Goal: Transaction & Acquisition: Book appointment/travel/reservation

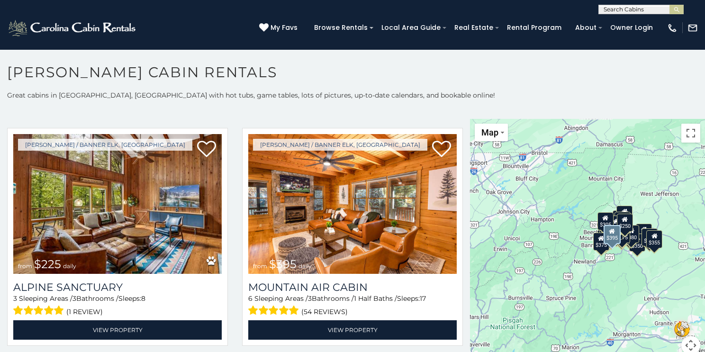
scroll to position [2993, 0]
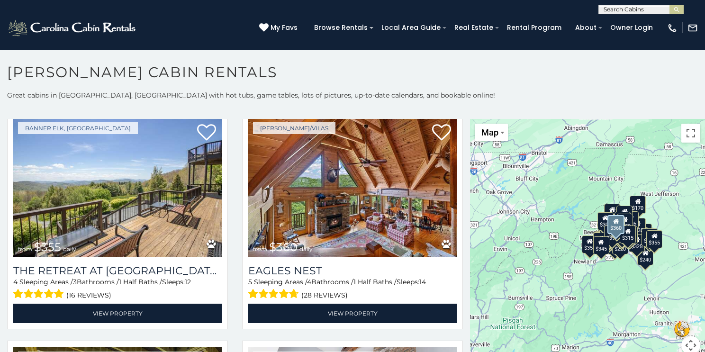
scroll to position [4156, 0]
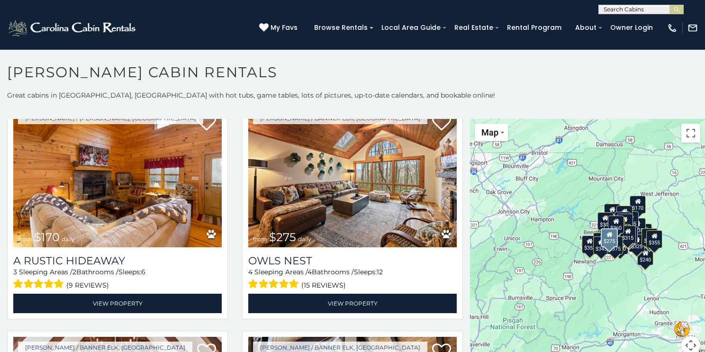
click at [235, 278] on div "Boone / Banner Elk, NC from $275 daily Owls Nest 4 Sleeping Areas / 4 Bathrooms…" at bounding box center [352, 213] width 235 height 224
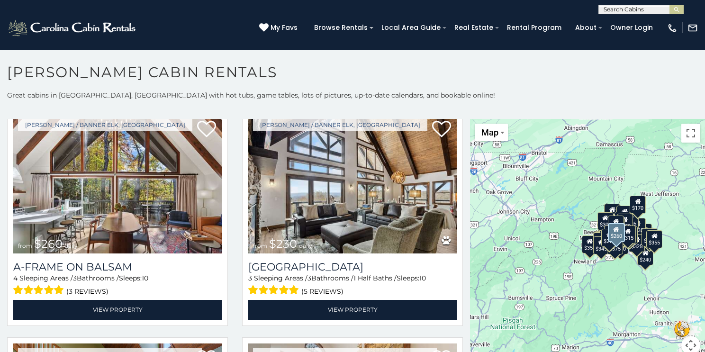
scroll to position [4841, 0]
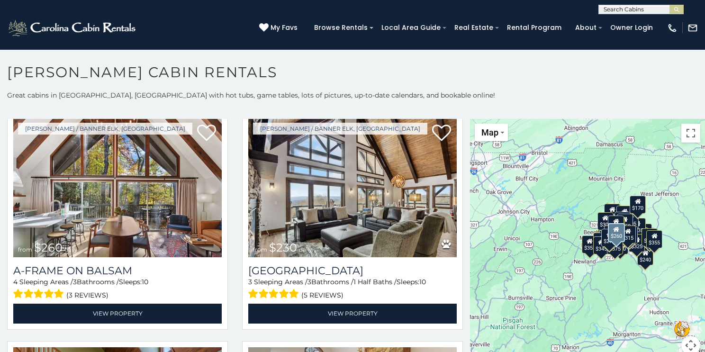
click at [233, 205] on div "Boone / Banner Elk, NC from $260 daily A-Frame on Balsam 4 Sleeping Areas / 3 B…" at bounding box center [117, 224] width 235 height 224
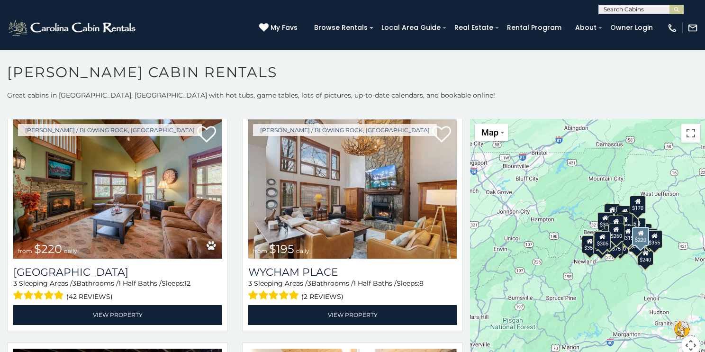
scroll to position [5063, 0]
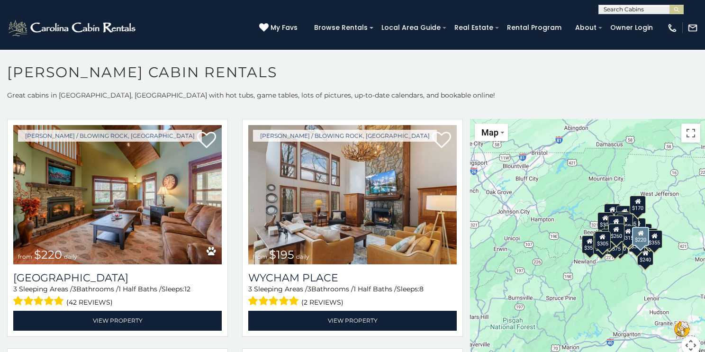
click at [233, 205] on div "Boone / Blowing Rock, NC from $220 daily Summit Creek 3 Sleeping Areas / 3 Bath…" at bounding box center [117, 231] width 235 height 224
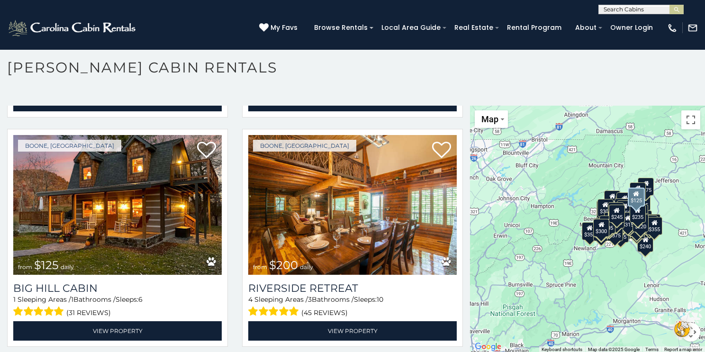
scroll to position [6874, 0]
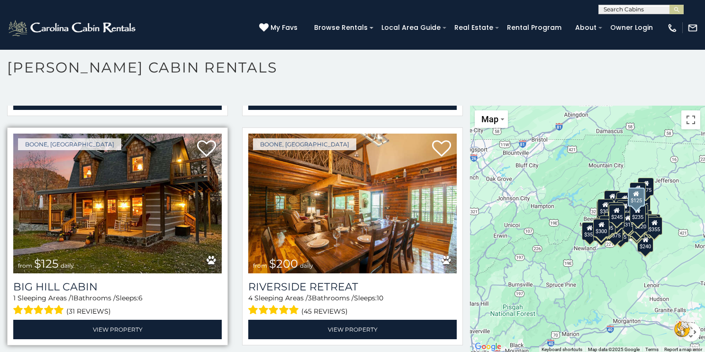
click at [103, 232] on img at bounding box center [117, 204] width 208 height 140
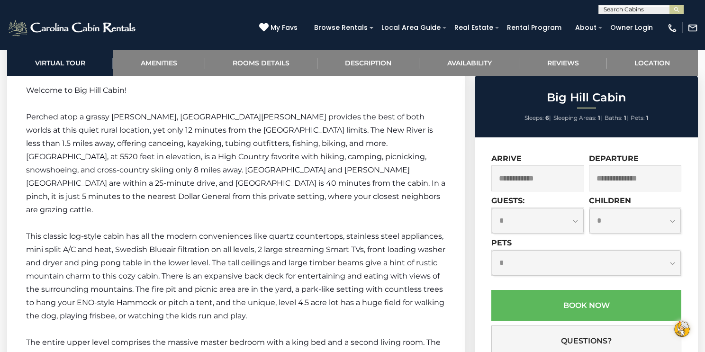
scroll to position [1222, 0]
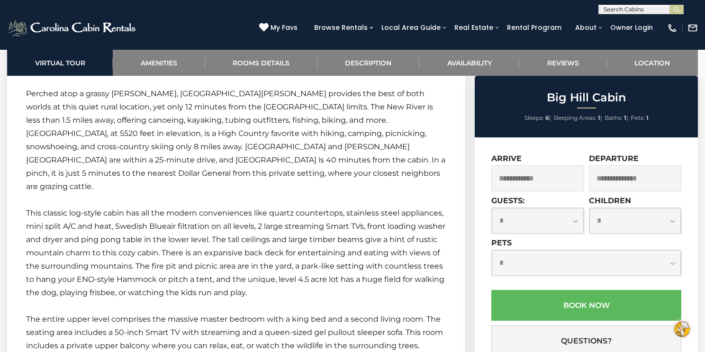
click at [116, 230] on p "This classic log-style cabin has all the modern conveniences like quartz counte…" at bounding box center [236, 252] width 420 height 93
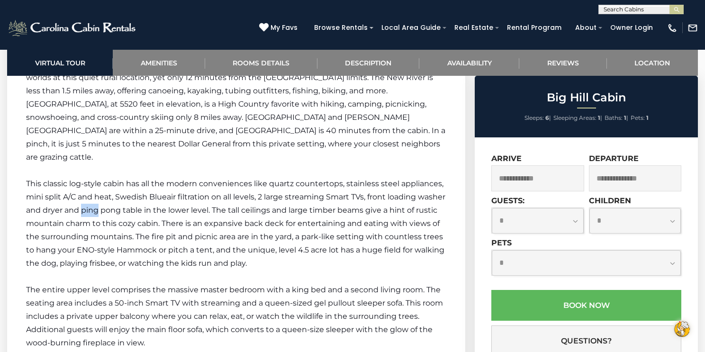
scroll to position [1254, 0]
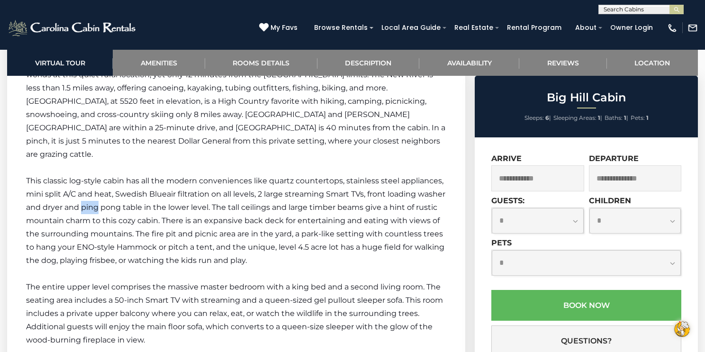
click at [115, 230] on span "This classic log-style cabin has all the modern conveniences like quartz counte…" at bounding box center [235, 220] width 419 height 89
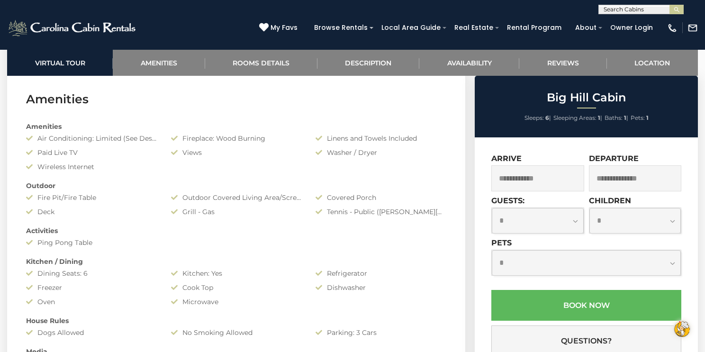
scroll to position [573, 0]
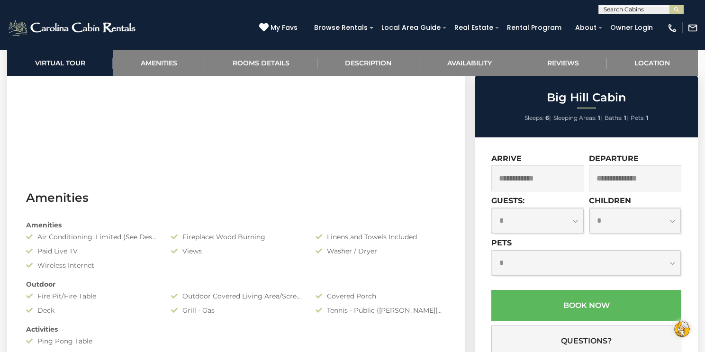
click at [326, 141] on iframe at bounding box center [230, 40] width 409 height 227
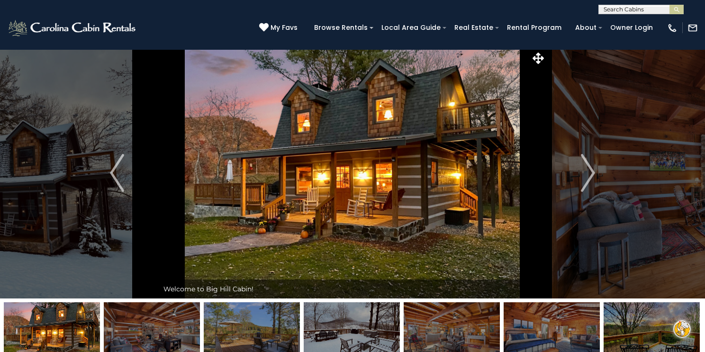
scroll to position [0, 0]
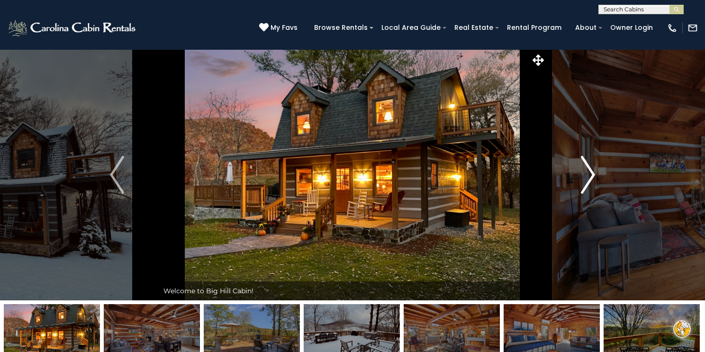
click at [590, 177] on img "Next" at bounding box center [588, 175] width 14 height 38
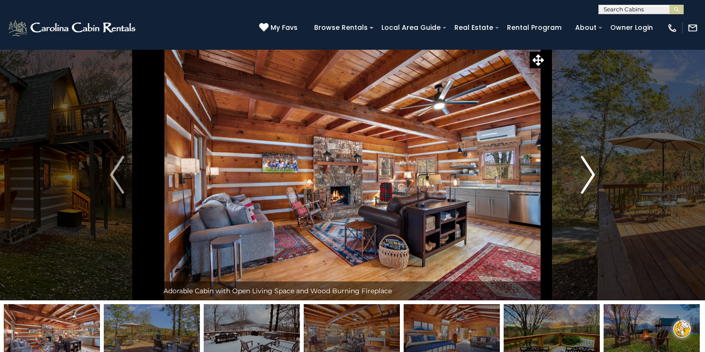
click at [590, 177] on img "Next" at bounding box center [588, 175] width 14 height 38
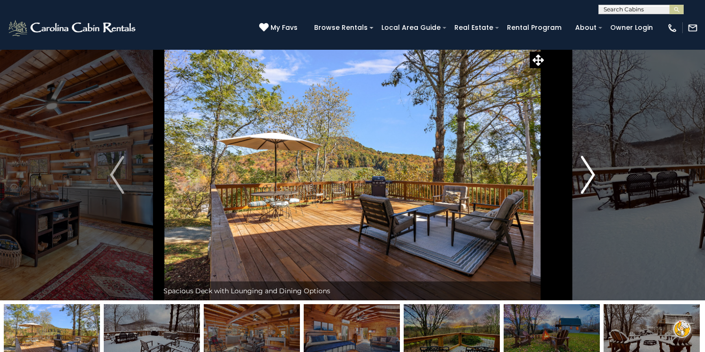
click at [587, 176] on img "Next" at bounding box center [588, 175] width 14 height 38
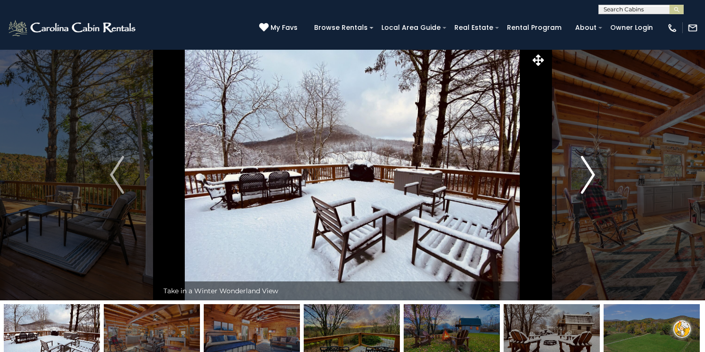
click at [587, 176] on img "Next" at bounding box center [588, 175] width 14 height 38
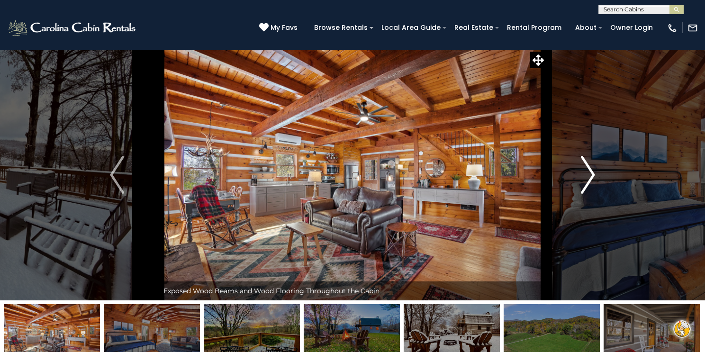
click at [590, 171] on img "Next" at bounding box center [588, 175] width 14 height 38
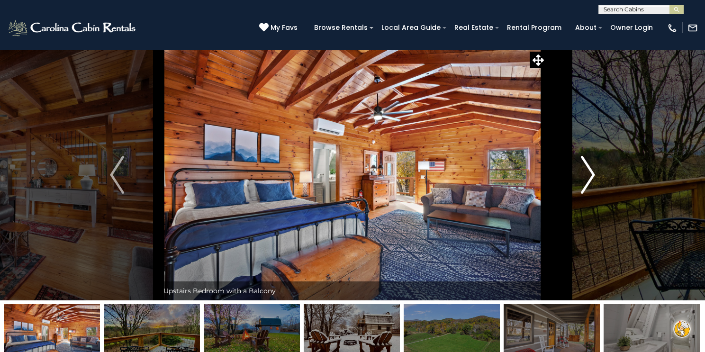
click at [590, 171] on img "Next" at bounding box center [588, 175] width 14 height 38
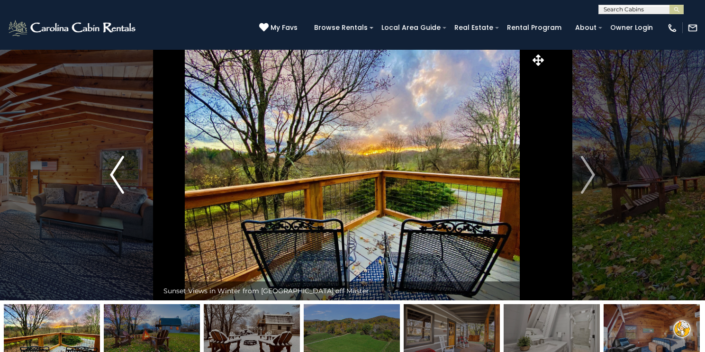
click at [114, 176] on img "Previous" at bounding box center [117, 175] width 14 height 38
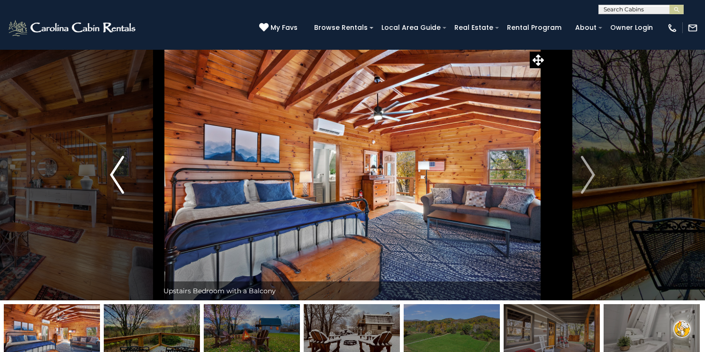
click at [114, 176] on img "Previous" at bounding box center [117, 175] width 14 height 38
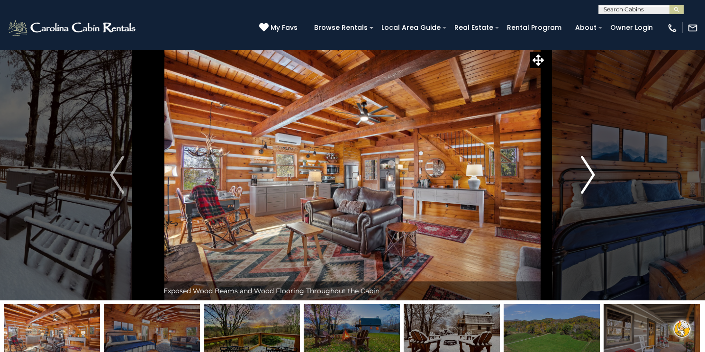
click at [588, 175] on img "Next" at bounding box center [588, 175] width 14 height 38
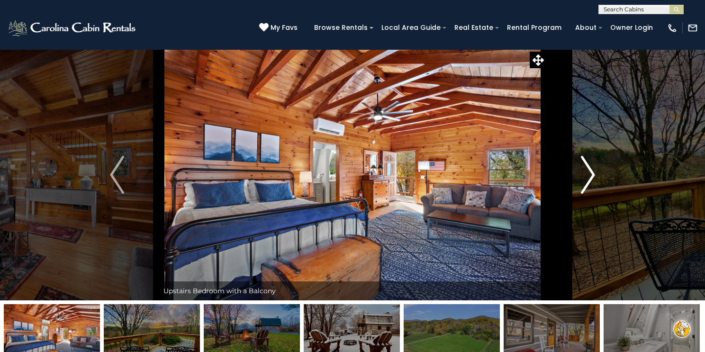
click at [588, 175] on img "Next" at bounding box center [588, 175] width 14 height 38
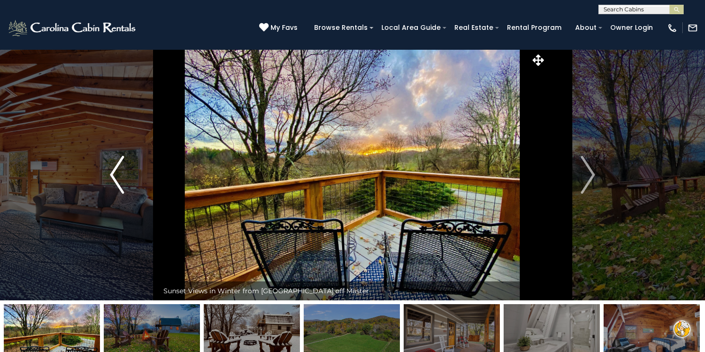
click at [118, 173] on img "Previous" at bounding box center [117, 175] width 14 height 38
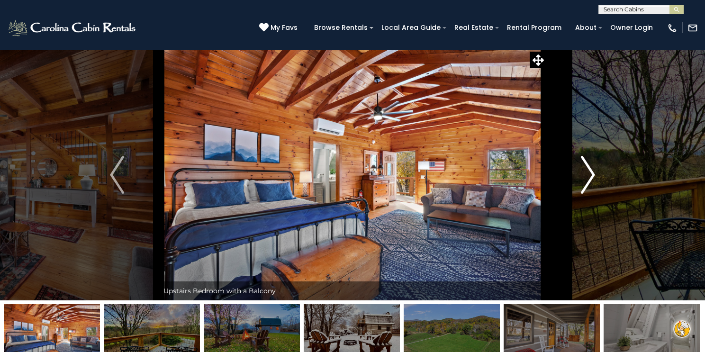
click at [586, 174] on img "Next" at bounding box center [588, 175] width 14 height 38
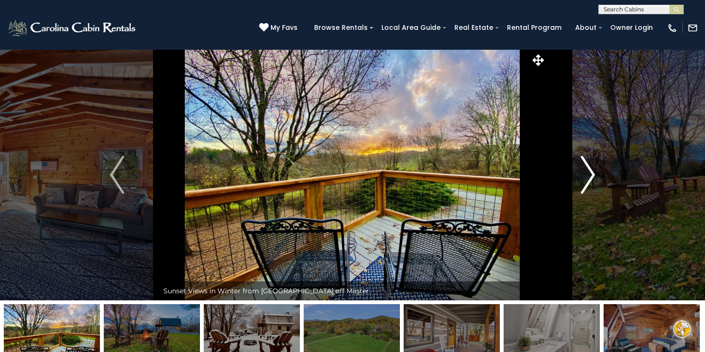
click at [585, 174] on img "Next" at bounding box center [588, 175] width 14 height 38
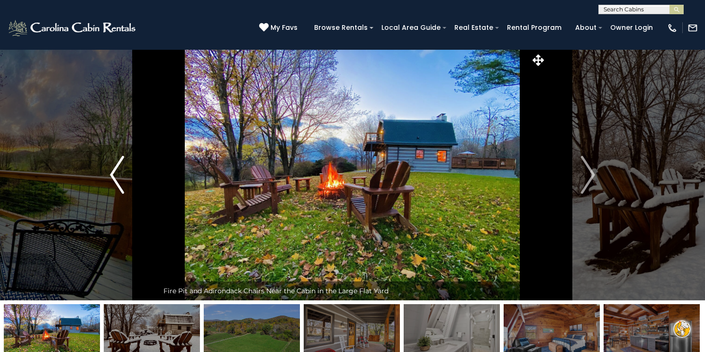
click at [112, 175] on img "Previous" at bounding box center [117, 175] width 14 height 38
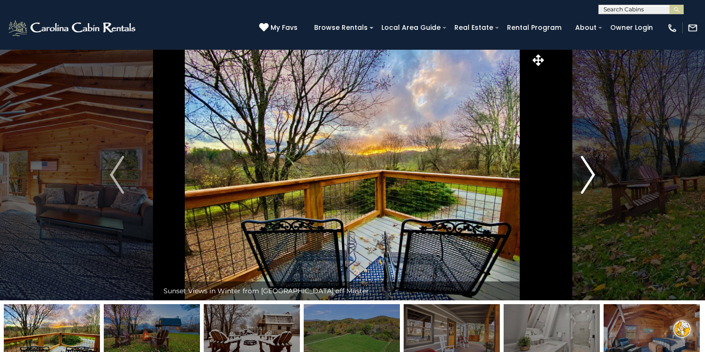
click at [589, 175] on img "Next" at bounding box center [588, 175] width 14 height 38
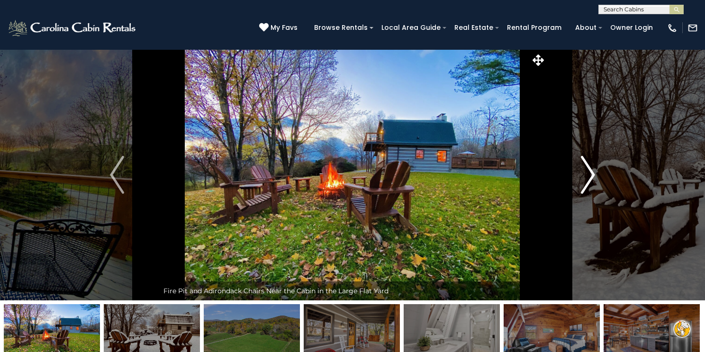
click at [588, 177] on img "Next" at bounding box center [588, 175] width 14 height 38
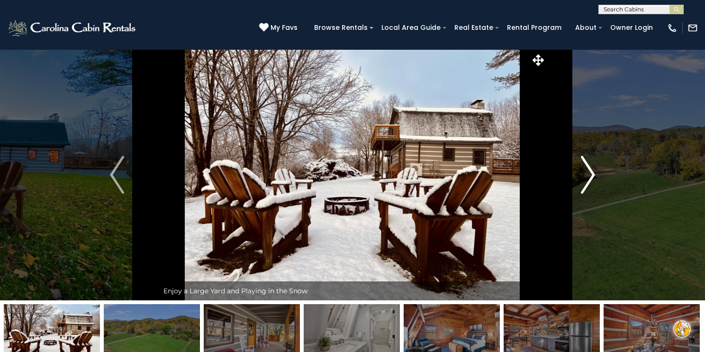
click at [587, 177] on img "Next" at bounding box center [588, 175] width 14 height 38
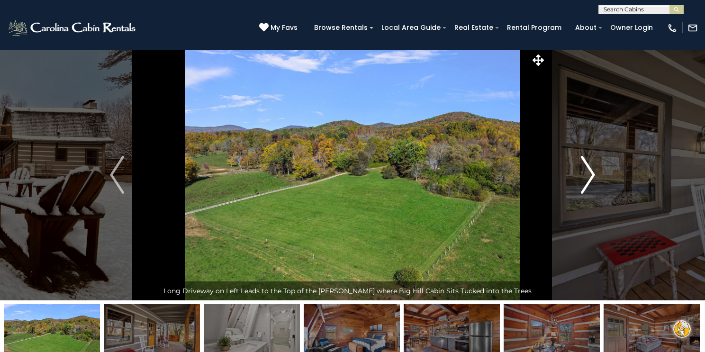
click at [587, 177] on img "Next" at bounding box center [588, 175] width 14 height 38
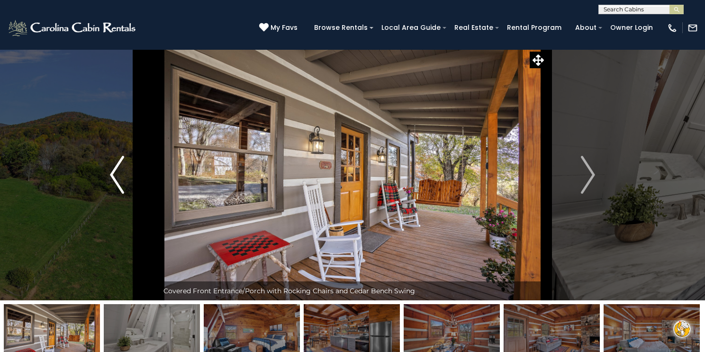
click at [114, 178] on img "Previous" at bounding box center [117, 175] width 14 height 38
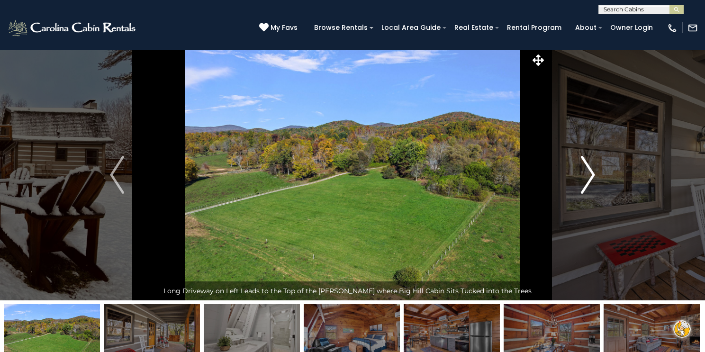
click at [591, 175] on img "Next" at bounding box center [588, 175] width 14 height 38
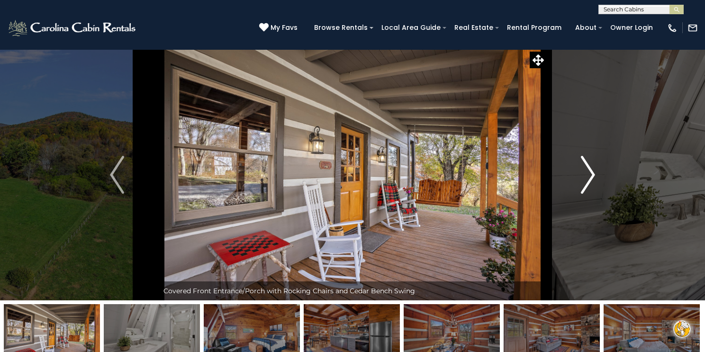
click at [590, 175] on img "Next" at bounding box center [588, 175] width 14 height 38
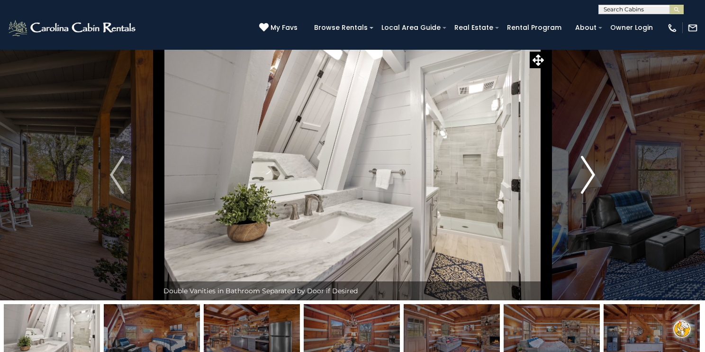
click at [590, 175] on img "Next" at bounding box center [588, 175] width 14 height 38
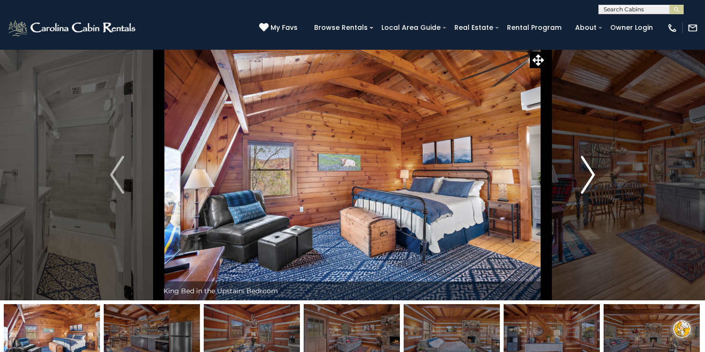
click at [589, 175] on img "Next" at bounding box center [588, 175] width 14 height 38
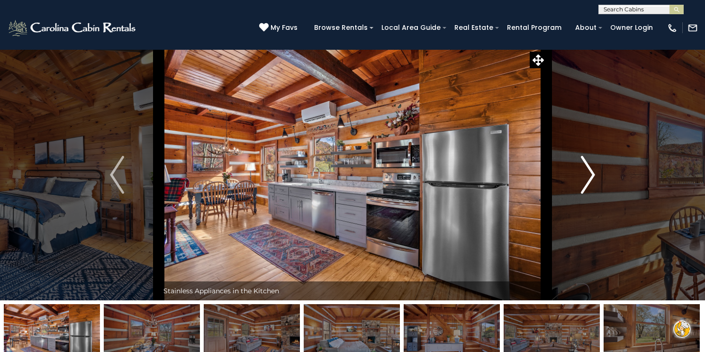
click at [589, 176] on img "Next" at bounding box center [588, 175] width 14 height 38
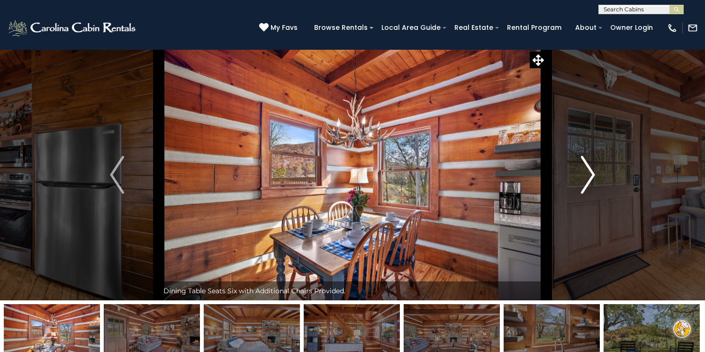
click at [587, 177] on img "Next" at bounding box center [588, 175] width 14 height 38
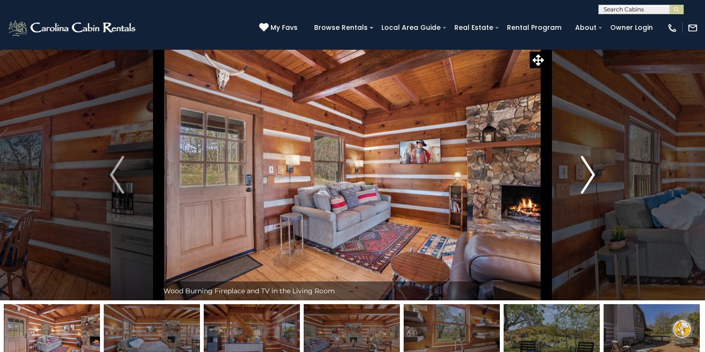
click at [587, 177] on img "Next" at bounding box center [588, 175] width 14 height 38
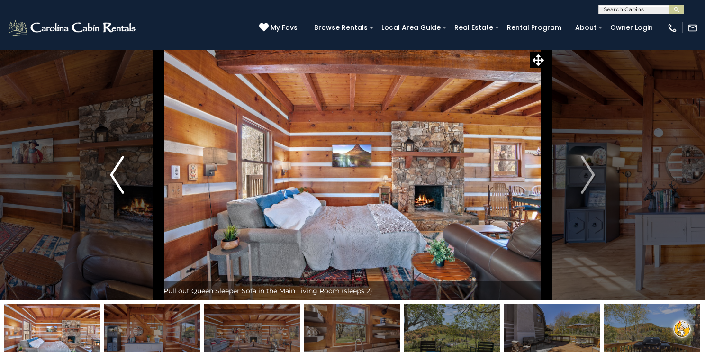
click at [103, 176] on button "Previous" at bounding box center [116, 174] width 83 height 251
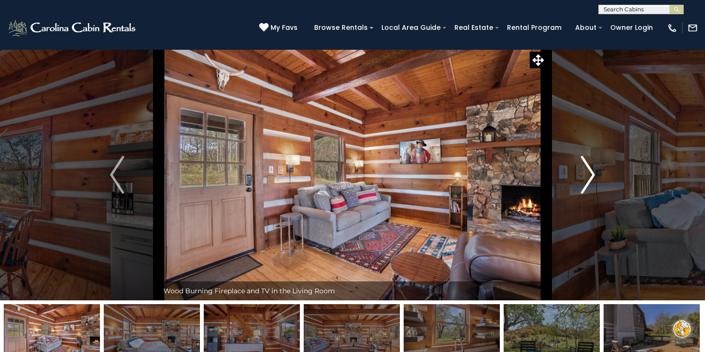
click at [586, 175] on img "Next" at bounding box center [588, 175] width 14 height 38
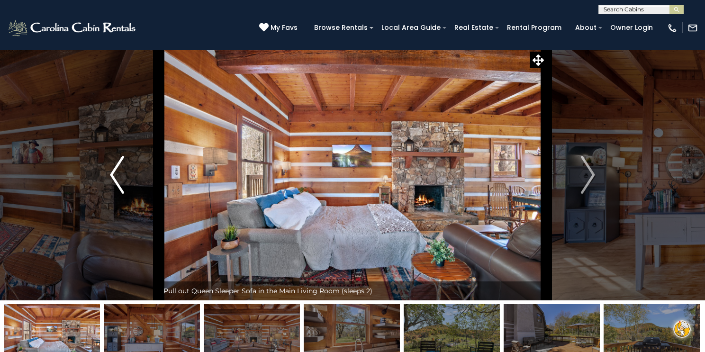
click at [113, 177] on img "Previous" at bounding box center [117, 175] width 14 height 38
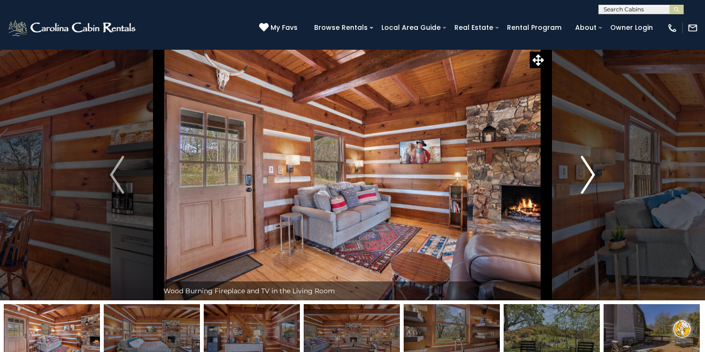
click at [589, 176] on img "Next" at bounding box center [588, 175] width 14 height 38
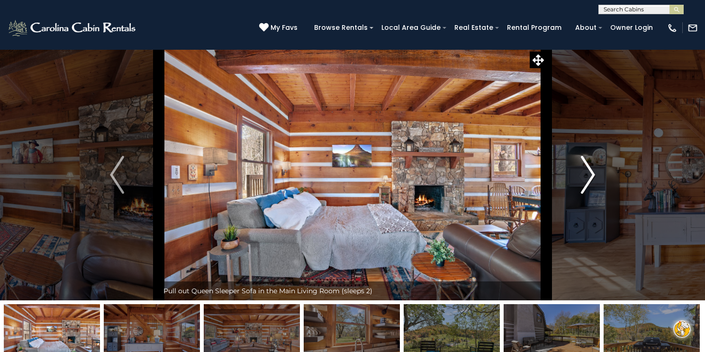
click at [589, 176] on img "Next" at bounding box center [588, 175] width 14 height 38
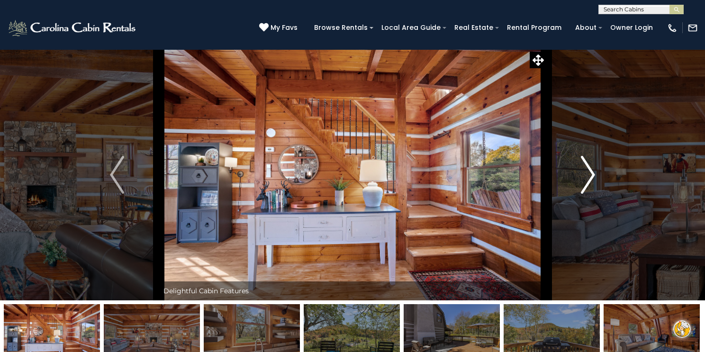
click at [588, 177] on img "Next" at bounding box center [588, 175] width 14 height 38
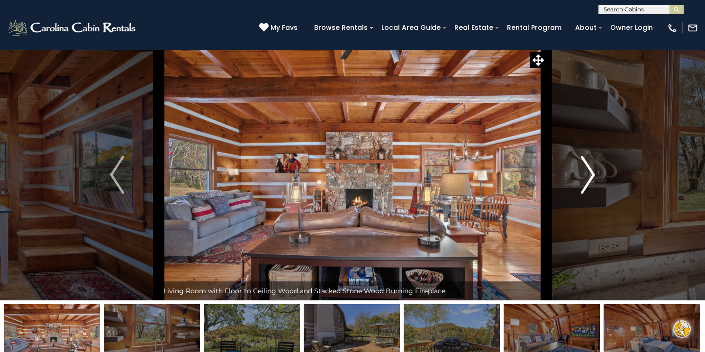
click at [588, 177] on img "Next" at bounding box center [588, 175] width 14 height 38
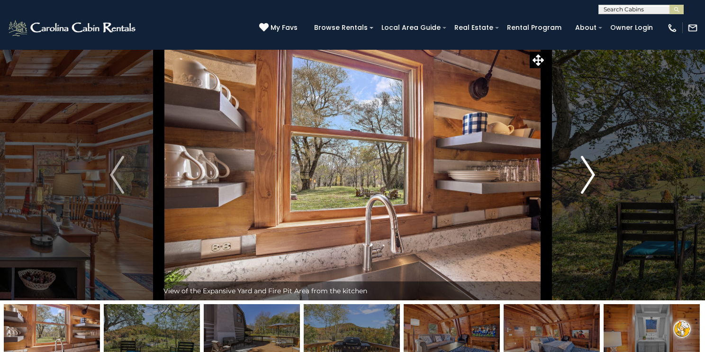
click at [588, 177] on img "Next" at bounding box center [588, 175] width 14 height 38
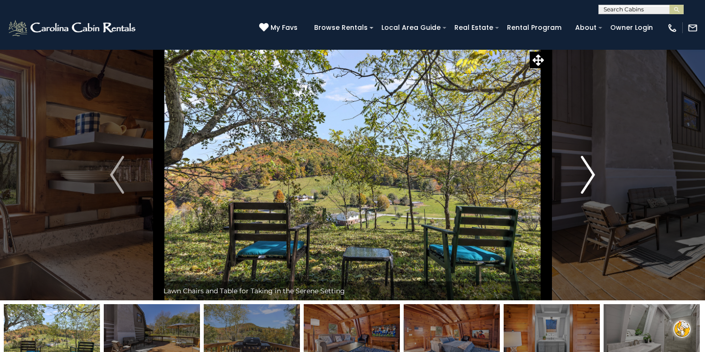
click at [588, 177] on img "Next" at bounding box center [588, 175] width 14 height 38
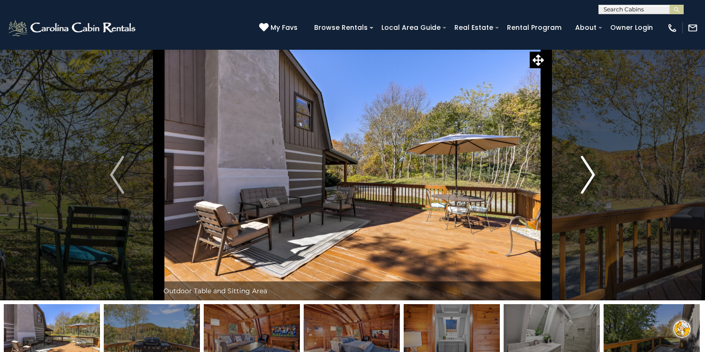
click at [590, 173] on img "Next" at bounding box center [588, 175] width 14 height 38
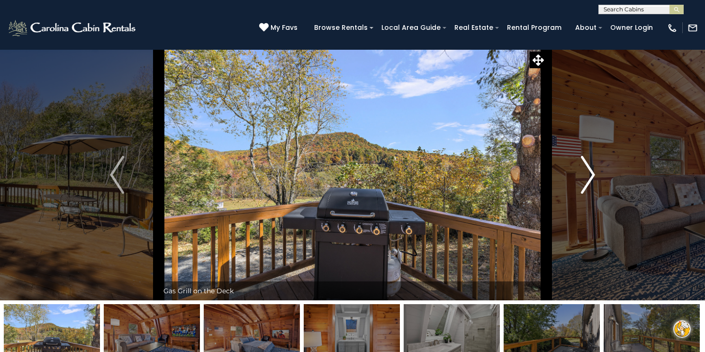
click at [590, 173] on img "Next" at bounding box center [588, 175] width 14 height 38
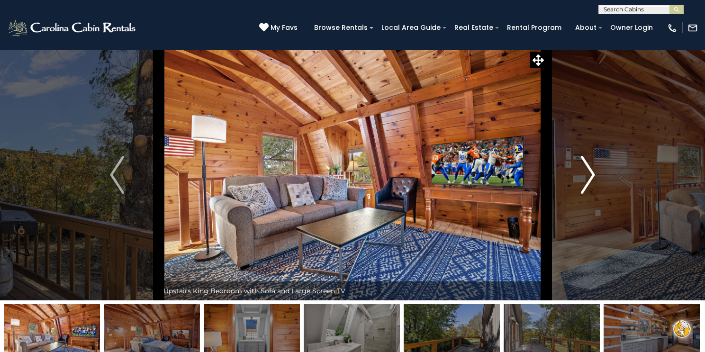
click at [589, 174] on img "Next" at bounding box center [588, 175] width 14 height 38
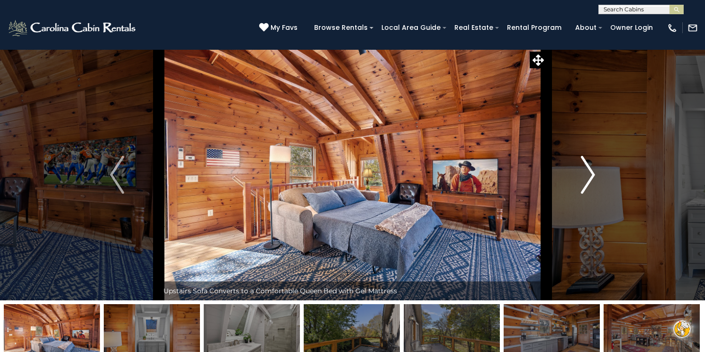
click at [589, 174] on img "Next" at bounding box center [588, 175] width 14 height 38
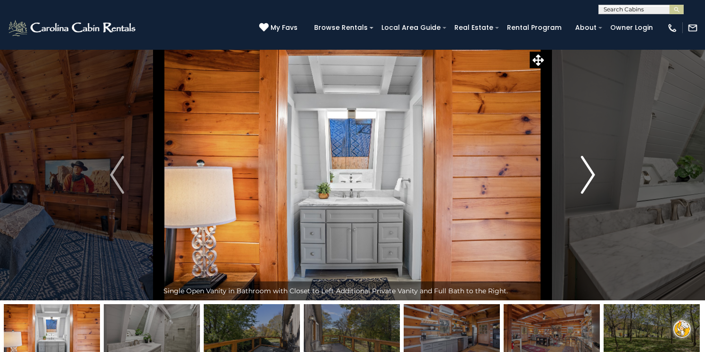
click at [589, 174] on img "Next" at bounding box center [588, 175] width 14 height 38
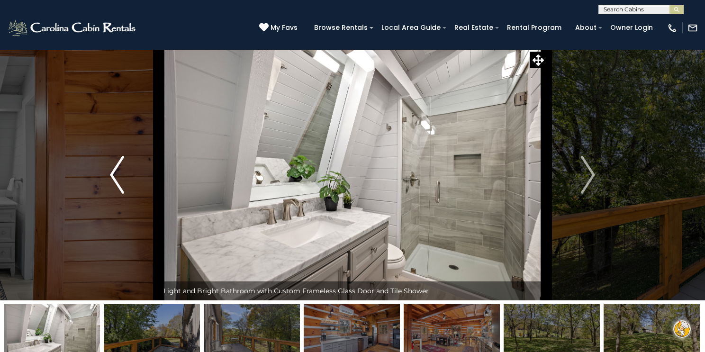
click at [114, 175] on img "Previous" at bounding box center [117, 175] width 14 height 38
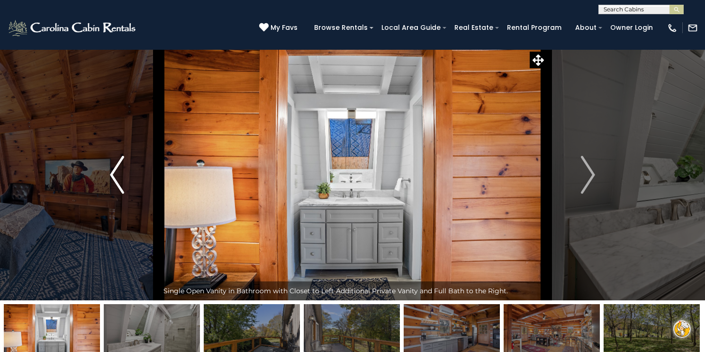
click at [114, 175] on img "Previous" at bounding box center [117, 175] width 14 height 38
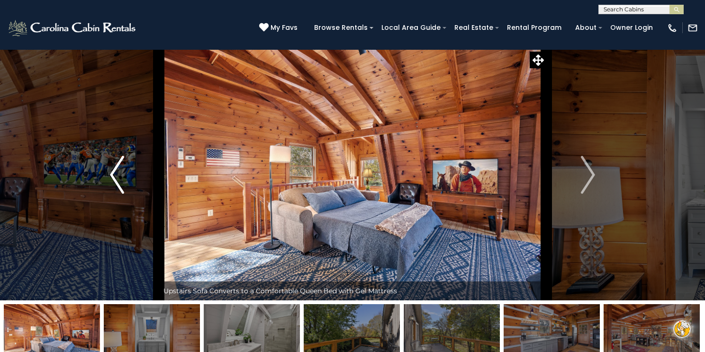
click at [112, 176] on img "Previous" at bounding box center [117, 175] width 14 height 38
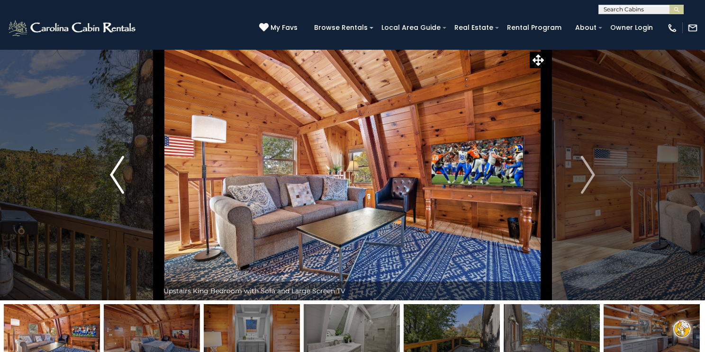
click at [112, 176] on img "Previous" at bounding box center [117, 175] width 14 height 38
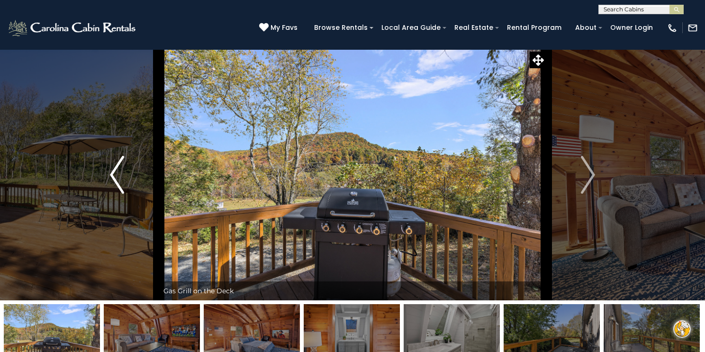
click at [112, 176] on img "Previous" at bounding box center [117, 175] width 14 height 38
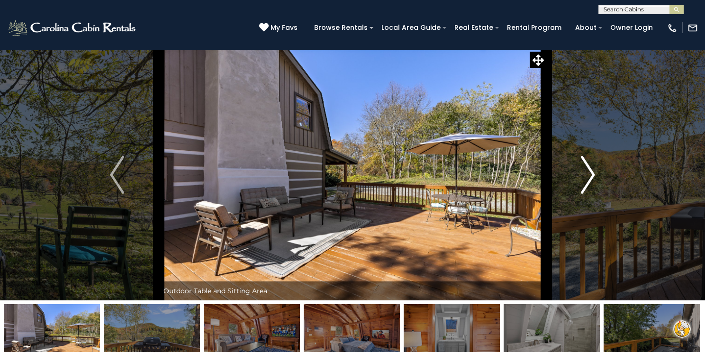
click at [585, 178] on img "Next" at bounding box center [588, 175] width 14 height 38
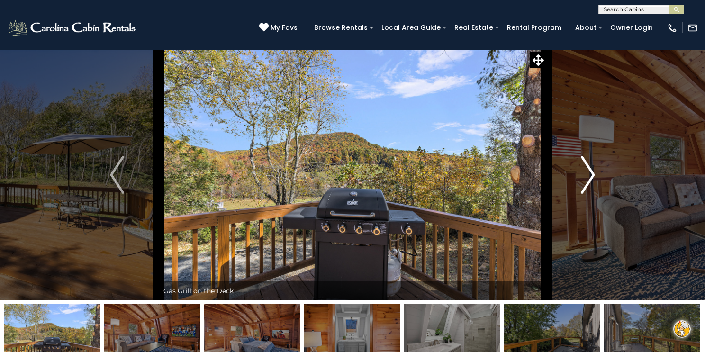
click at [585, 178] on img "Next" at bounding box center [588, 175] width 14 height 38
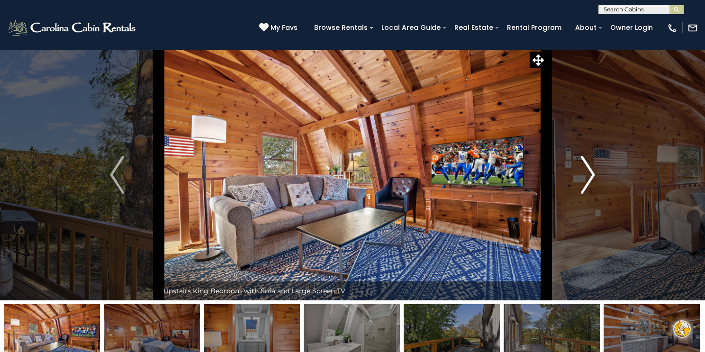
click at [588, 174] on img "Next" at bounding box center [588, 175] width 14 height 38
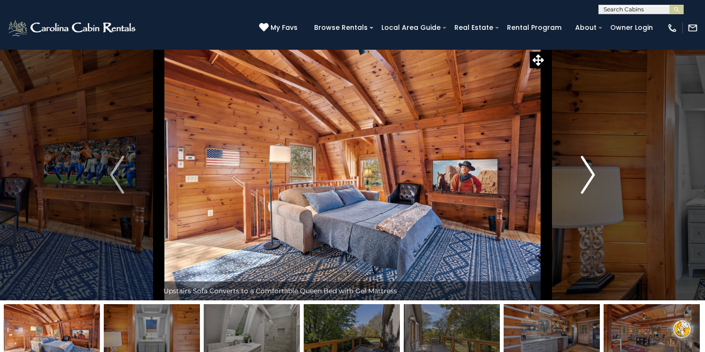
click at [588, 174] on img "Next" at bounding box center [588, 175] width 14 height 38
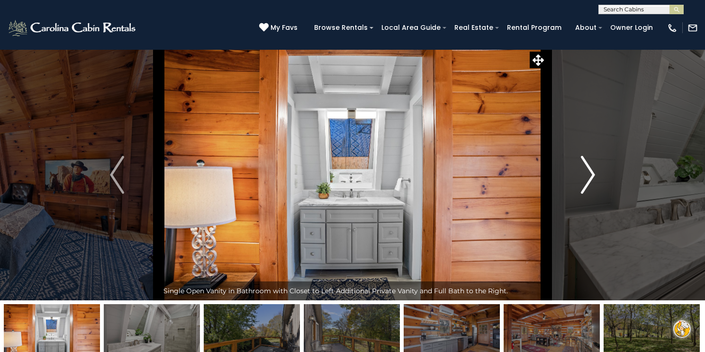
click at [588, 175] on img "Next" at bounding box center [588, 175] width 14 height 38
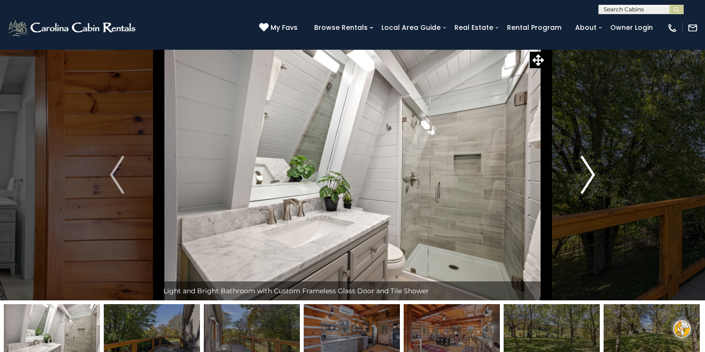
click at [588, 175] on img "Next" at bounding box center [588, 175] width 14 height 38
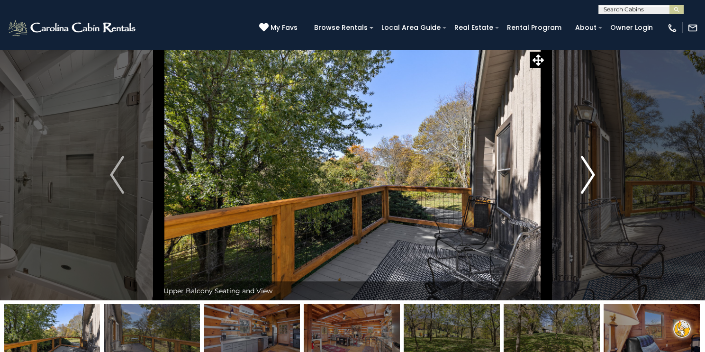
click at [587, 175] on img "Next" at bounding box center [588, 175] width 14 height 38
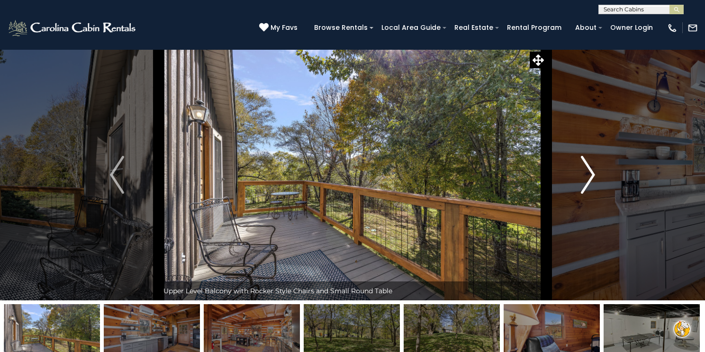
click at [586, 177] on img "Next" at bounding box center [588, 175] width 14 height 38
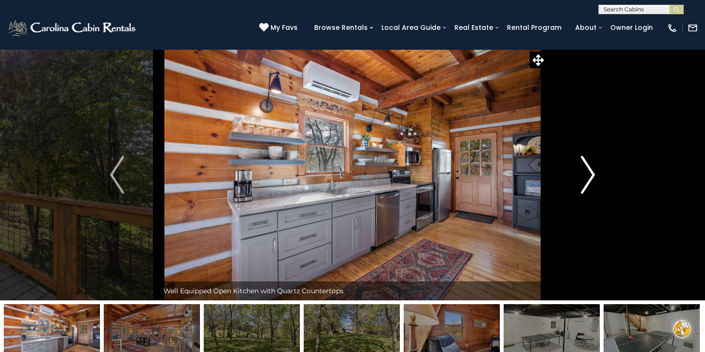
click at [586, 177] on img "Next" at bounding box center [588, 175] width 14 height 38
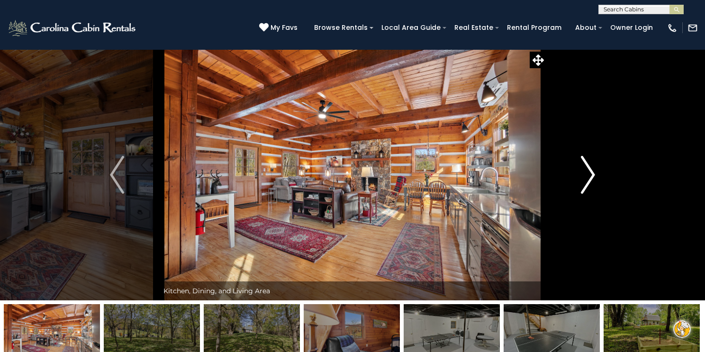
click at [585, 178] on img "Next" at bounding box center [588, 175] width 14 height 38
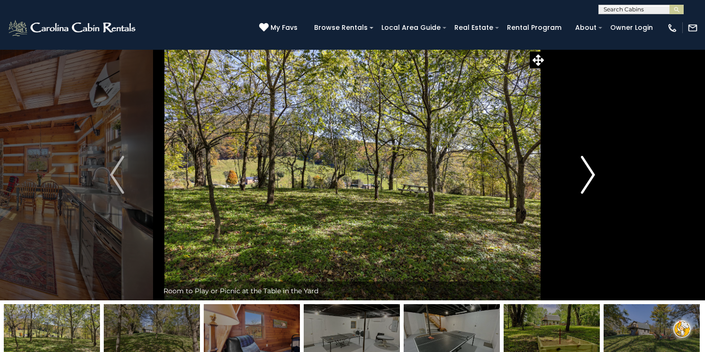
click at [583, 180] on img "Next" at bounding box center [588, 175] width 14 height 38
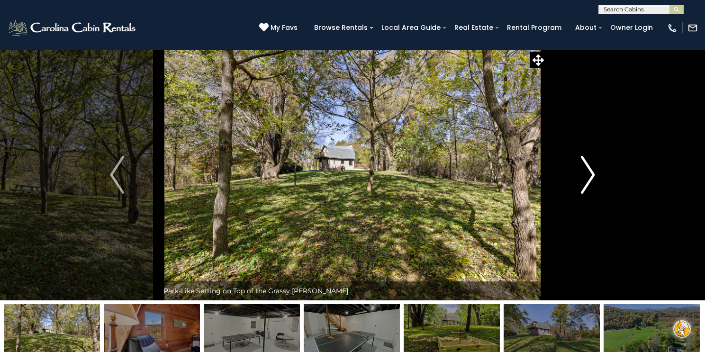
click at [581, 180] on img "Next" at bounding box center [588, 175] width 14 height 38
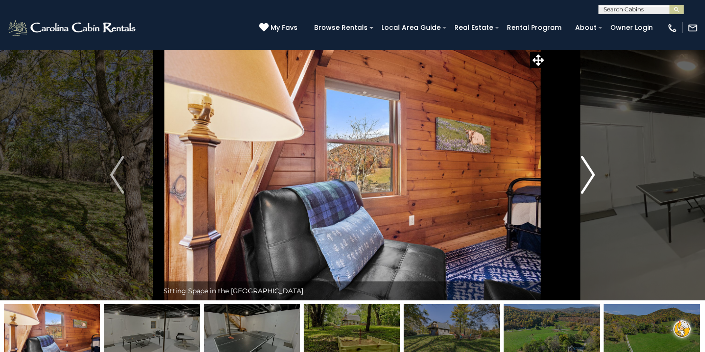
click at [581, 181] on img "Next" at bounding box center [588, 175] width 14 height 38
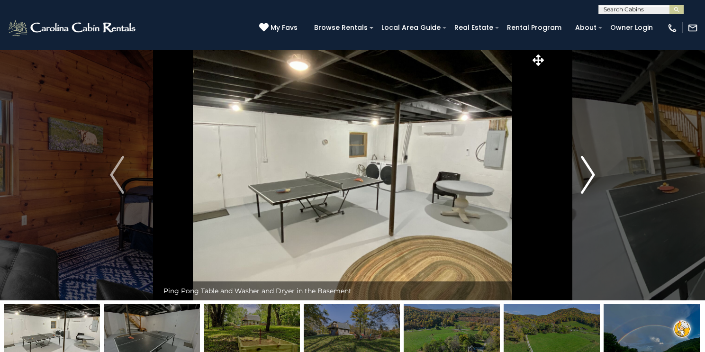
click at [581, 182] on img "Next" at bounding box center [588, 175] width 14 height 38
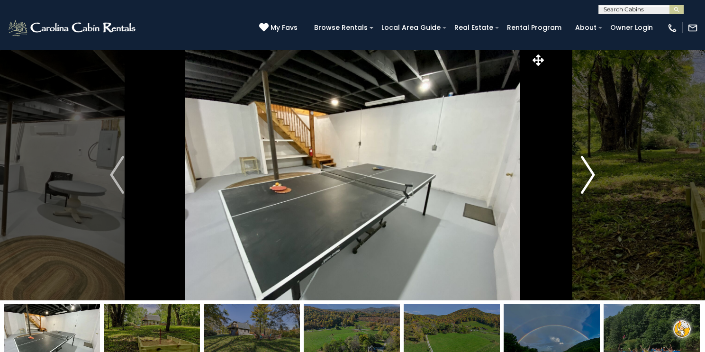
click at [580, 182] on button "Next" at bounding box center [587, 174] width 83 height 251
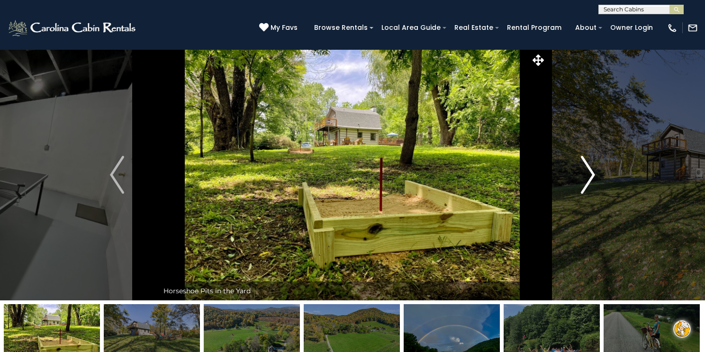
click at [588, 172] on img "Next" at bounding box center [588, 175] width 14 height 38
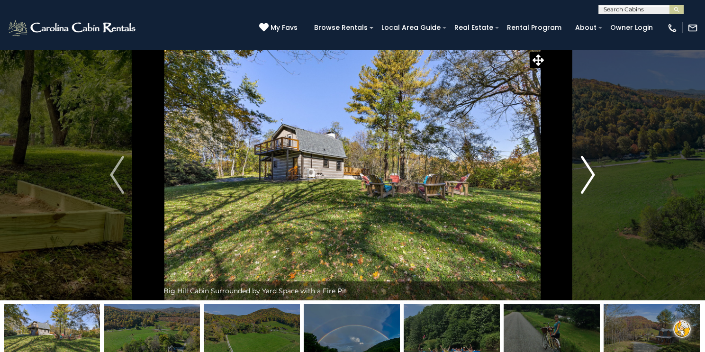
click at [588, 172] on img "Next" at bounding box center [588, 175] width 14 height 38
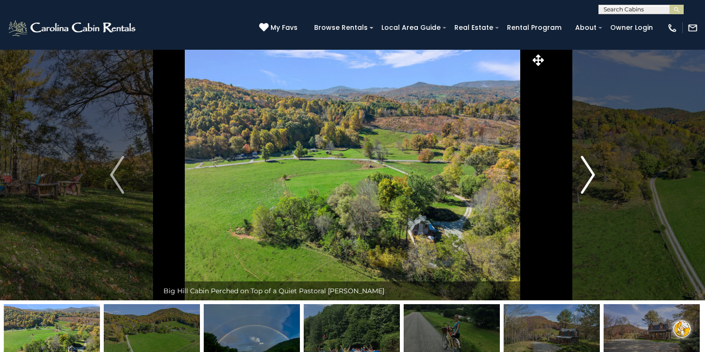
click at [588, 172] on img "Next" at bounding box center [588, 175] width 14 height 38
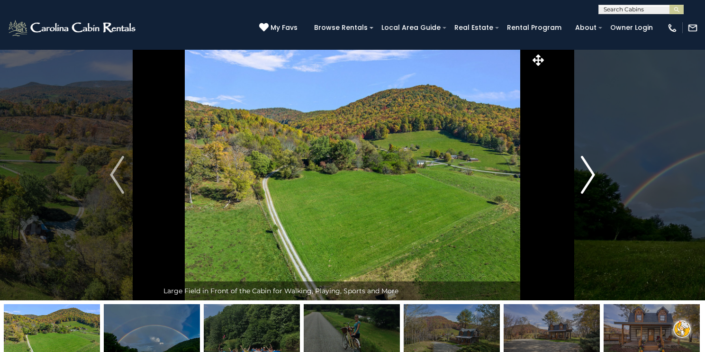
click at [588, 172] on img "Next" at bounding box center [588, 175] width 14 height 38
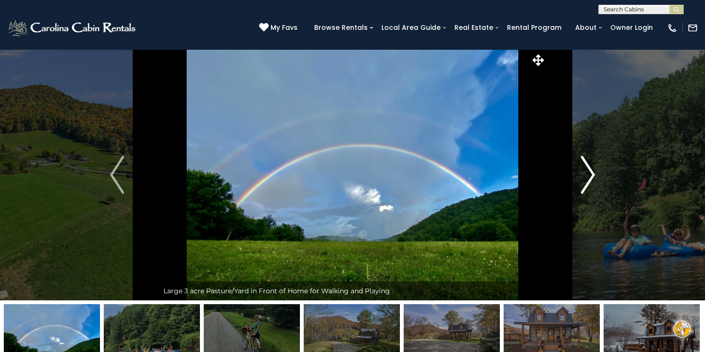
click at [587, 174] on img "Next" at bounding box center [588, 175] width 14 height 38
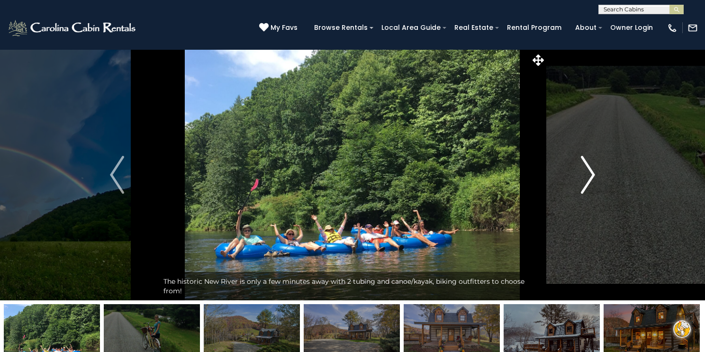
click at [587, 174] on img "Next" at bounding box center [588, 175] width 14 height 38
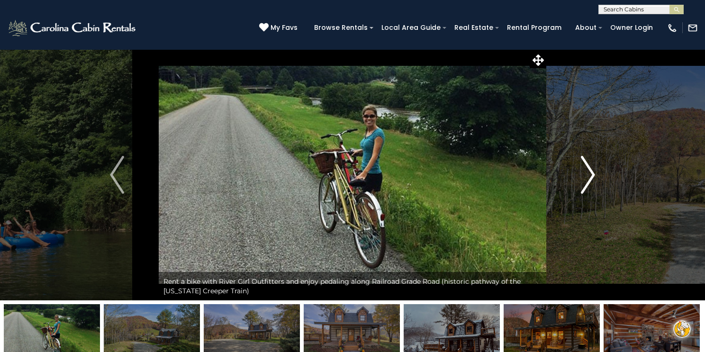
click at [587, 175] on img "Next" at bounding box center [588, 175] width 14 height 38
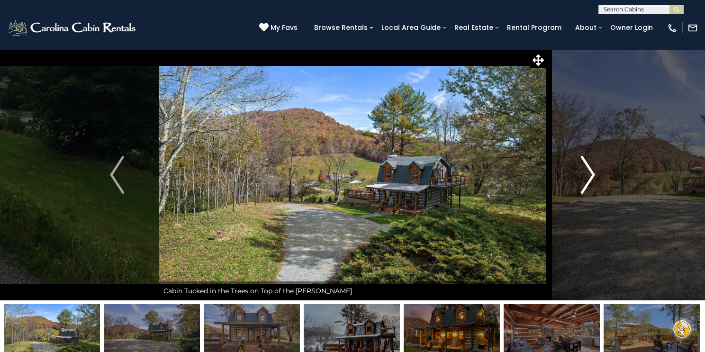
click at [585, 176] on img "Next" at bounding box center [588, 175] width 14 height 38
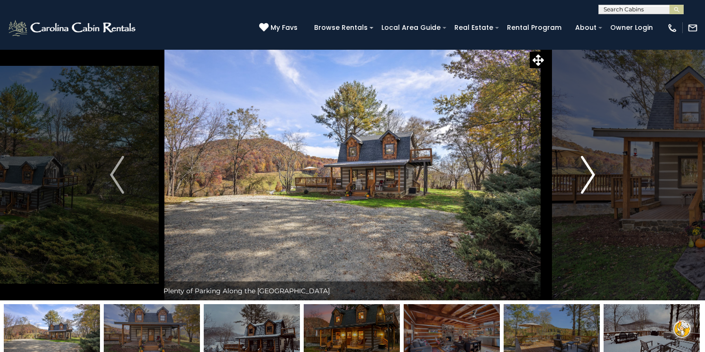
click at [586, 173] on img "Next" at bounding box center [588, 175] width 14 height 38
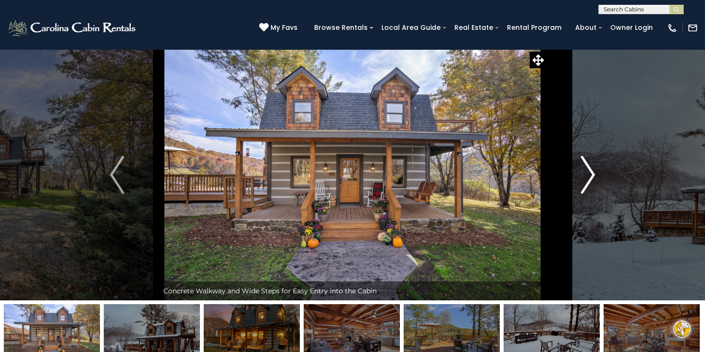
click at [586, 173] on img "Next" at bounding box center [588, 175] width 14 height 38
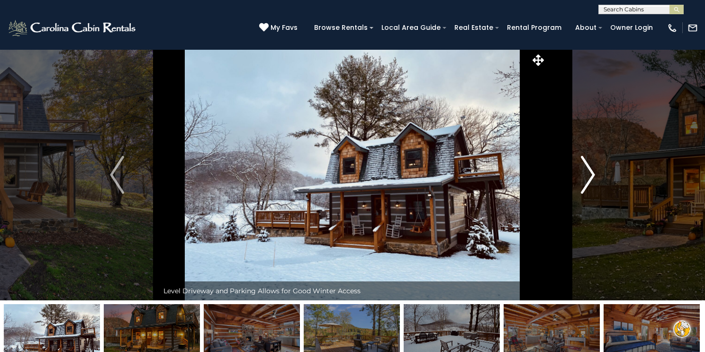
click at [586, 173] on img "Next" at bounding box center [588, 175] width 14 height 38
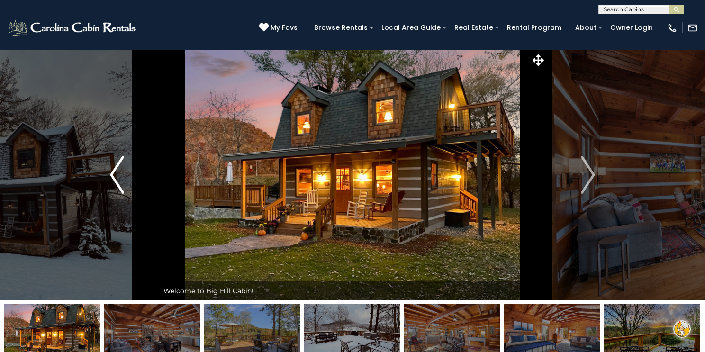
click at [113, 173] on img "Previous" at bounding box center [117, 175] width 14 height 38
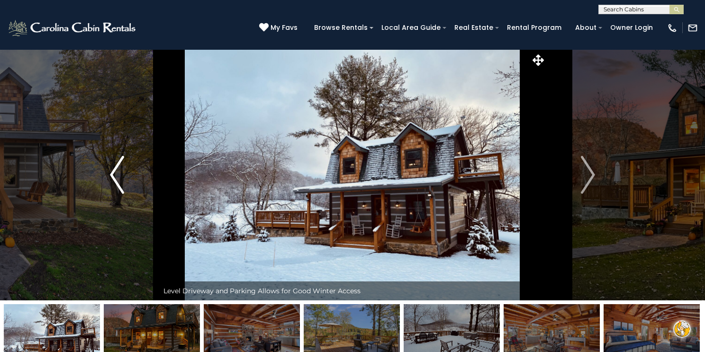
click at [113, 173] on img "Previous" at bounding box center [117, 175] width 14 height 38
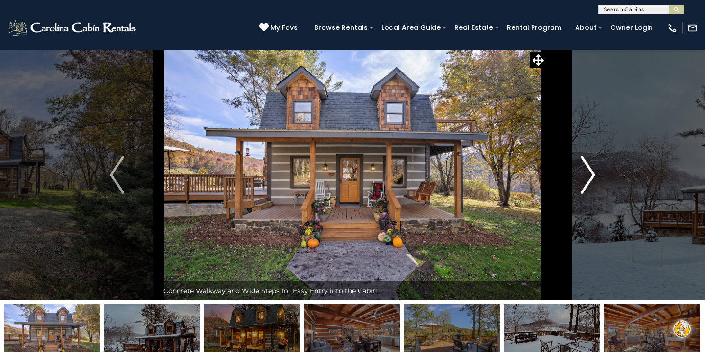
click at [589, 173] on img "Next" at bounding box center [588, 175] width 14 height 38
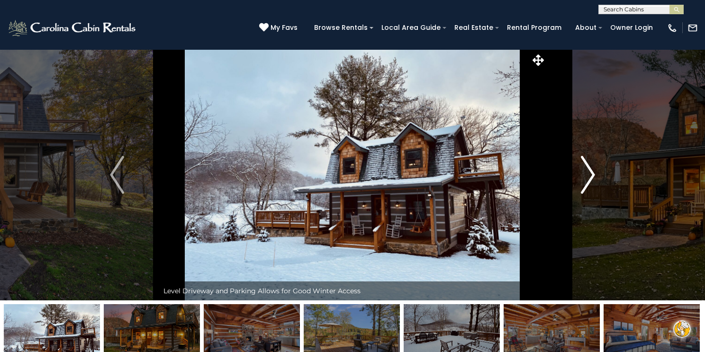
click at [588, 174] on img "Next" at bounding box center [588, 175] width 14 height 38
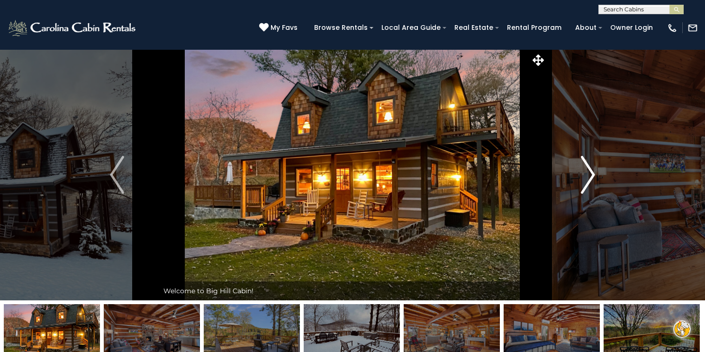
click at [588, 174] on img "Next" at bounding box center [588, 175] width 14 height 38
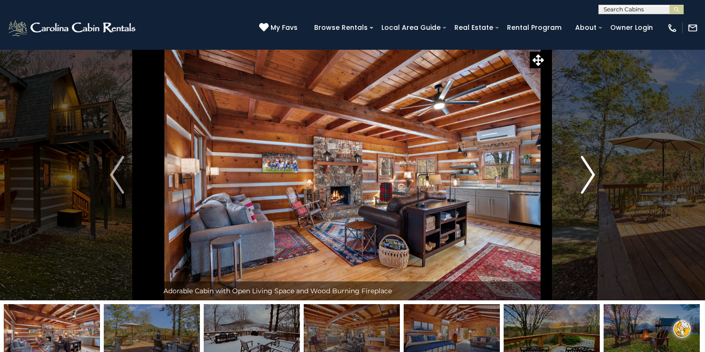
click at [588, 174] on img "Next" at bounding box center [588, 175] width 14 height 38
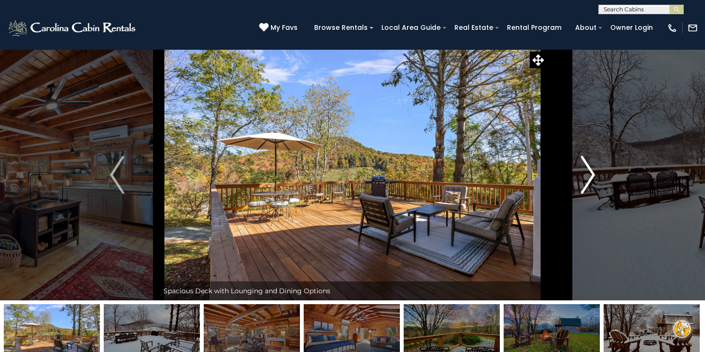
click at [588, 174] on img "Next" at bounding box center [588, 175] width 14 height 38
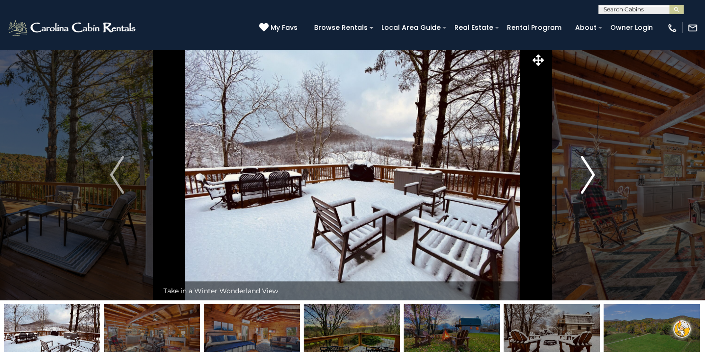
click at [588, 174] on img "Next" at bounding box center [588, 175] width 14 height 38
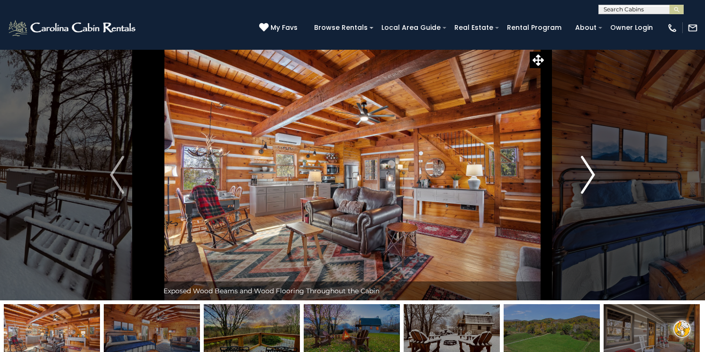
click at [588, 174] on img "Next" at bounding box center [588, 175] width 14 height 38
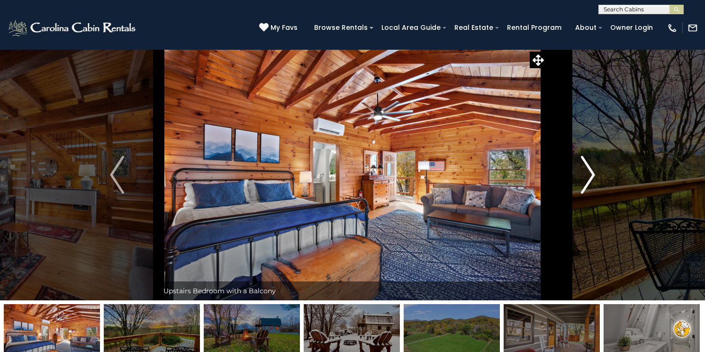
click at [588, 174] on img "Next" at bounding box center [588, 175] width 14 height 38
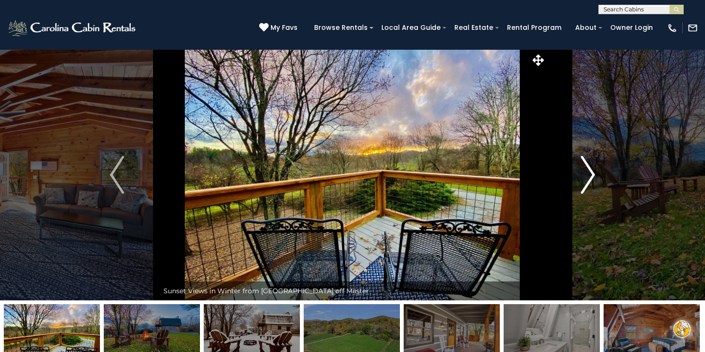
click at [588, 174] on img "Next" at bounding box center [588, 175] width 14 height 38
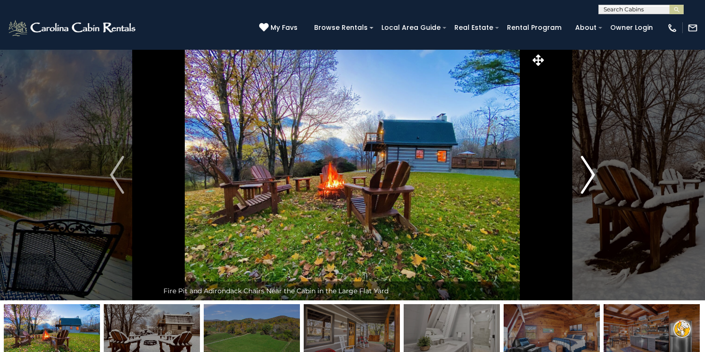
click at [588, 174] on img "Next" at bounding box center [588, 175] width 14 height 38
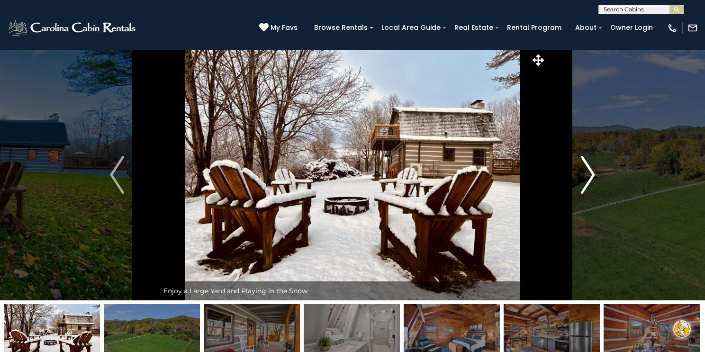
click at [587, 175] on img "Next" at bounding box center [588, 175] width 14 height 38
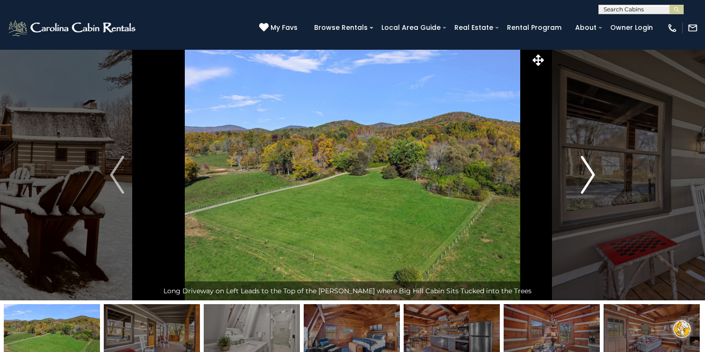
click at [587, 175] on img "Next" at bounding box center [588, 175] width 14 height 38
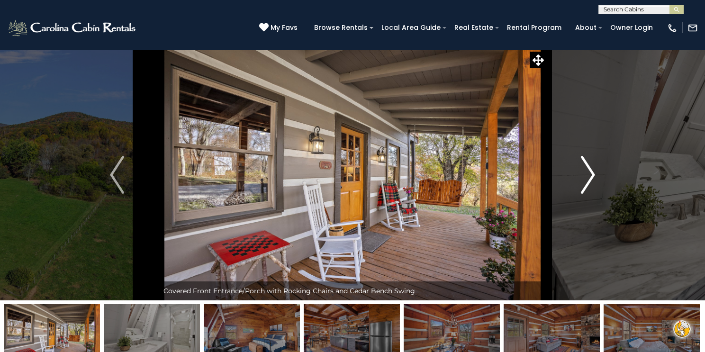
click at [587, 175] on img "Next" at bounding box center [588, 175] width 14 height 38
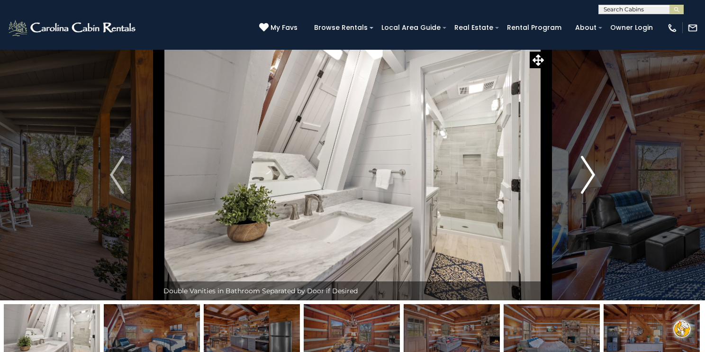
click at [585, 177] on img "Next" at bounding box center [588, 175] width 14 height 38
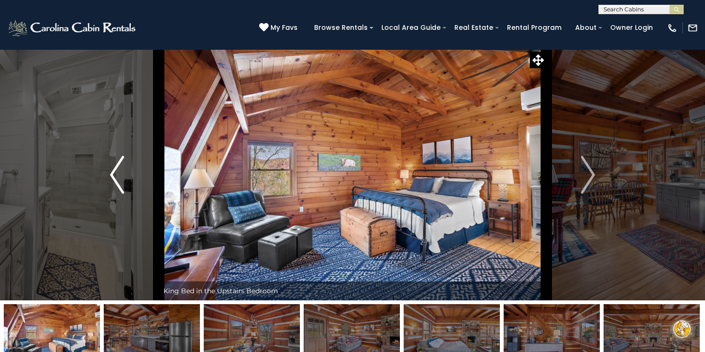
click at [113, 174] on img "Previous" at bounding box center [117, 175] width 14 height 38
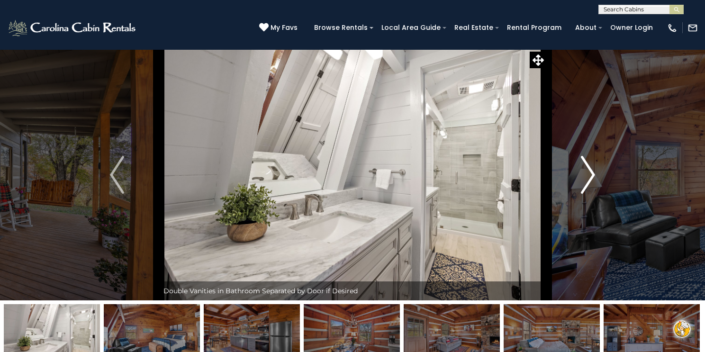
click at [590, 171] on img "Next" at bounding box center [588, 175] width 14 height 38
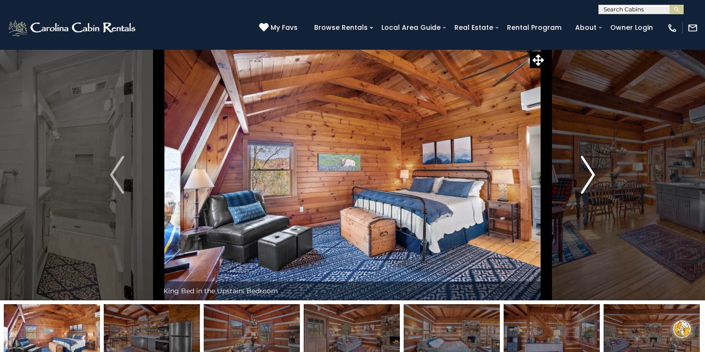
click at [590, 171] on img "Next" at bounding box center [588, 175] width 14 height 38
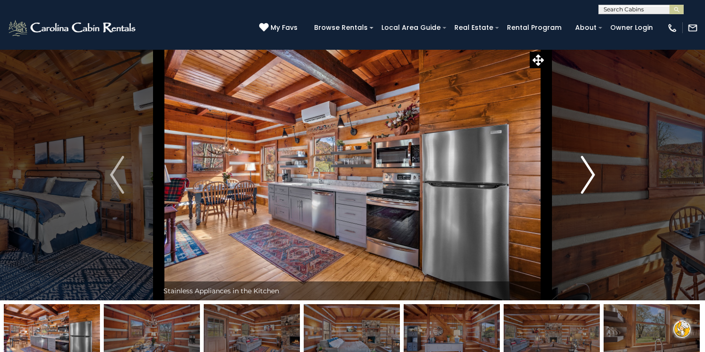
click at [589, 172] on img "Next" at bounding box center [588, 175] width 14 height 38
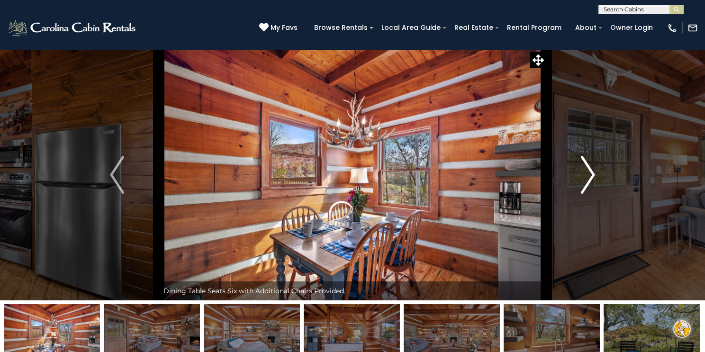
click at [587, 173] on img "Next" at bounding box center [588, 175] width 14 height 38
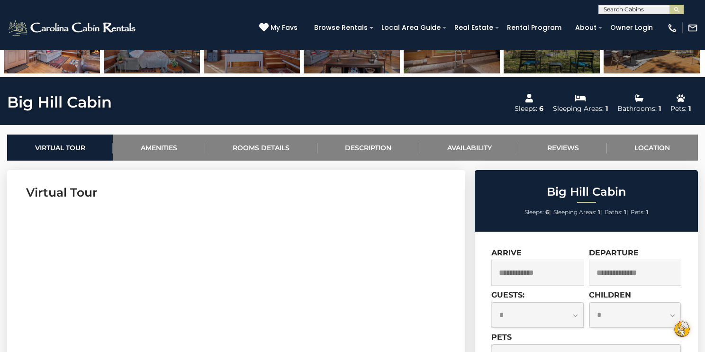
scroll to position [292, 0]
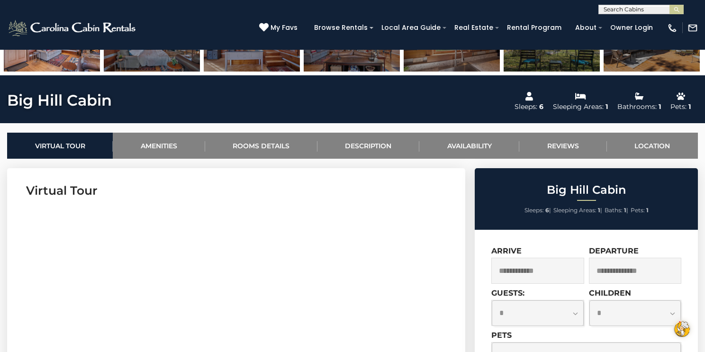
click at [327, 186] on h3 "Virtual Tour" at bounding box center [236, 190] width 420 height 17
click at [653, 140] on link "Location" at bounding box center [652, 146] width 91 height 26
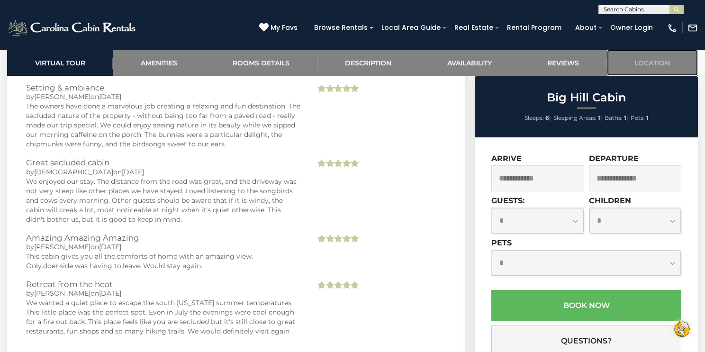
scroll to position [2258, 0]
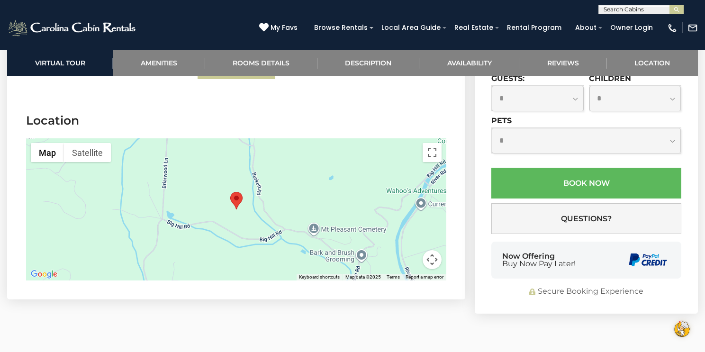
click at [429, 250] on button "Map camera controls" at bounding box center [431, 259] width 19 height 19
click at [405, 250] on button "Zoom out" at bounding box center [408, 259] width 19 height 19
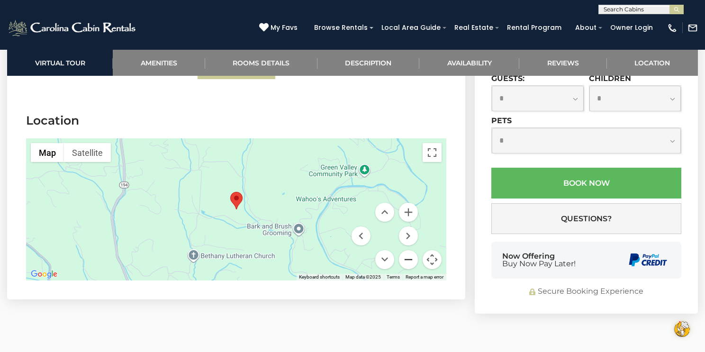
click at [405, 250] on button "Zoom out" at bounding box center [408, 259] width 19 height 19
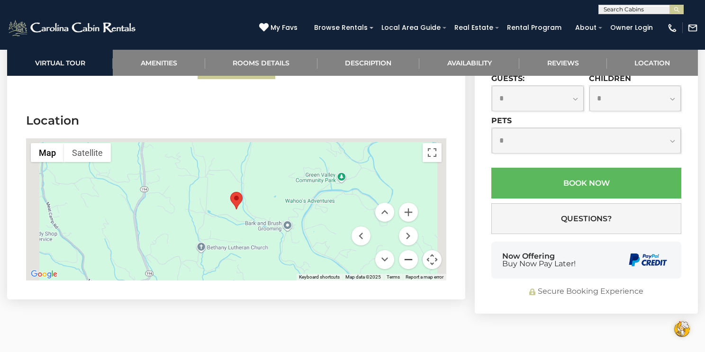
click at [405, 250] on button "Zoom out" at bounding box center [408, 259] width 19 height 19
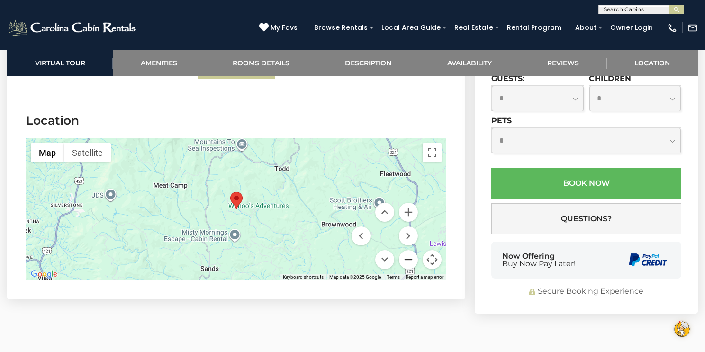
click at [405, 250] on button "Zoom out" at bounding box center [408, 259] width 19 height 19
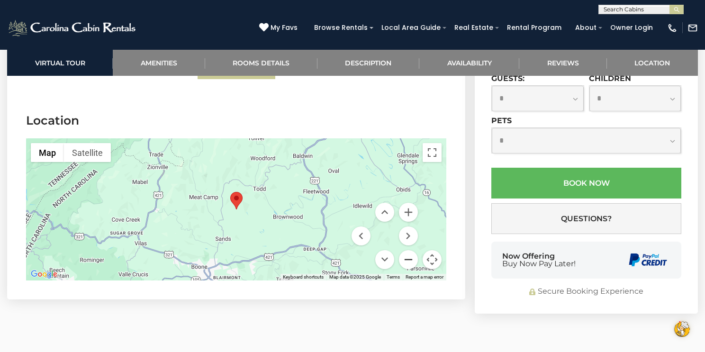
click at [405, 250] on button "Zoom out" at bounding box center [408, 259] width 19 height 19
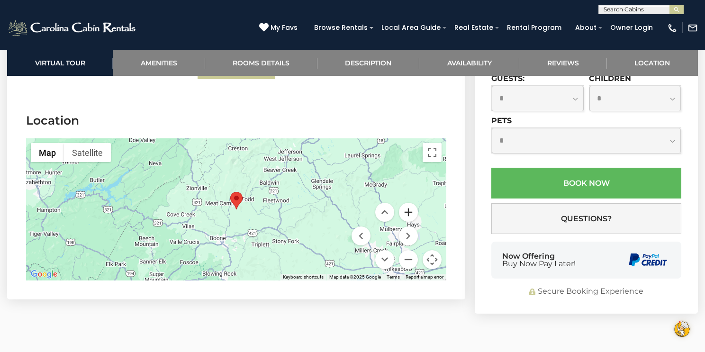
click at [406, 203] on button "Zoom in" at bounding box center [408, 212] width 19 height 19
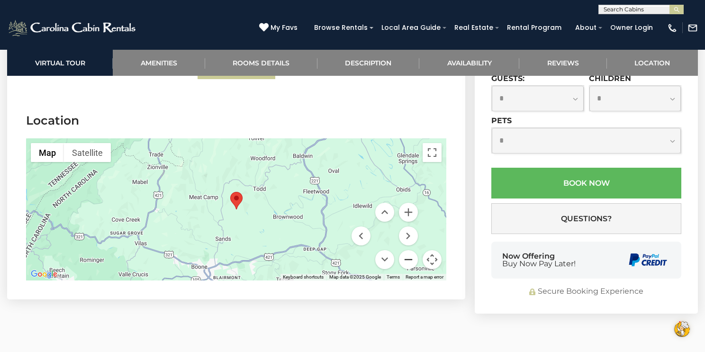
click at [407, 250] on button "Zoom out" at bounding box center [408, 259] width 19 height 19
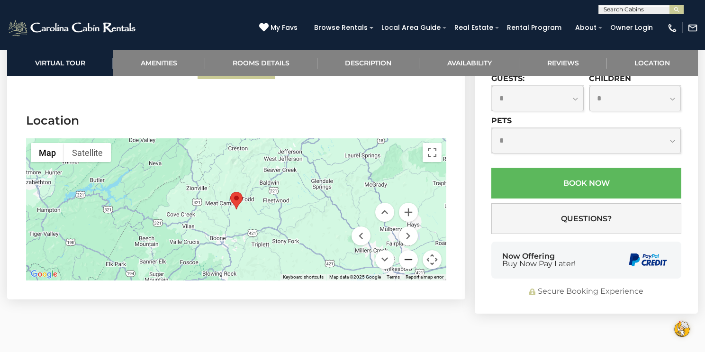
click at [407, 250] on button "Zoom out" at bounding box center [408, 259] width 19 height 19
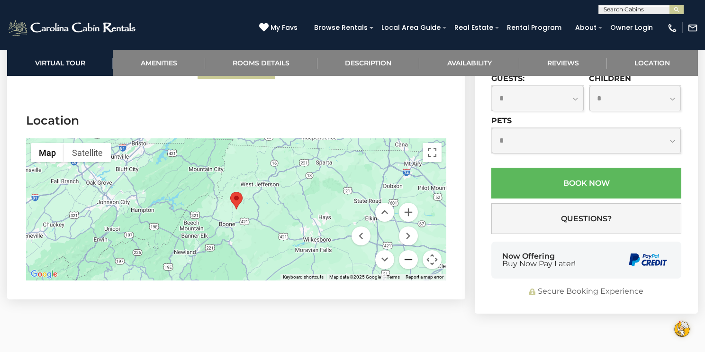
click at [407, 250] on button "Zoom out" at bounding box center [408, 259] width 19 height 19
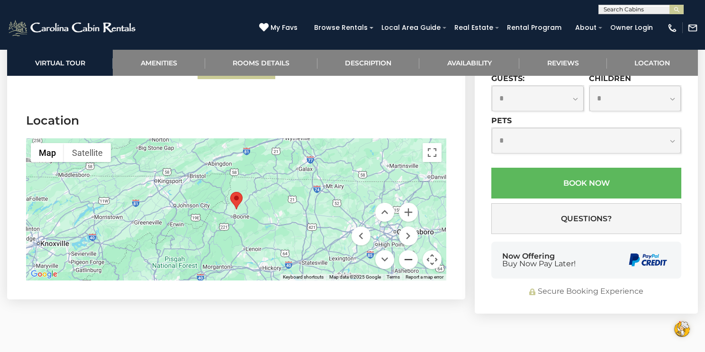
click at [407, 250] on button "Zoom out" at bounding box center [408, 259] width 19 height 19
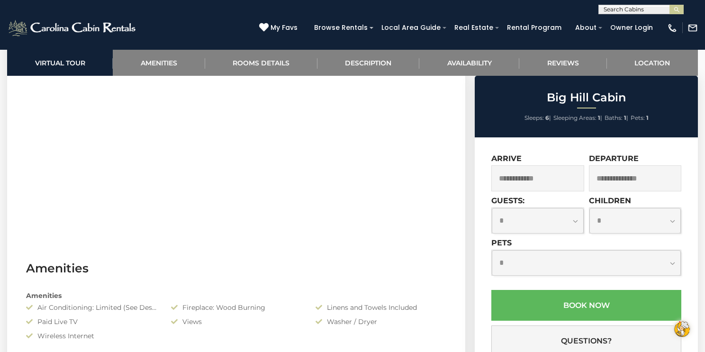
scroll to position [0, 0]
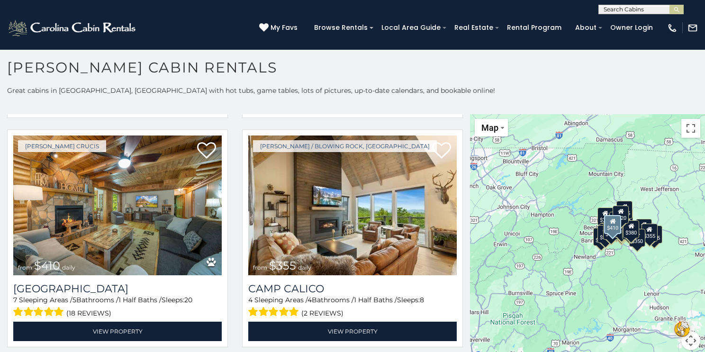
scroll to position [2767, 0]
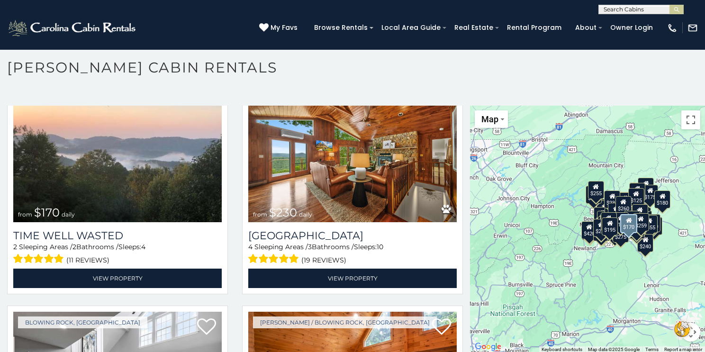
scroll to position [10364, 0]
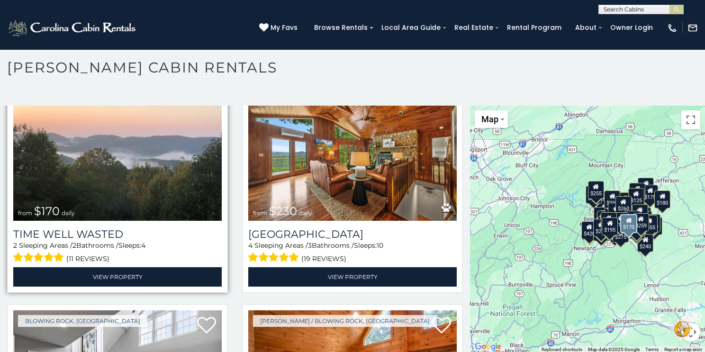
click at [143, 187] on img at bounding box center [117, 151] width 208 height 140
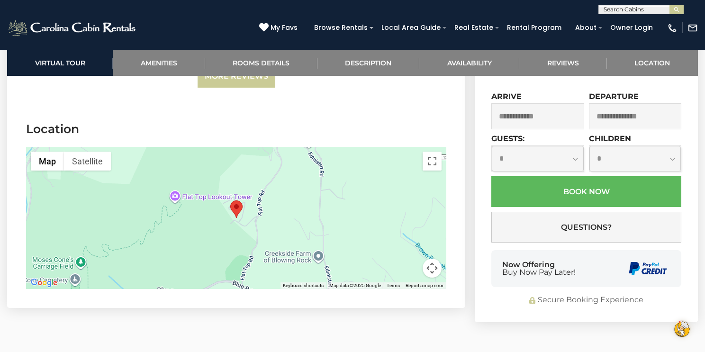
scroll to position [2648, 0]
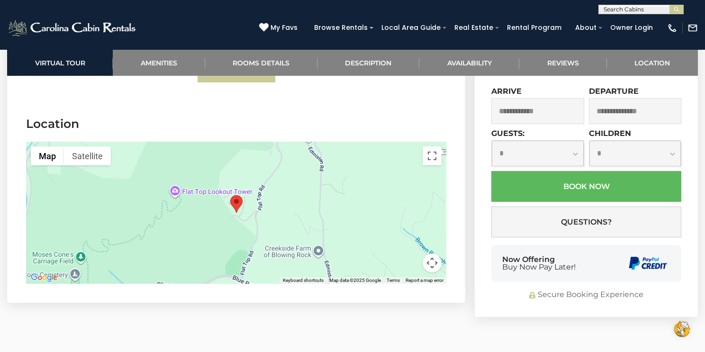
click at [432, 260] on button "Map camera controls" at bounding box center [431, 262] width 19 height 19
click at [407, 262] on button "Zoom out" at bounding box center [408, 262] width 19 height 19
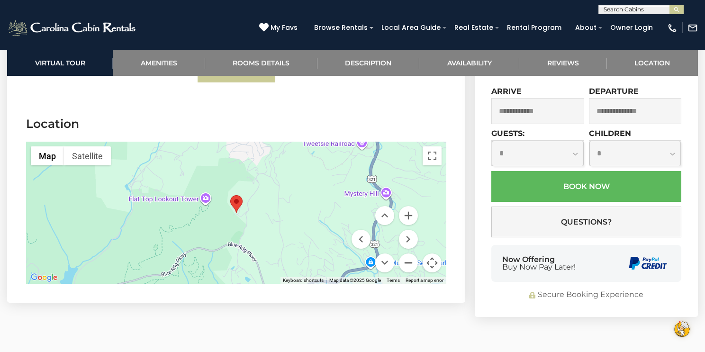
click at [407, 263] on button "Zoom out" at bounding box center [408, 262] width 19 height 19
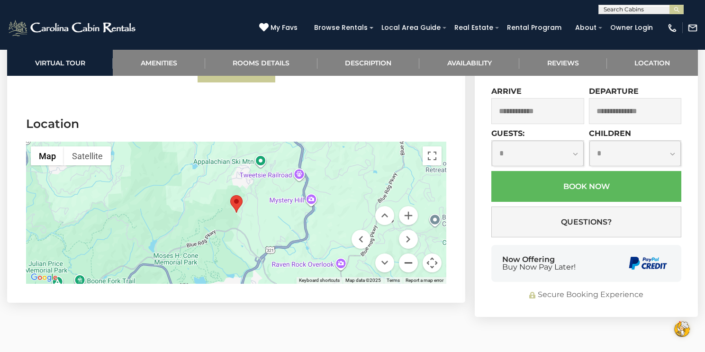
click at [409, 263] on button "Zoom out" at bounding box center [408, 262] width 19 height 19
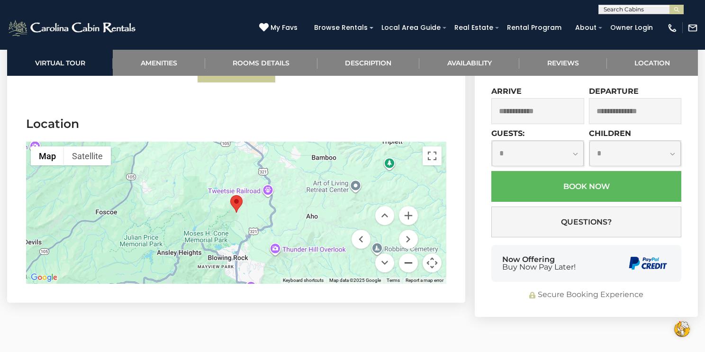
click at [409, 263] on button "Zoom out" at bounding box center [408, 262] width 19 height 19
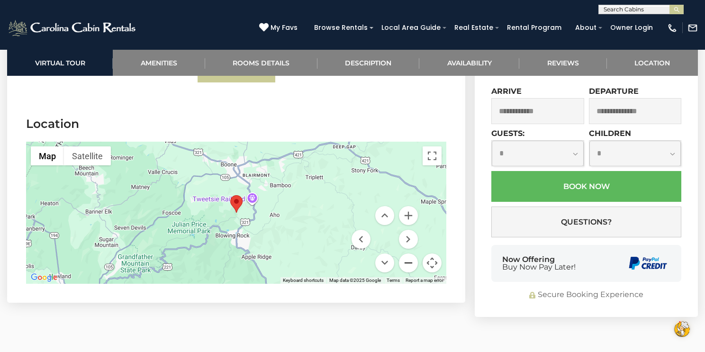
click at [408, 264] on button "Zoom out" at bounding box center [408, 262] width 19 height 19
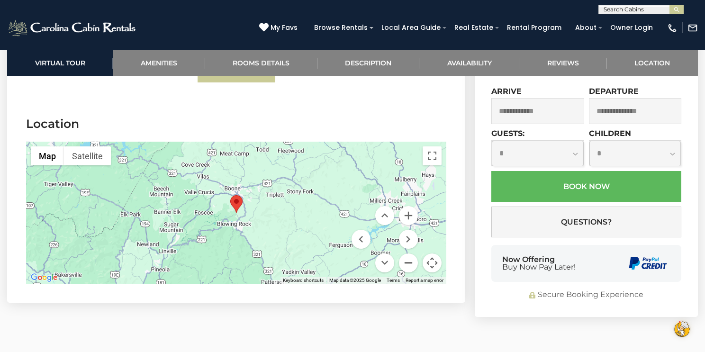
click at [408, 264] on button "Zoom out" at bounding box center [408, 262] width 19 height 19
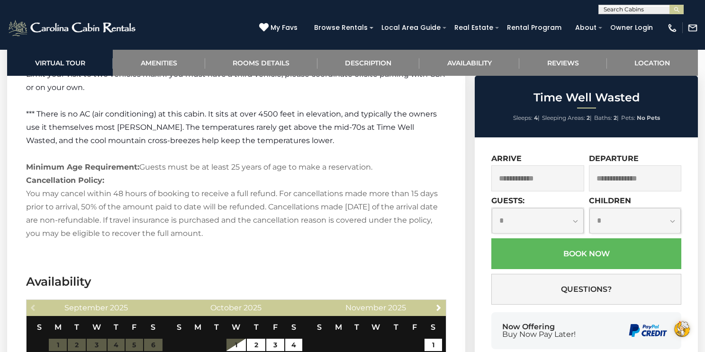
scroll to position [1978, 0]
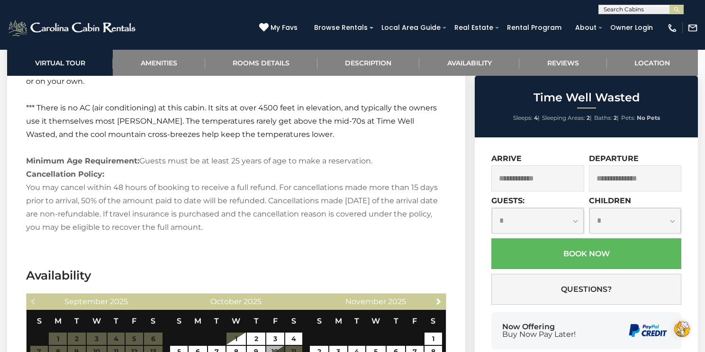
click at [408, 264] on section "Availability Previous September 2025 S M T W T F S 1 2 3 4 5 6 7 8 9 10 11 12 1…" at bounding box center [236, 342] width 458 height 179
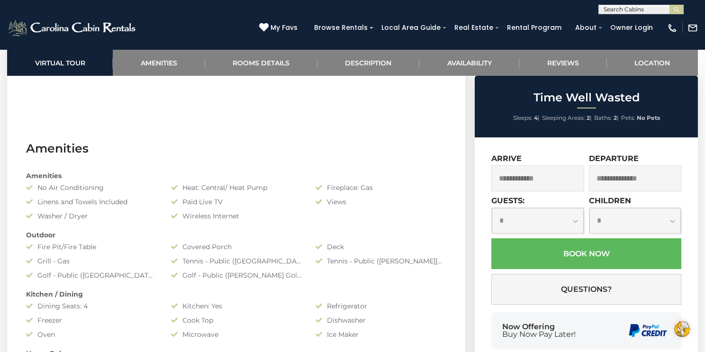
scroll to position [619, 0]
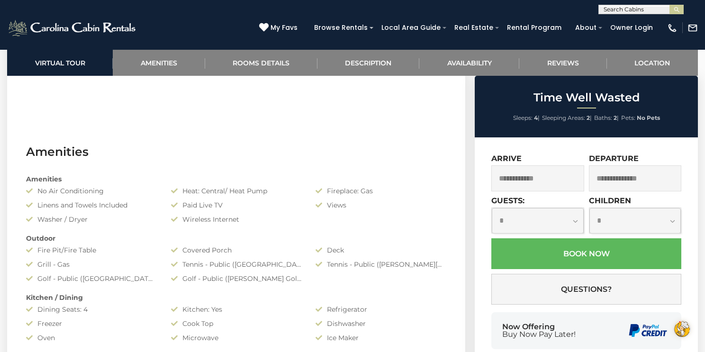
click at [408, 264] on div "Tennis - Public (Boone Rec Center)" at bounding box center [380, 263] width 145 height 9
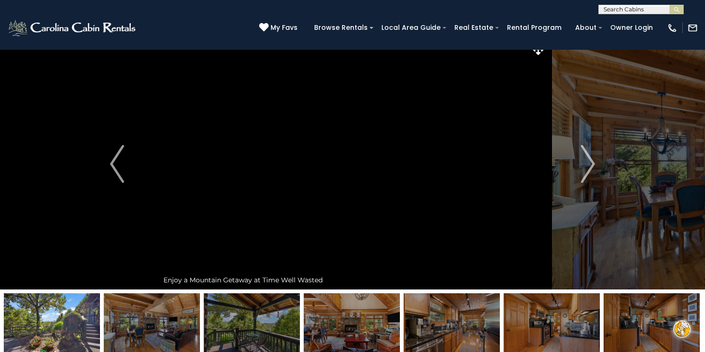
scroll to position [0, 0]
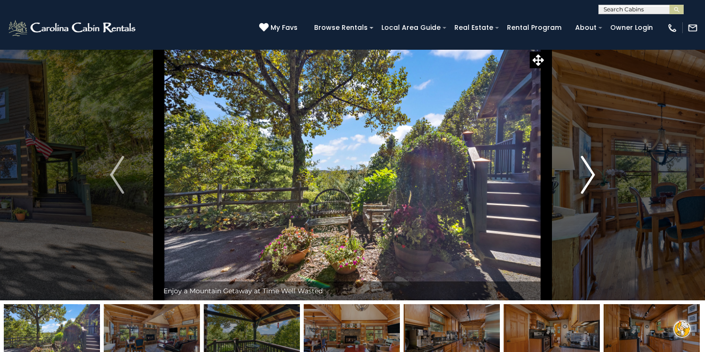
click at [589, 171] on img "Next" at bounding box center [588, 175] width 14 height 38
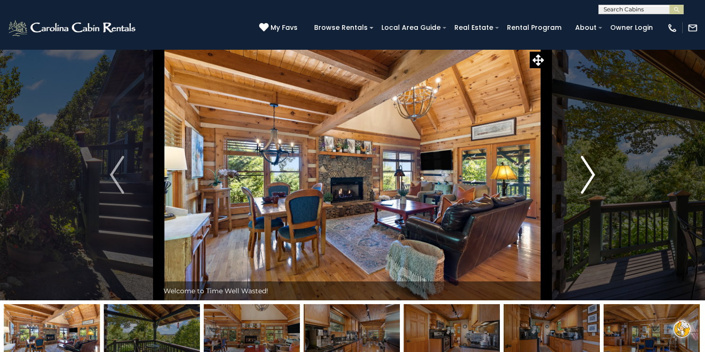
click at [589, 171] on img "Next" at bounding box center [588, 175] width 14 height 38
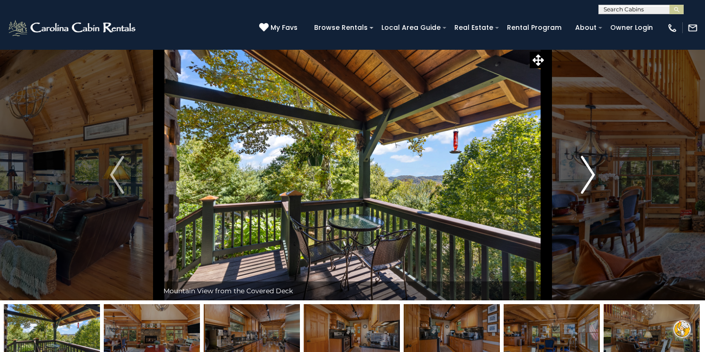
click at [589, 171] on img "Next" at bounding box center [588, 175] width 14 height 38
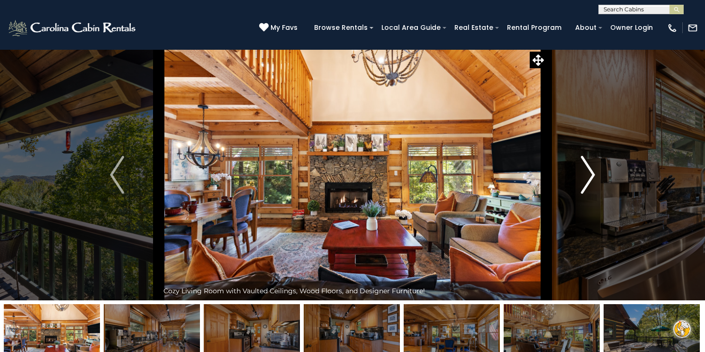
click at [589, 171] on img "Next" at bounding box center [588, 175] width 14 height 38
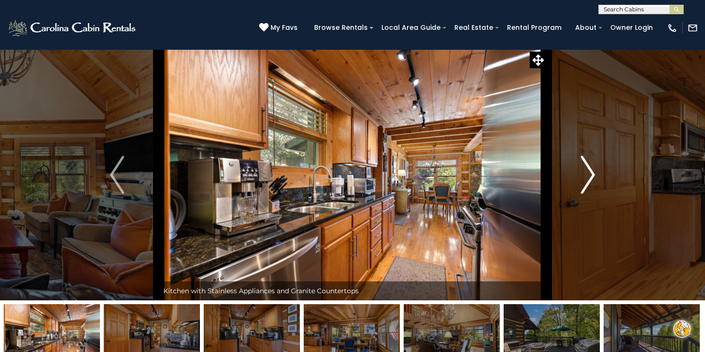
click at [589, 171] on img "Next" at bounding box center [588, 175] width 14 height 38
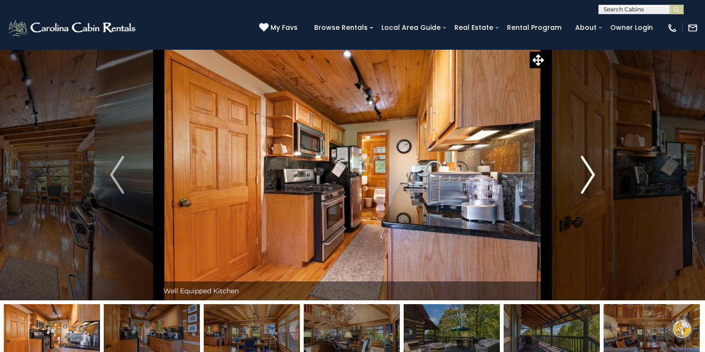
click at [589, 171] on img "Next" at bounding box center [588, 175] width 14 height 38
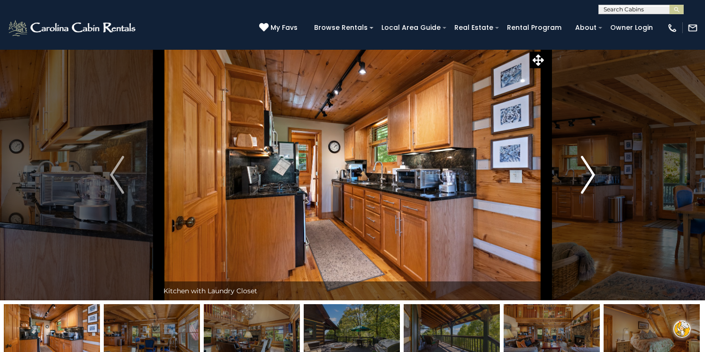
click at [589, 171] on img "Next" at bounding box center [588, 175] width 14 height 38
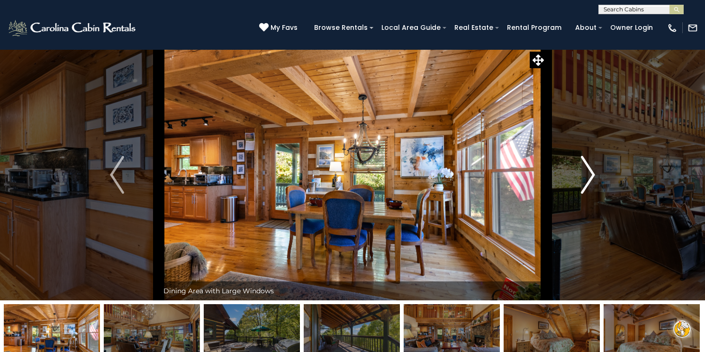
click at [589, 171] on img "Next" at bounding box center [588, 175] width 14 height 38
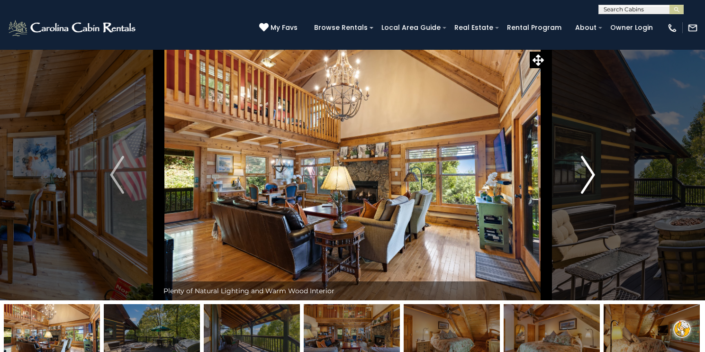
click at [589, 171] on img "Next" at bounding box center [588, 175] width 14 height 38
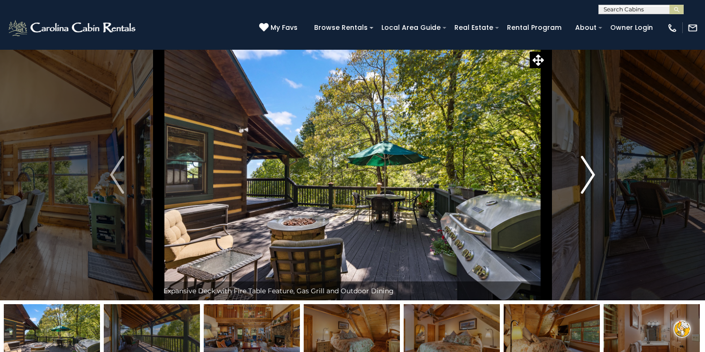
click at [589, 171] on img "Next" at bounding box center [588, 175] width 14 height 38
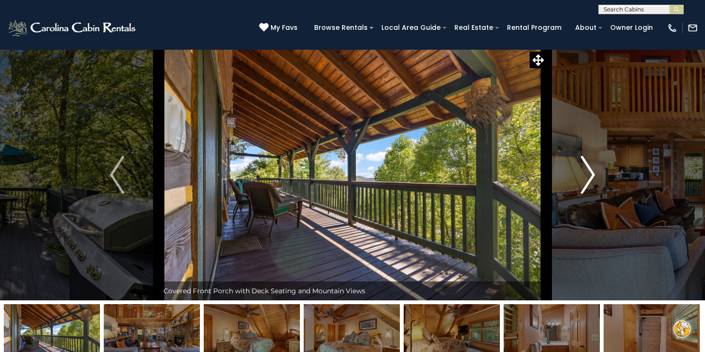
click at [589, 171] on img "Next" at bounding box center [588, 175] width 14 height 38
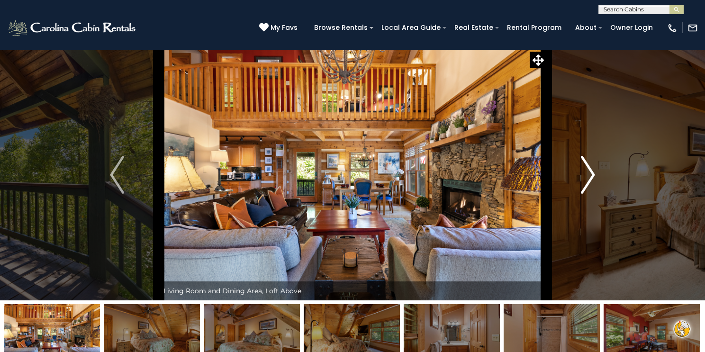
click at [589, 171] on img "Next" at bounding box center [588, 175] width 14 height 38
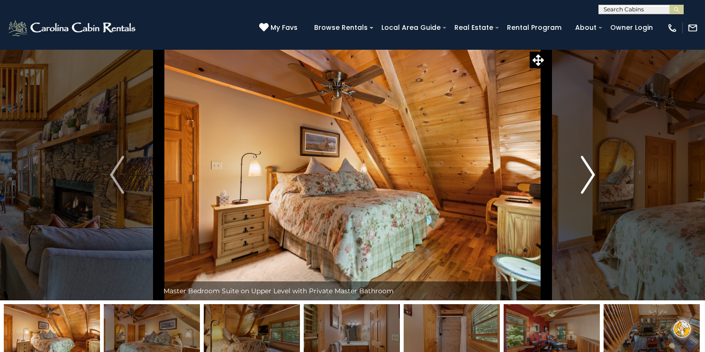
click at [589, 172] on img "Next" at bounding box center [588, 175] width 14 height 38
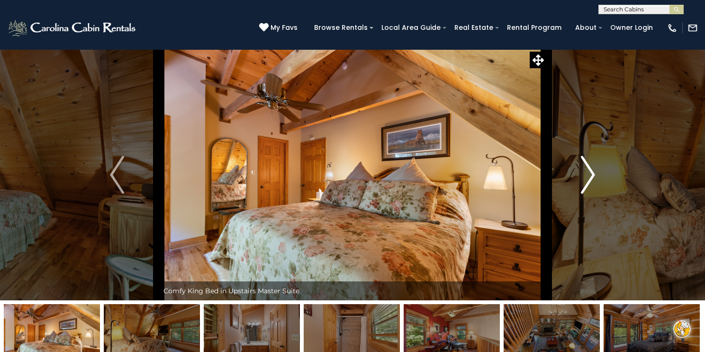
click at [589, 172] on img "Next" at bounding box center [588, 175] width 14 height 38
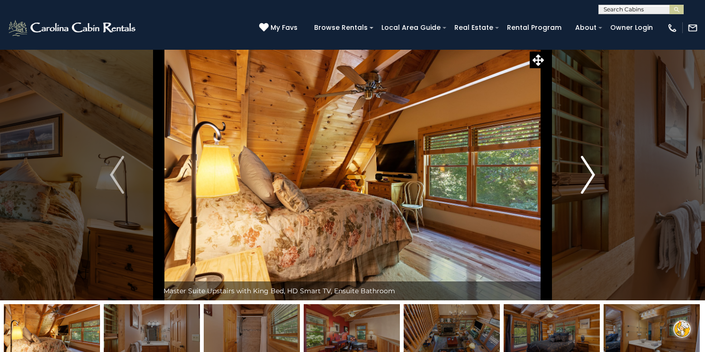
click at [589, 172] on img "Next" at bounding box center [588, 175] width 14 height 38
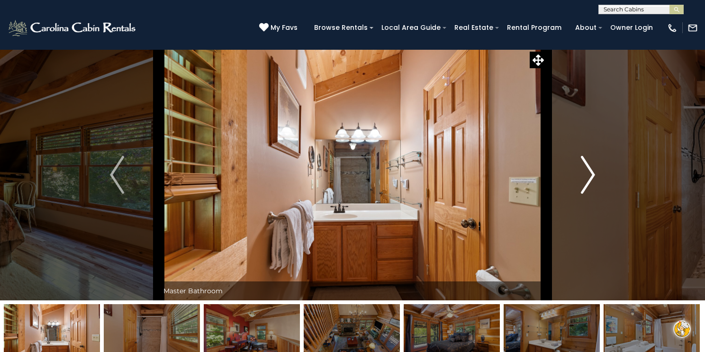
click at [589, 172] on img "Next" at bounding box center [588, 175] width 14 height 38
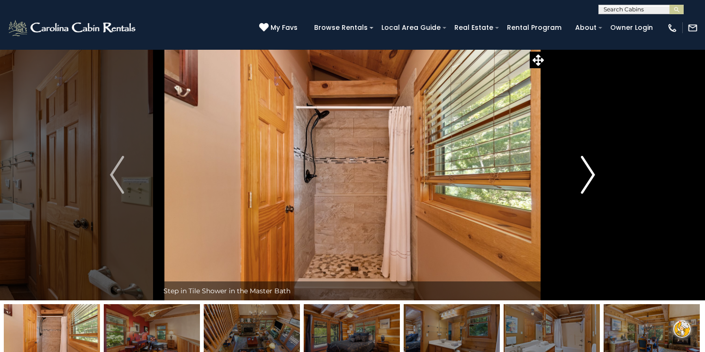
click at [589, 172] on img "Next" at bounding box center [588, 175] width 14 height 38
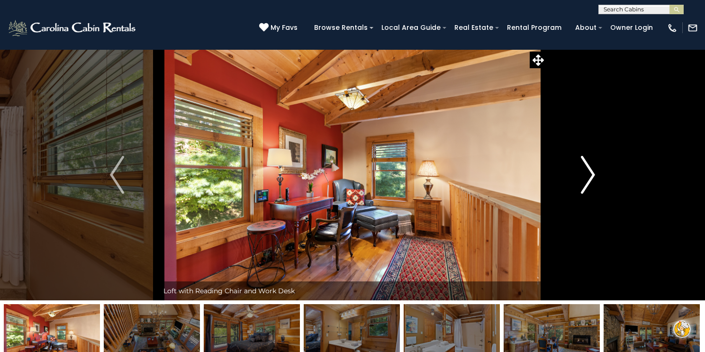
click at [589, 172] on img "Next" at bounding box center [588, 175] width 14 height 38
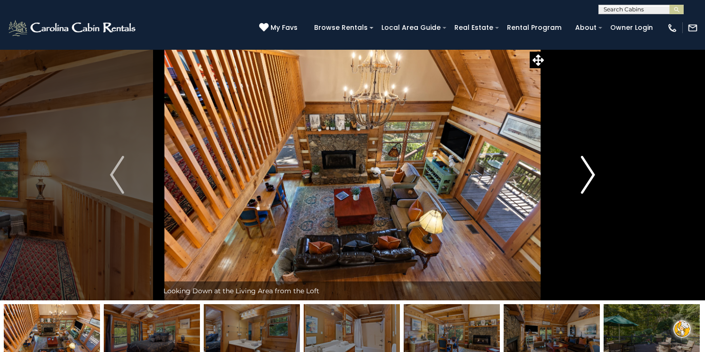
click at [589, 172] on img "Next" at bounding box center [588, 175] width 14 height 38
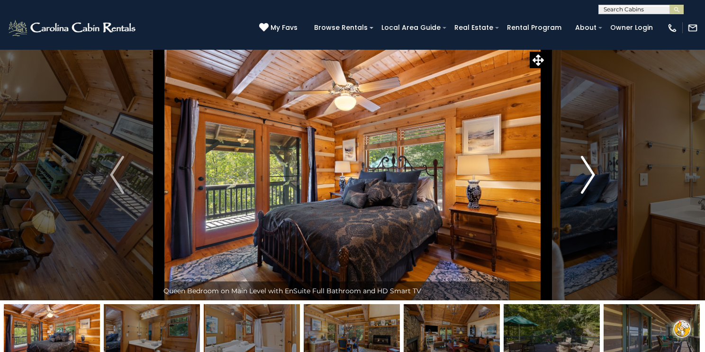
click at [589, 172] on img "Next" at bounding box center [588, 175] width 14 height 38
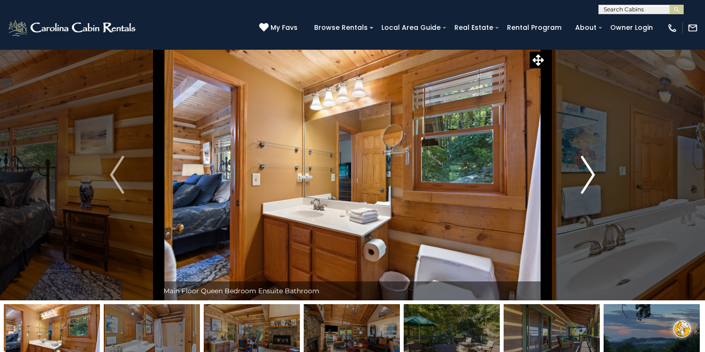
click at [589, 172] on img "Next" at bounding box center [588, 175] width 14 height 38
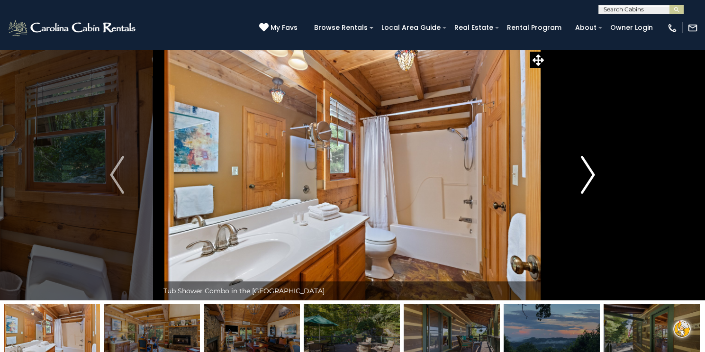
click at [589, 172] on img "Next" at bounding box center [588, 175] width 14 height 38
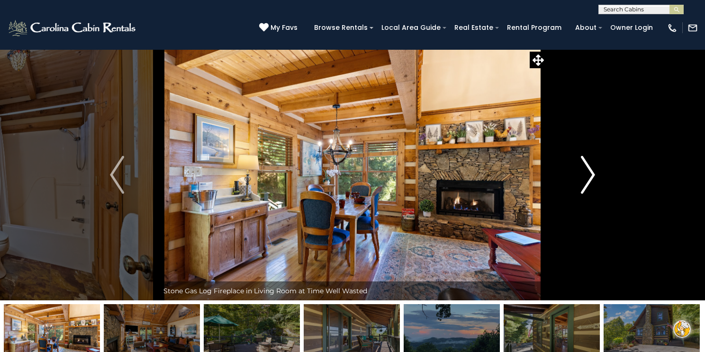
click at [589, 172] on img "Next" at bounding box center [588, 175] width 14 height 38
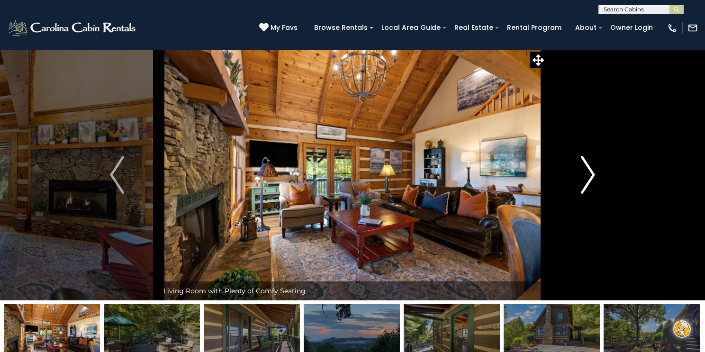
click at [590, 173] on img "Next" at bounding box center [588, 175] width 14 height 38
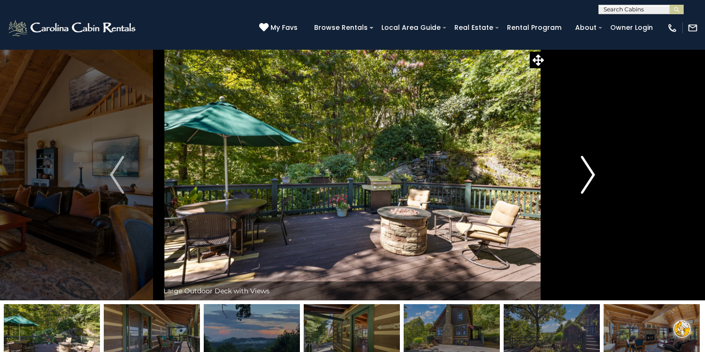
click at [590, 173] on img "Next" at bounding box center [588, 175] width 14 height 38
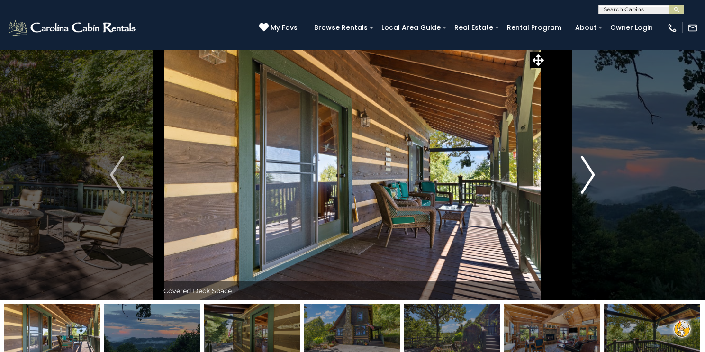
click at [590, 173] on img "Next" at bounding box center [588, 175] width 14 height 38
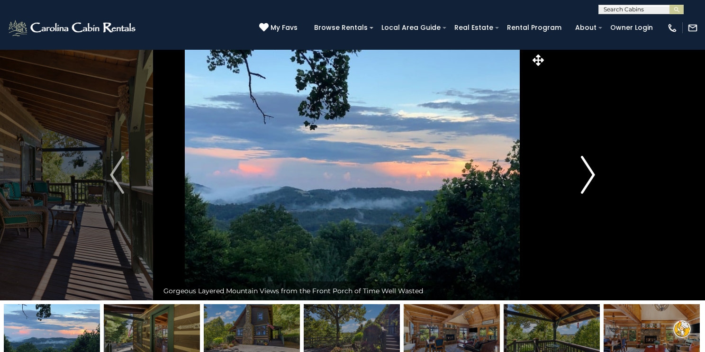
click at [590, 173] on img "Next" at bounding box center [588, 175] width 14 height 38
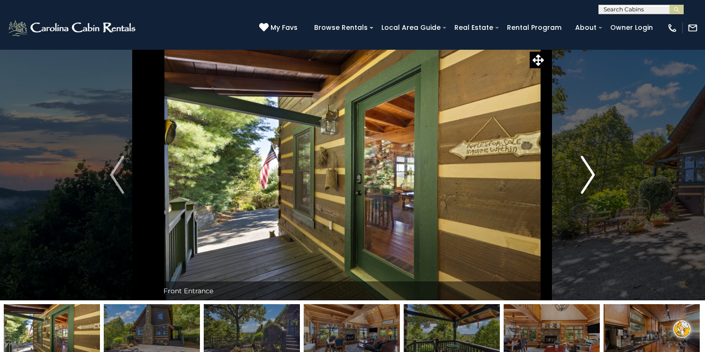
click at [590, 173] on img "Next" at bounding box center [588, 175] width 14 height 38
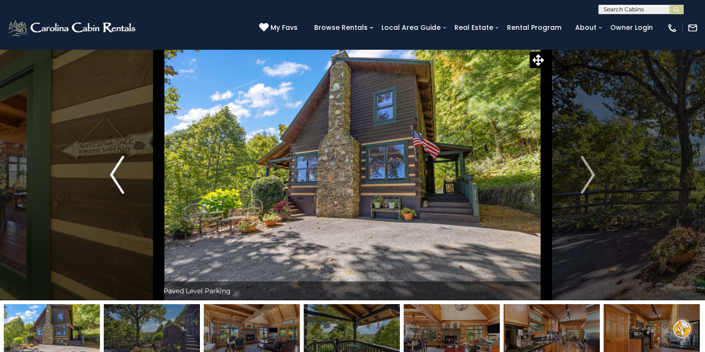
click at [115, 176] on img "Previous" at bounding box center [117, 175] width 14 height 38
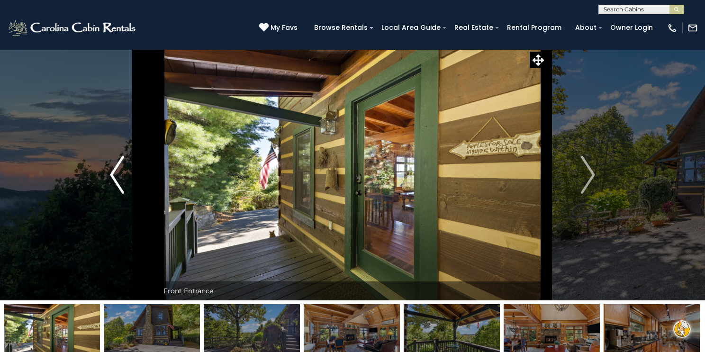
click at [115, 176] on img "Previous" at bounding box center [117, 175] width 14 height 38
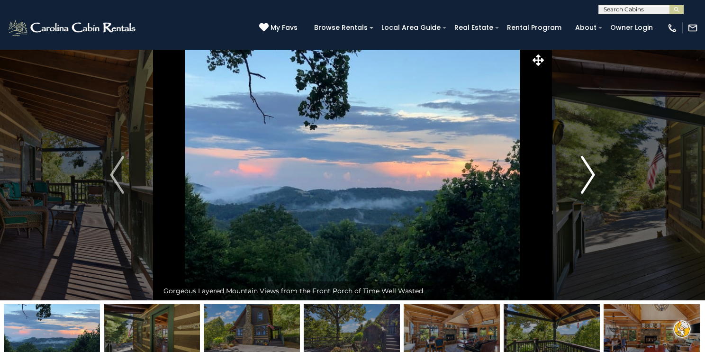
click at [588, 174] on img "Next" at bounding box center [588, 175] width 14 height 38
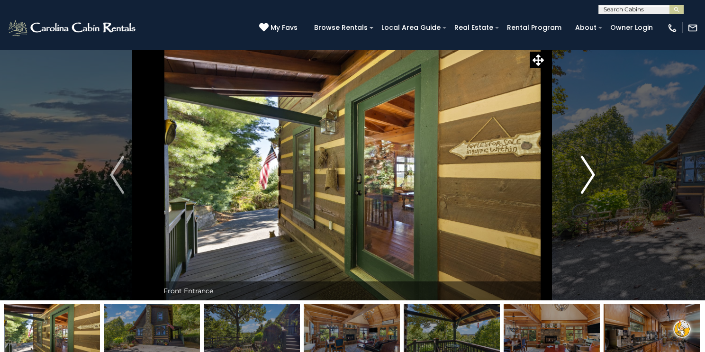
click at [588, 175] on img "Next" at bounding box center [588, 175] width 14 height 38
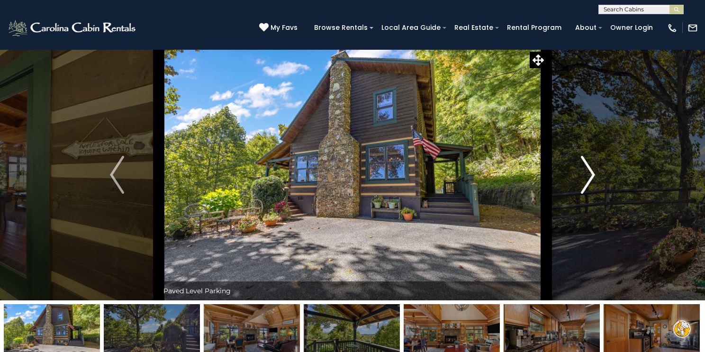
click at [588, 175] on img "Next" at bounding box center [588, 175] width 14 height 38
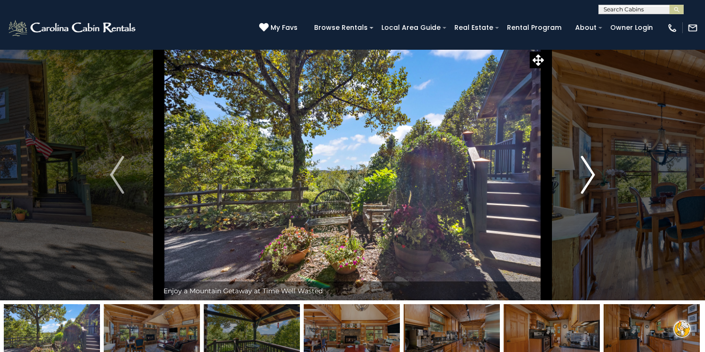
click at [588, 175] on img "Next" at bounding box center [588, 175] width 14 height 38
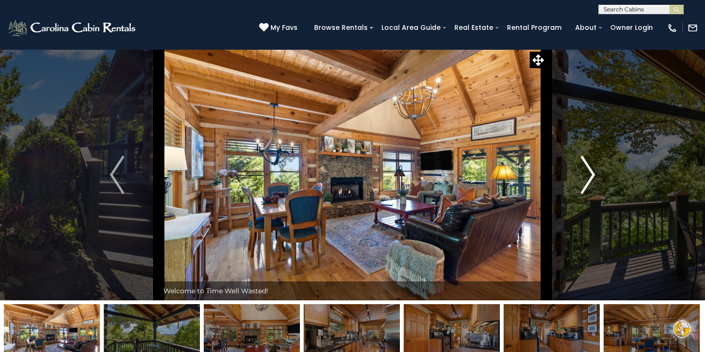
click at [588, 175] on img "Next" at bounding box center [588, 175] width 14 height 38
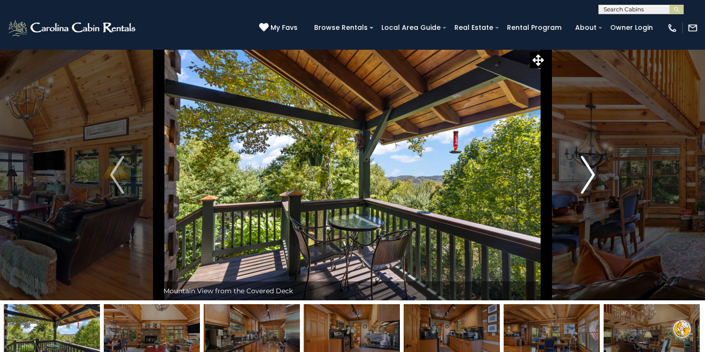
click at [588, 175] on img "Next" at bounding box center [588, 175] width 14 height 38
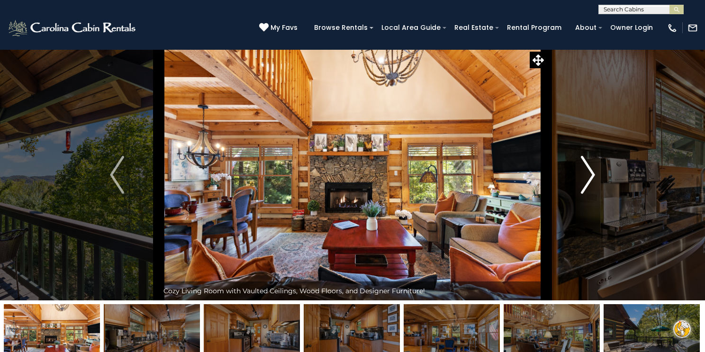
click at [588, 175] on img "Next" at bounding box center [588, 175] width 14 height 38
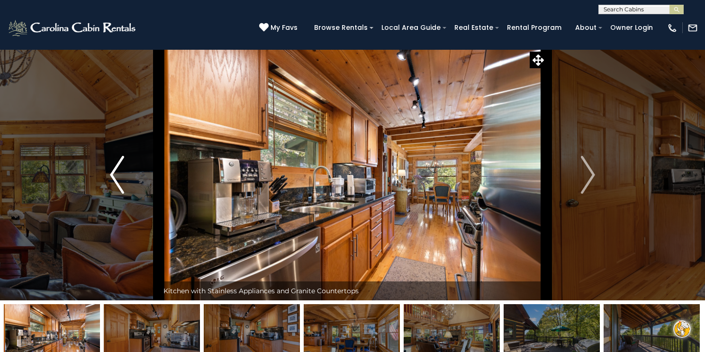
click at [111, 176] on img "Previous" at bounding box center [117, 175] width 14 height 38
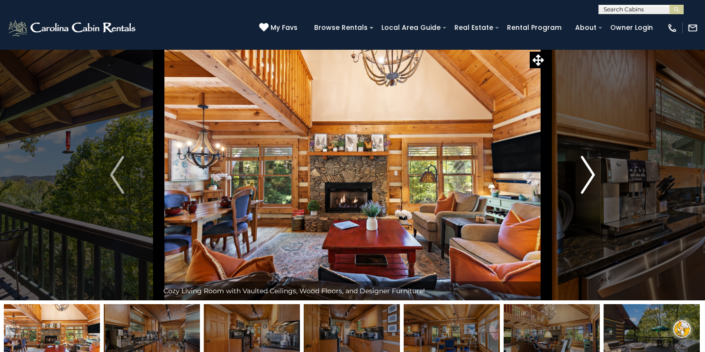
click at [590, 171] on img "Next" at bounding box center [588, 175] width 14 height 38
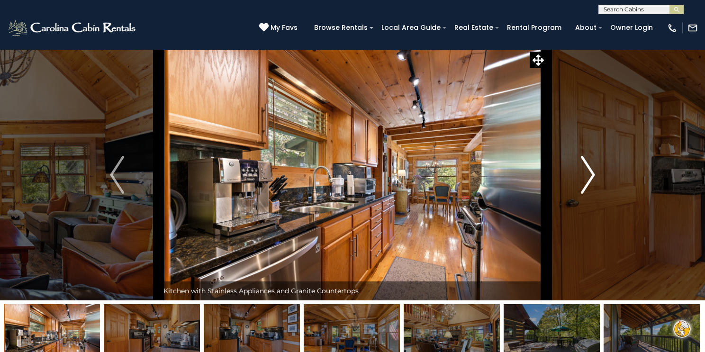
click at [591, 170] on img "Next" at bounding box center [588, 175] width 14 height 38
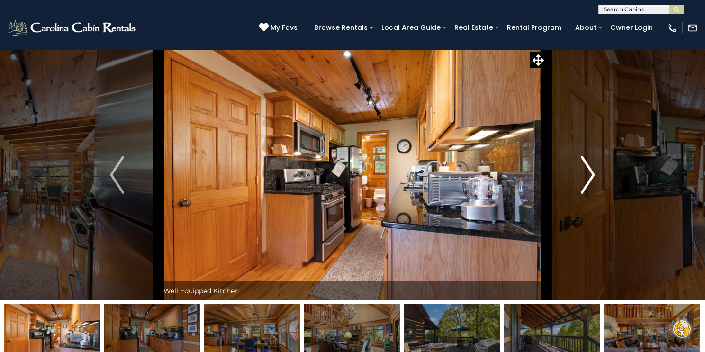
click at [591, 170] on img "Next" at bounding box center [588, 175] width 14 height 38
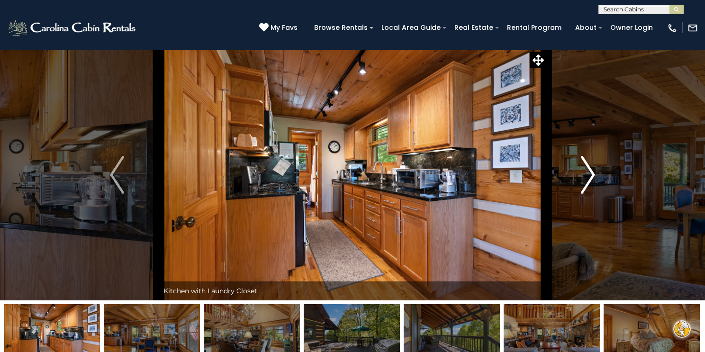
click at [591, 171] on img "Next" at bounding box center [588, 175] width 14 height 38
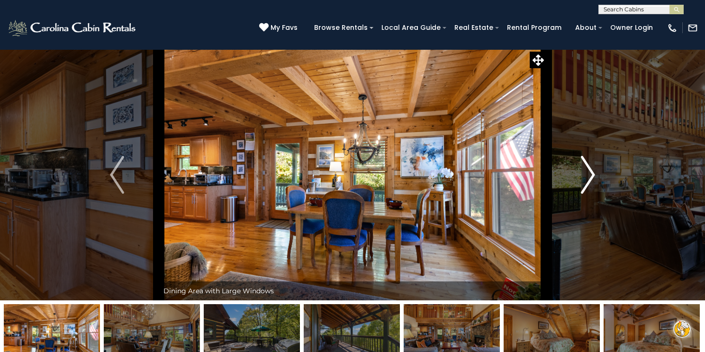
click at [591, 171] on img "Next" at bounding box center [588, 175] width 14 height 38
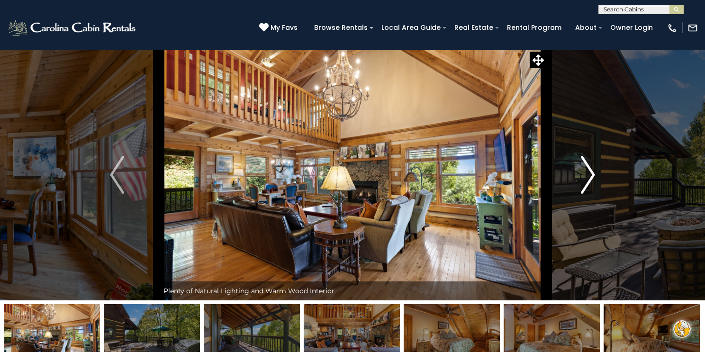
click at [591, 171] on img "Next" at bounding box center [588, 175] width 14 height 38
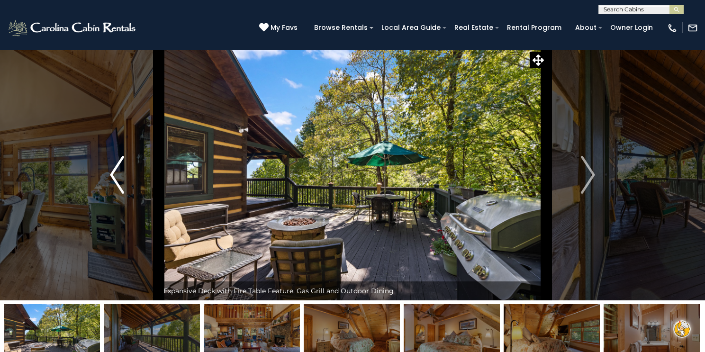
click at [115, 175] on img "Previous" at bounding box center [117, 175] width 14 height 38
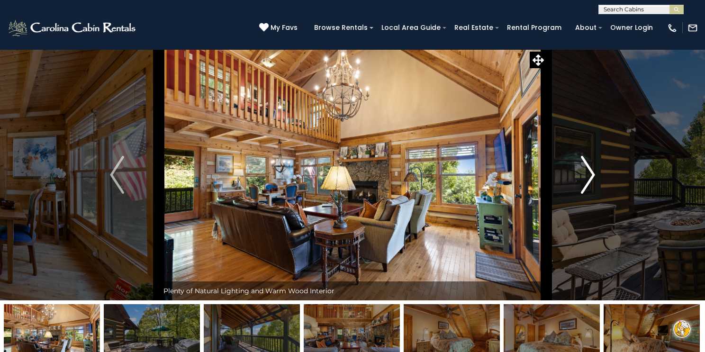
click at [588, 174] on img "Next" at bounding box center [588, 175] width 14 height 38
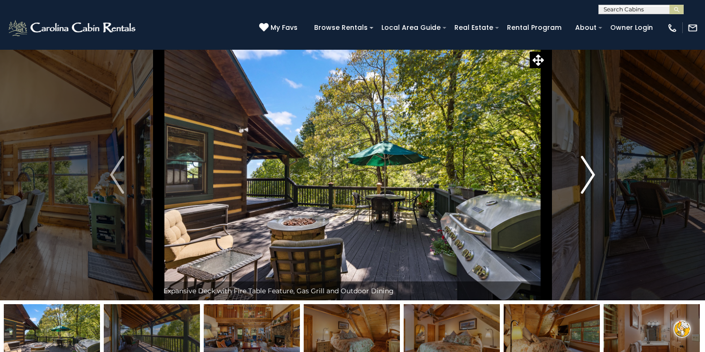
click at [589, 174] on img "Next" at bounding box center [588, 175] width 14 height 38
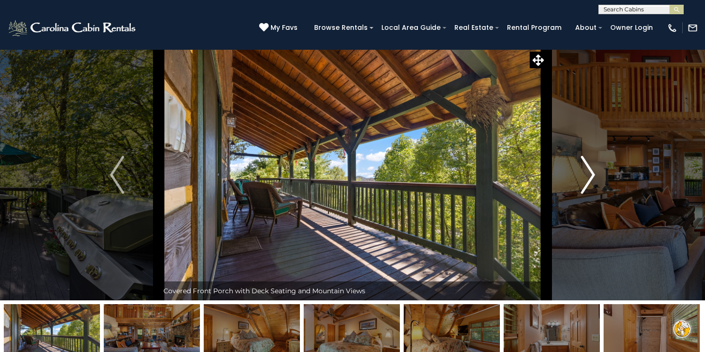
click at [589, 174] on img "Next" at bounding box center [588, 175] width 14 height 38
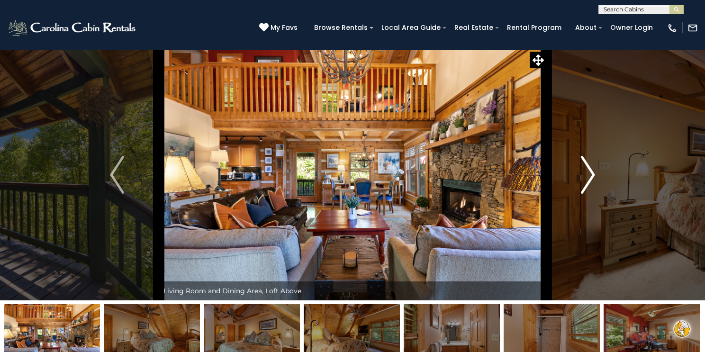
click at [589, 174] on img "Next" at bounding box center [588, 175] width 14 height 38
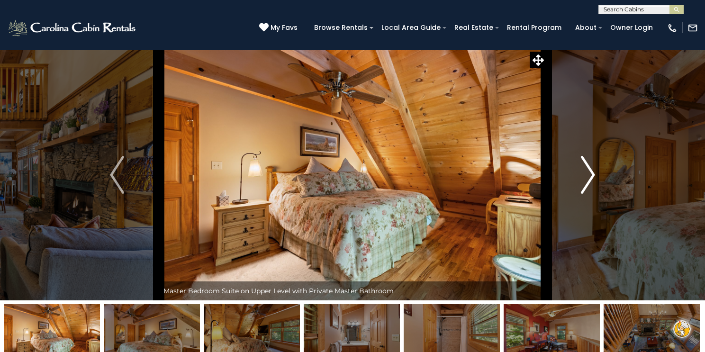
click at [589, 174] on img "Next" at bounding box center [588, 175] width 14 height 38
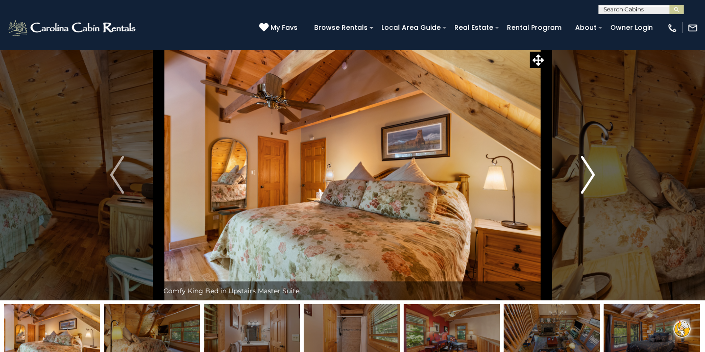
click at [589, 173] on img "Next" at bounding box center [588, 175] width 14 height 38
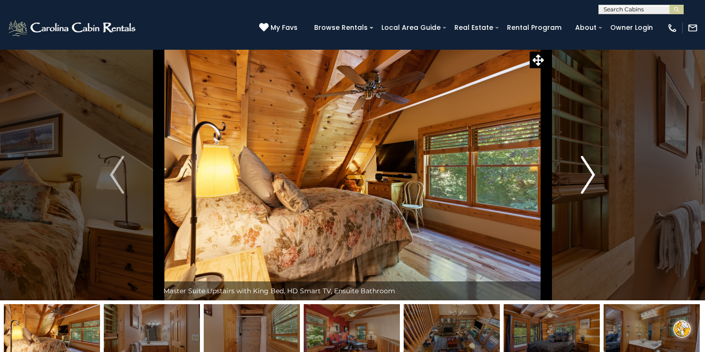
click at [589, 173] on img "Next" at bounding box center [588, 175] width 14 height 38
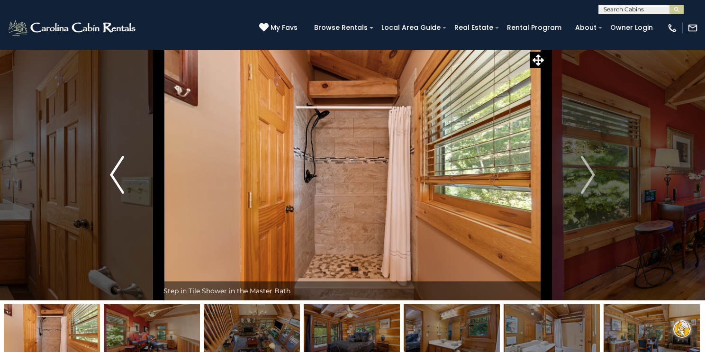
click at [116, 178] on img "Previous" at bounding box center [117, 175] width 14 height 38
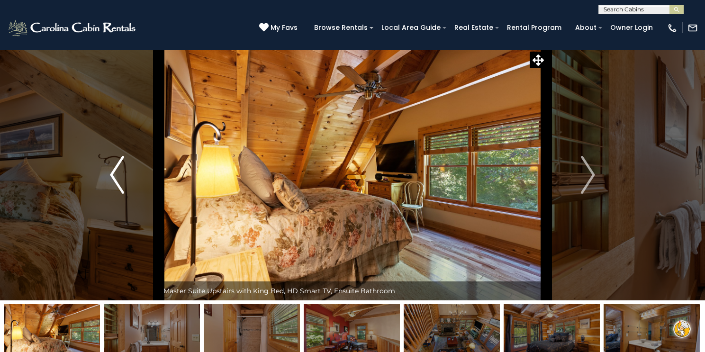
click at [116, 178] on img "Previous" at bounding box center [117, 175] width 14 height 38
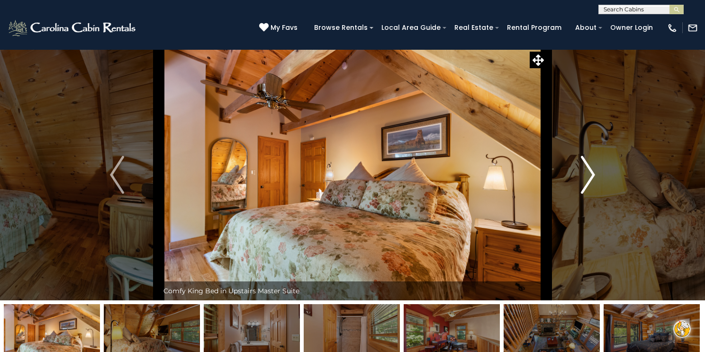
click at [591, 175] on img "Next" at bounding box center [588, 175] width 14 height 38
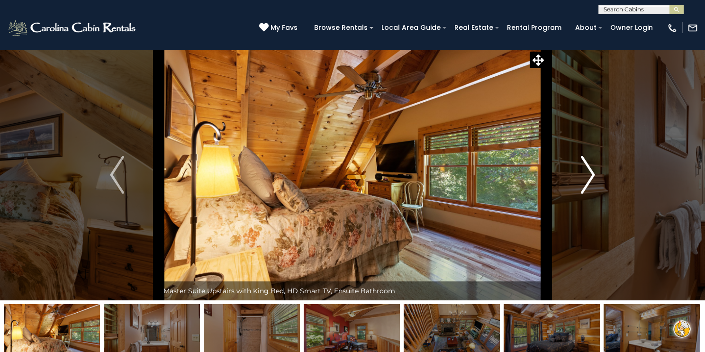
click at [591, 176] on img "Next" at bounding box center [588, 175] width 14 height 38
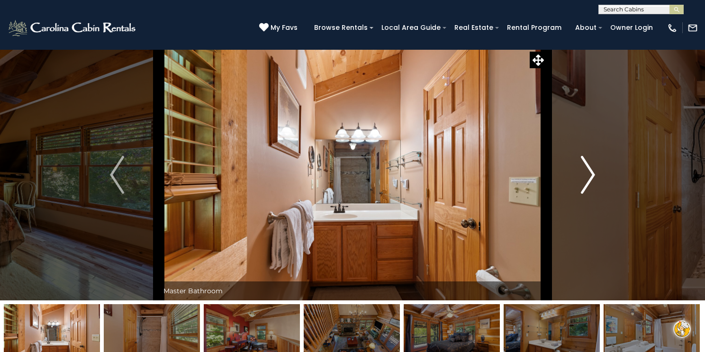
click at [591, 176] on img "Next" at bounding box center [588, 175] width 14 height 38
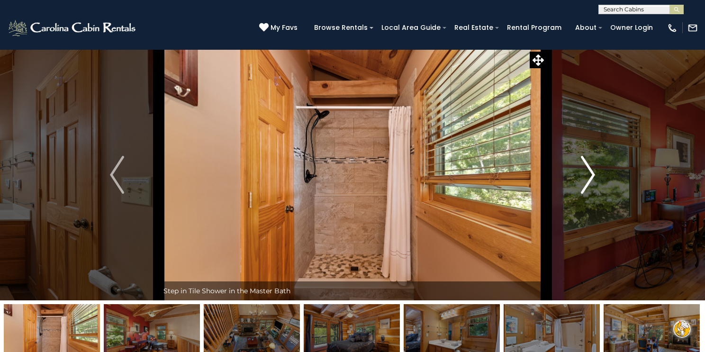
click at [591, 176] on img "Next" at bounding box center [588, 175] width 14 height 38
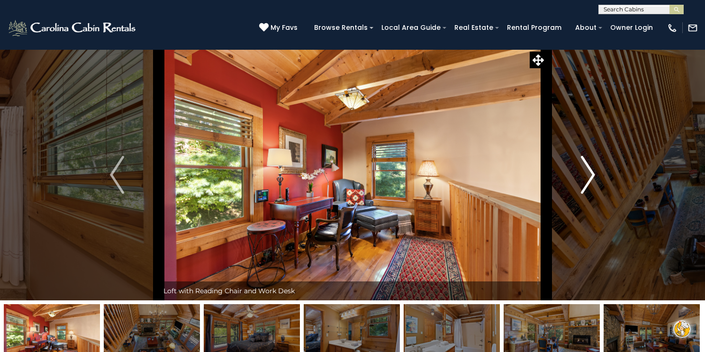
click at [591, 176] on img "Next" at bounding box center [588, 175] width 14 height 38
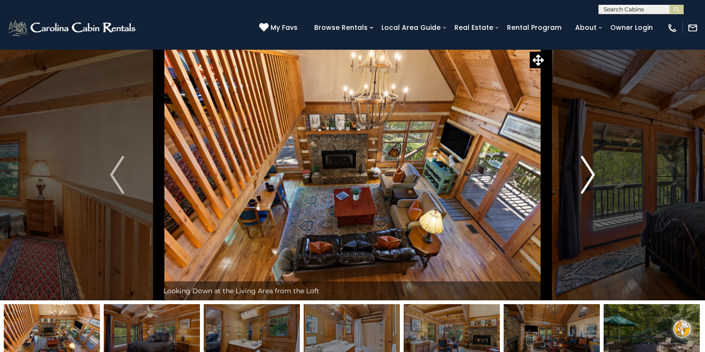
click at [591, 176] on img "Next" at bounding box center [588, 175] width 14 height 38
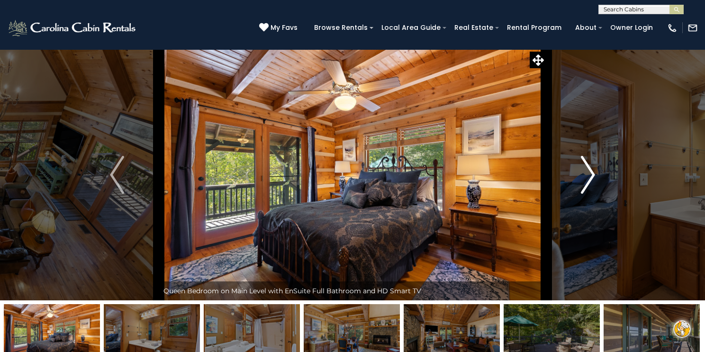
click at [591, 177] on img "Next" at bounding box center [588, 175] width 14 height 38
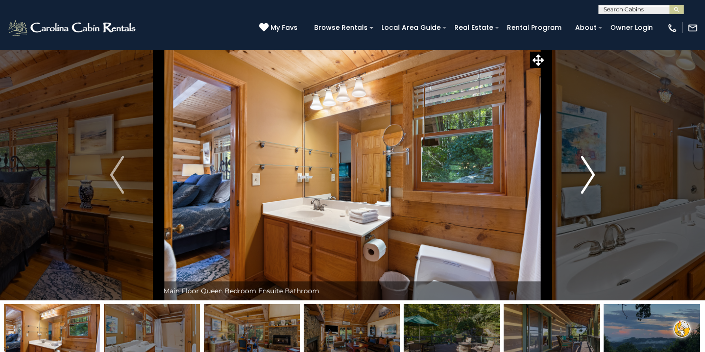
click at [591, 177] on img "Next" at bounding box center [588, 175] width 14 height 38
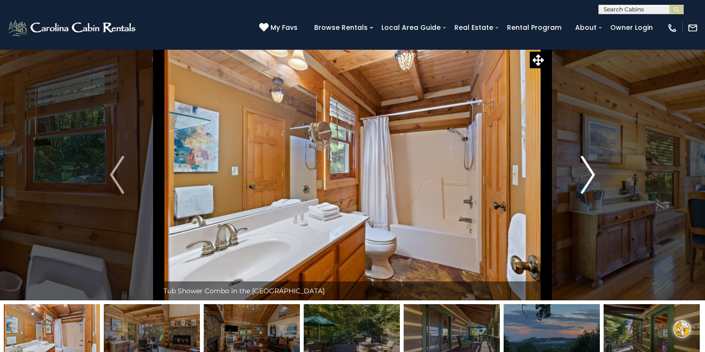
click at [591, 177] on img "Next" at bounding box center [588, 175] width 14 height 38
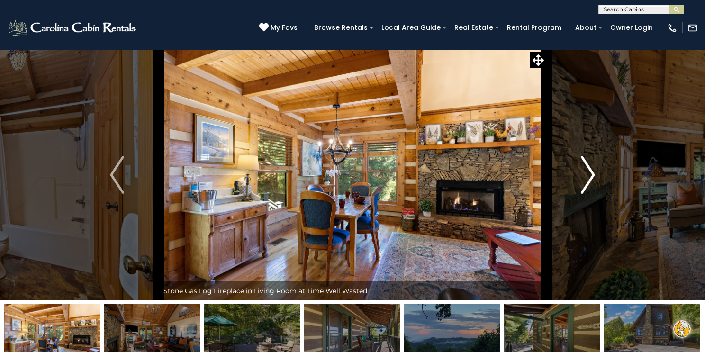
click at [591, 177] on img "Next" at bounding box center [588, 175] width 14 height 38
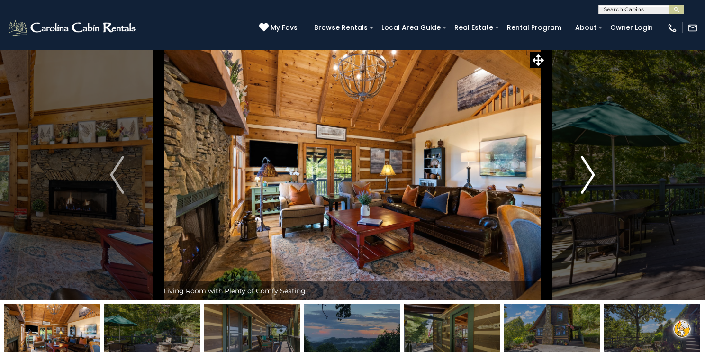
click at [591, 177] on img "Next" at bounding box center [588, 175] width 14 height 38
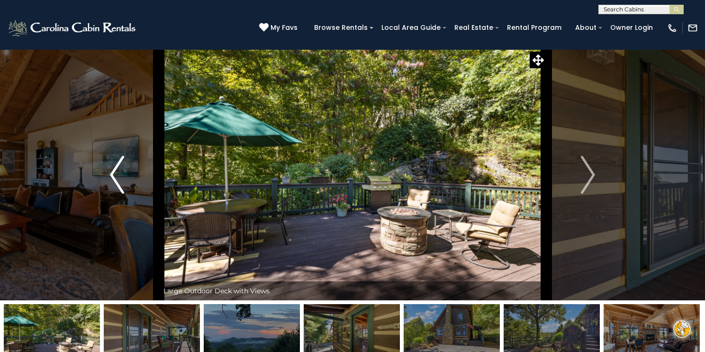
click at [113, 174] on img "Previous" at bounding box center [117, 175] width 14 height 38
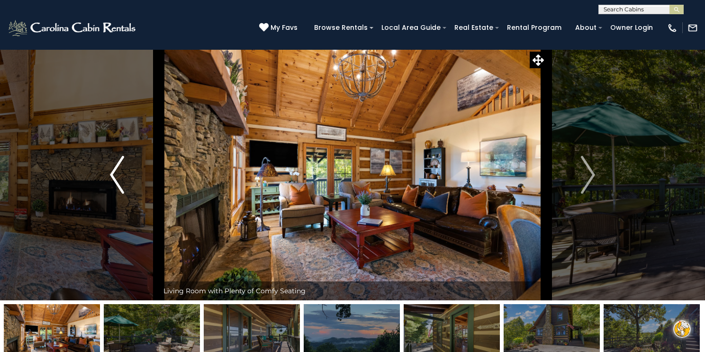
click at [113, 174] on img "Previous" at bounding box center [117, 175] width 14 height 38
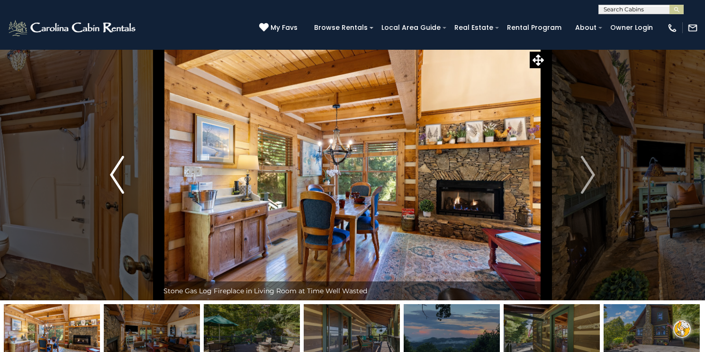
click at [113, 174] on img "Previous" at bounding box center [117, 175] width 14 height 38
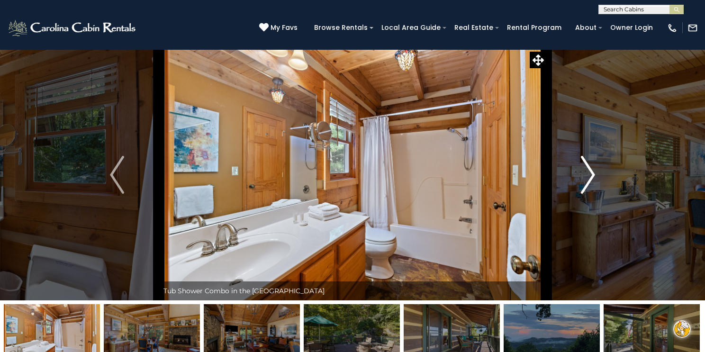
click at [591, 175] on img "Next" at bounding box center [588, 175] width 14 height 38
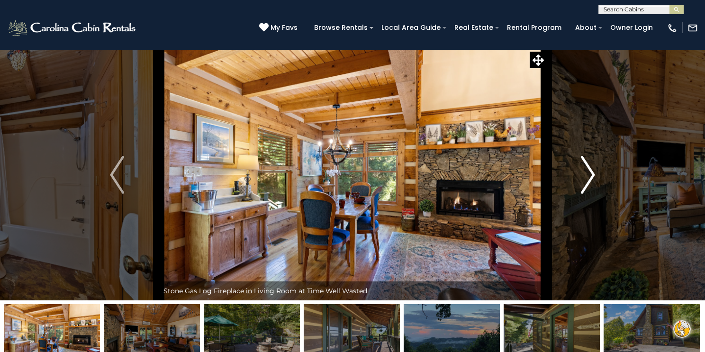
click at [591, 175] on img "Next" at bounding box center [588, 175] width 14 height 38
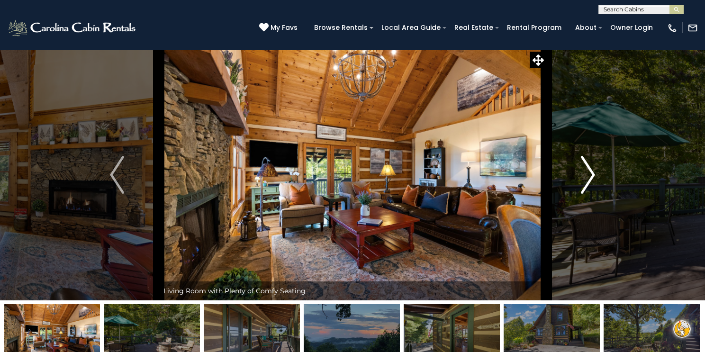
click at [591, 175] on img "Next" at bounding box center [588, 175] width 14 height 38
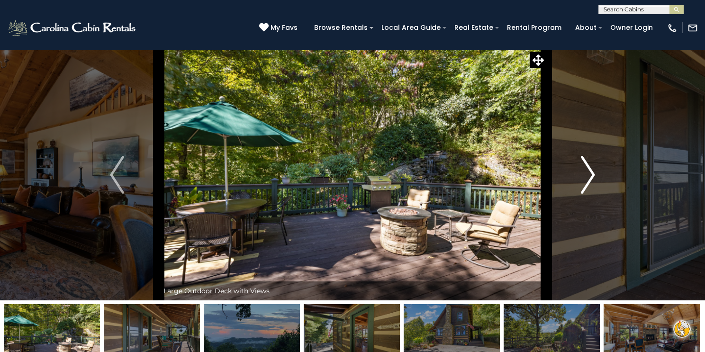
click at [591, 175] on img "Next" at bounding box center [588, 175] width 14 height 38
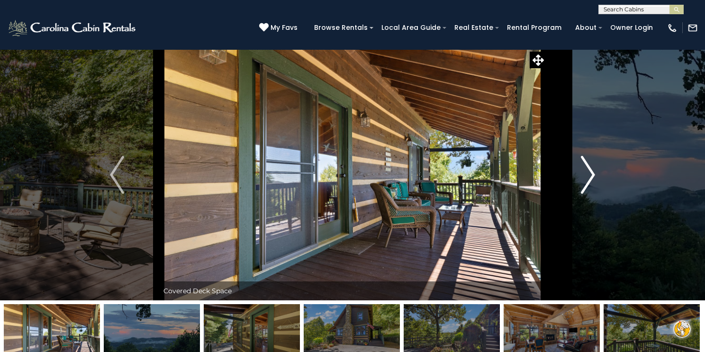
click at [589, 176] on img "Next" at bounding box center [588, 175] width 14 height 38
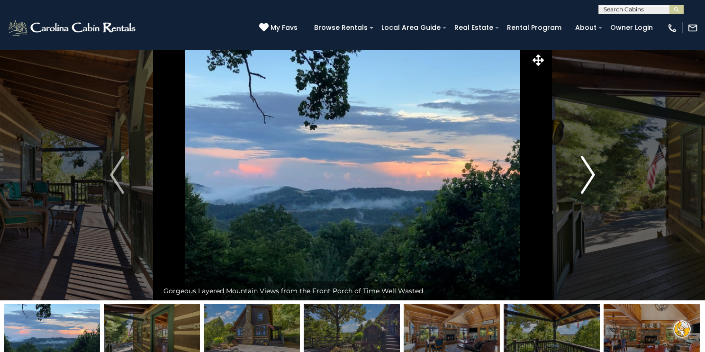
click at [589, 176] on img "Next" at bounding box center [588, 175] width 14 height 38
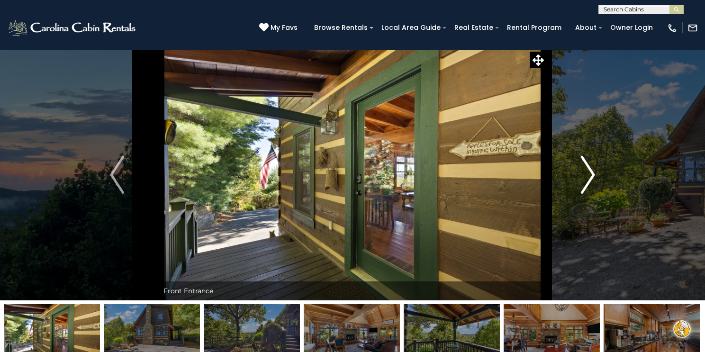
click at [589, 176] on img "Next" at bounding box center [588, 175] width 14 height 38
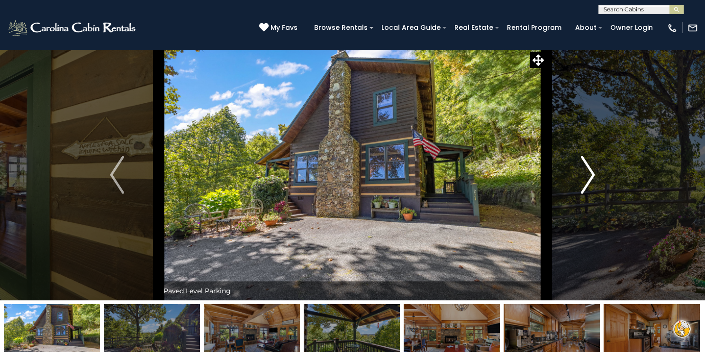
click at [589, 176] on img "Next" at bounding box center [588, 175] width 14 height 38
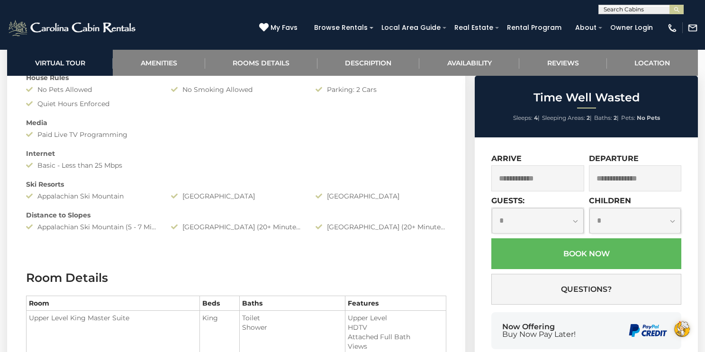
scroll to position [886, 0]
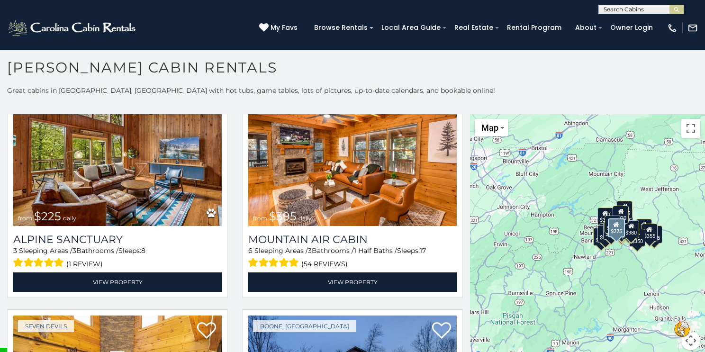
scroll to position [3048, 0]
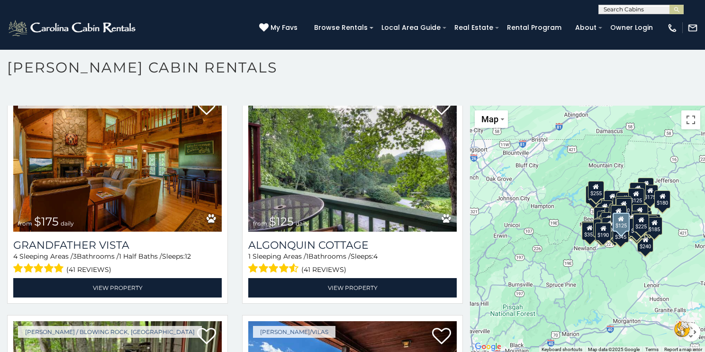
scroll to position [11272, 0]
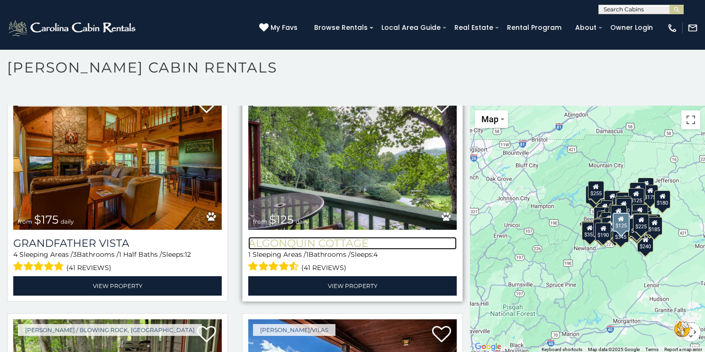
click at [280, 239] on h3 "Algonquin Cottage" at bounding box center [352, 243] width 208 height 13
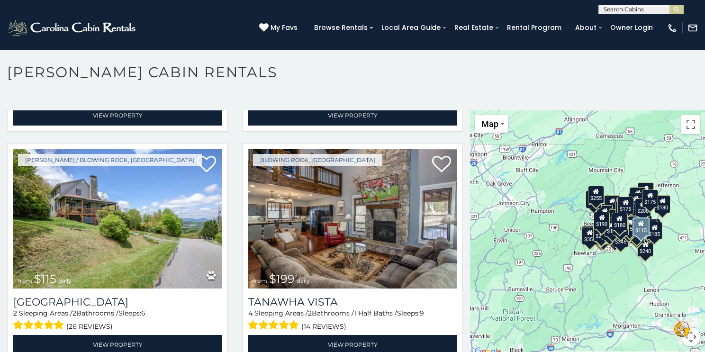
scroll to position [12371, 0]
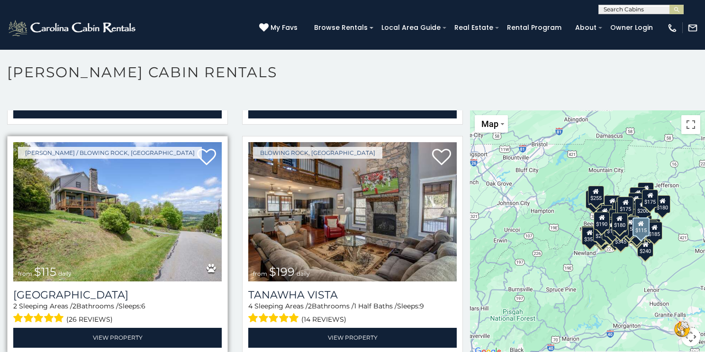
click at [86, 273] on img at bounding box center [117, 212] width 208 height 140
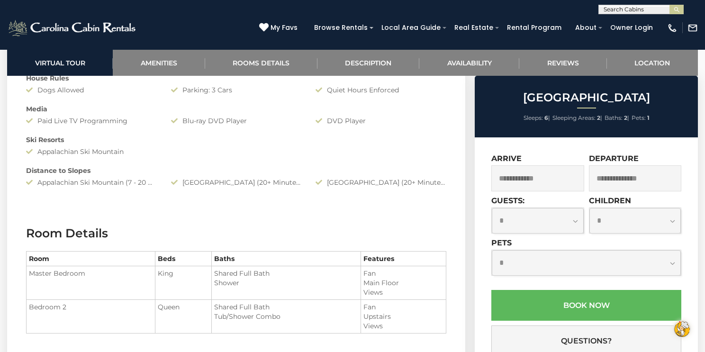
scroll to position [891, 0]
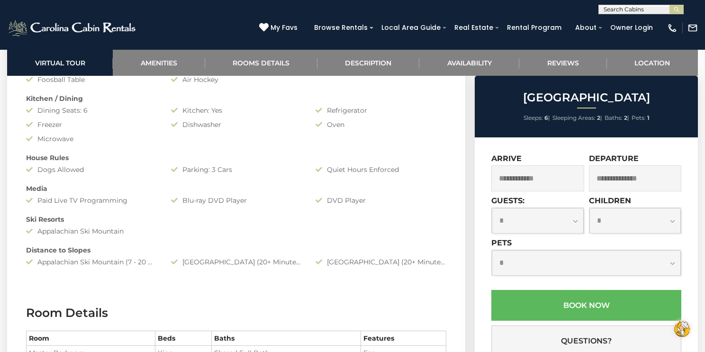
click at [135, 260] on div "Appalachian Ski Mountain (7 - 20 Minute Drive)" at bounding box center [91, 261] width 145 height 9
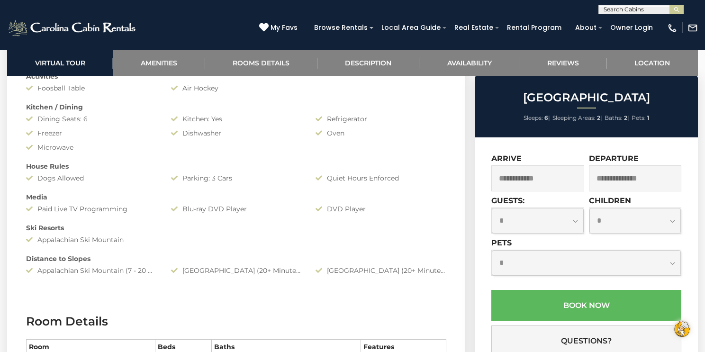
scroll to position [812, 0]
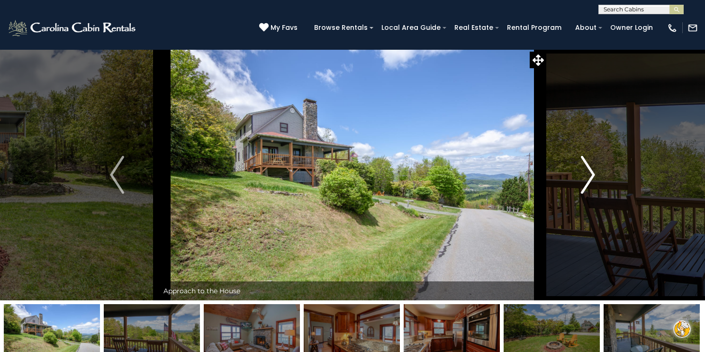
click at [590, 173] on img "Next" at bounding box center [588, 175] width 14 height 38
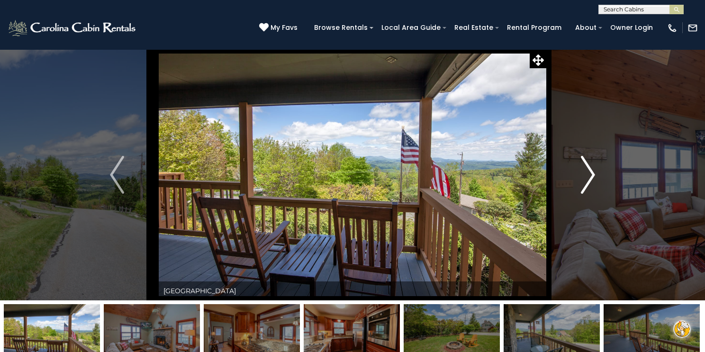
click at [590, 175] on img "Next" at bounding box center [588, 175] width 14 height 38
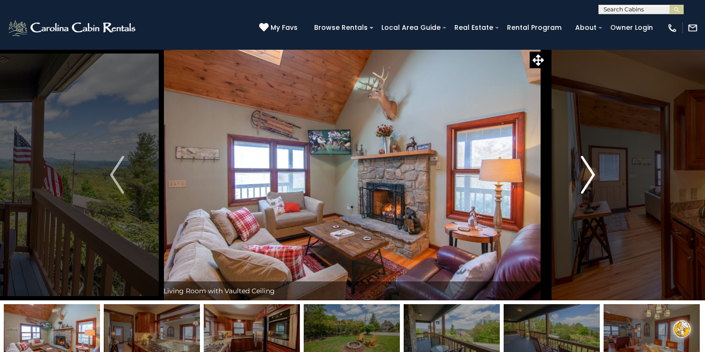
click at [590, 176] on img "Next" at bounding box center [588, 175] width 14 height 38
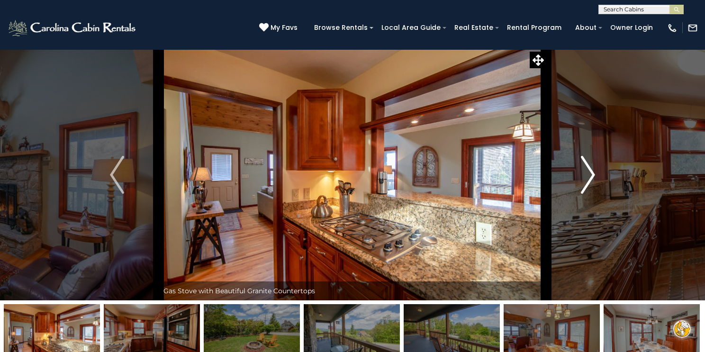
click at [590, 177] on img "Next" at bounding box center [588, 175] width 14 height 38
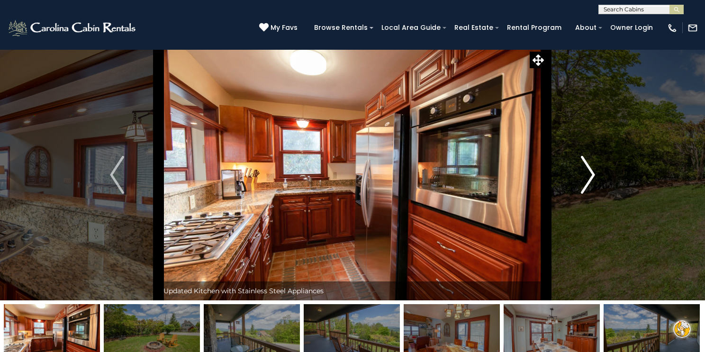
click at [590, 178] on img "Next" at bounding box center [588, 175] width 14 height 38
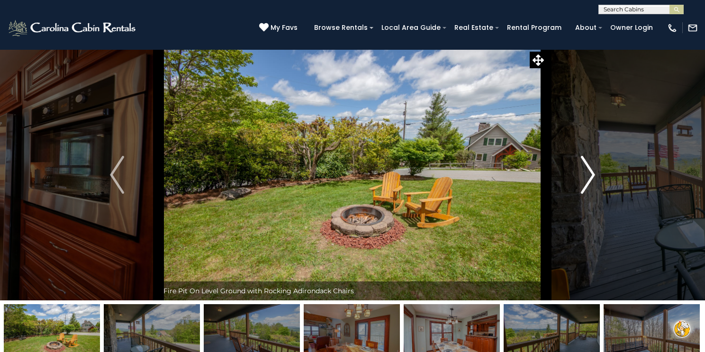
click at [590, 179] on img "Next" at bounding box center [588, 175] width 14 height 38
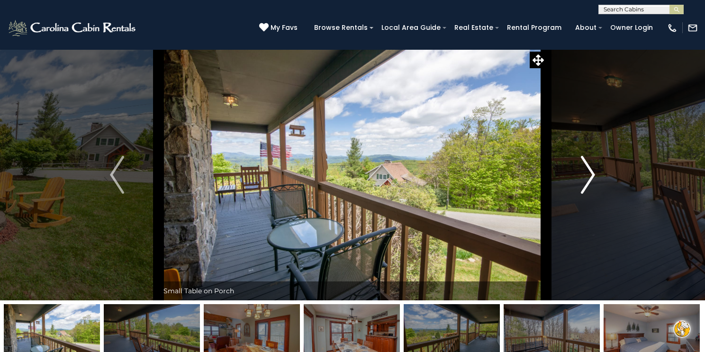
click at [590, 179] on img "Next" at bounding box center [588, 175] width 14 height 38
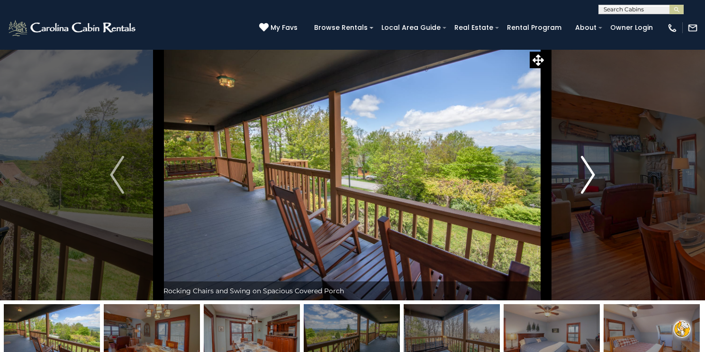
click at [589, 180] on img "Next" at bounding box center [588, 175] width 14 height 38
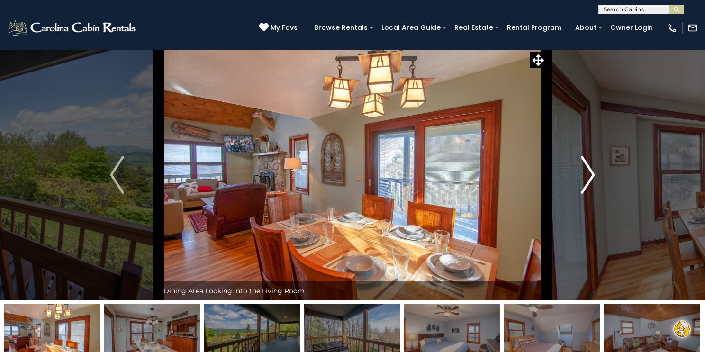
click at [589, 181] on img "Next" at bounding box center [588, 175] width 14 height 38
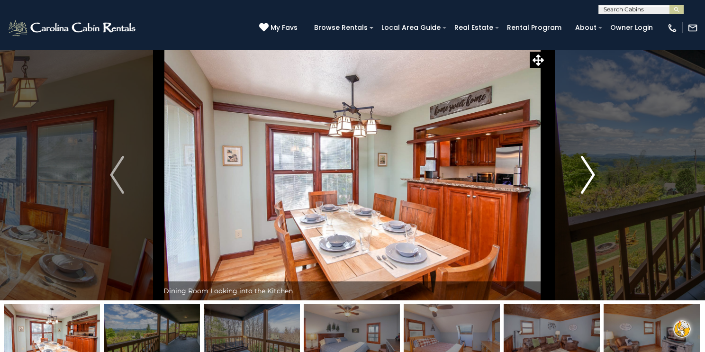
click at [589, 181] on img "Next" at bounding box center [588, 175] width 14 height 38
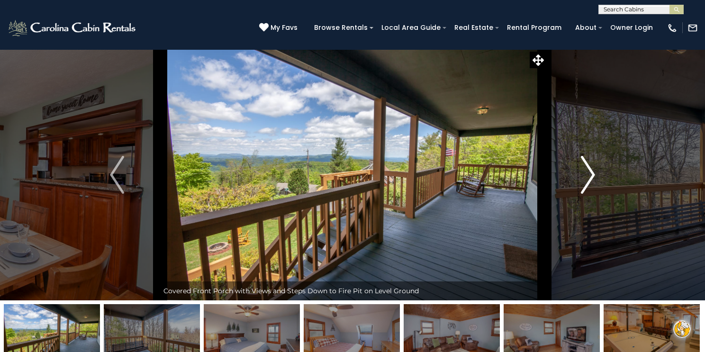
click at [589, 182] on img "Next" at bounding box center [588, 175] width 14 height 38
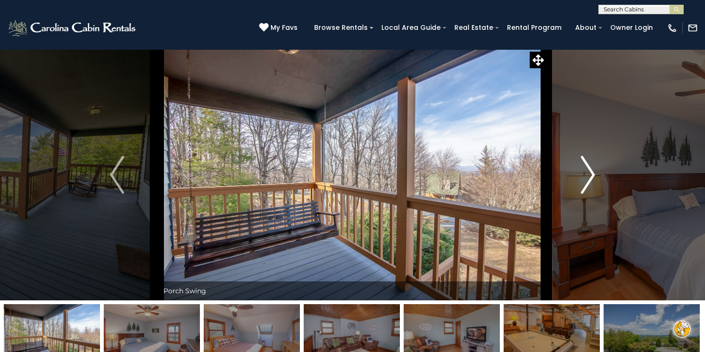
click at [589, 182] on img "Next" at bounding box center [588, 175] width 14 height 38
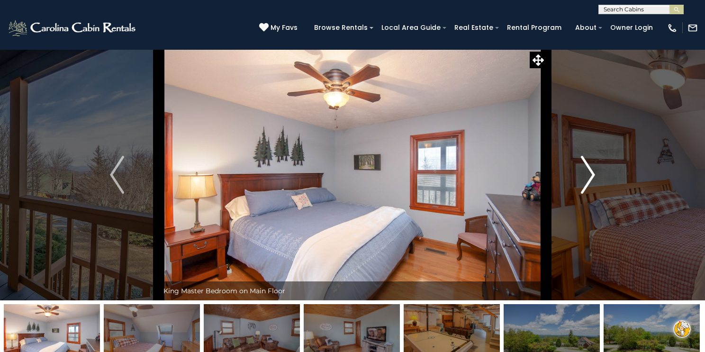
click at [589, 182] on img "Next" at bounding box center [588, 175] width 14 height 38
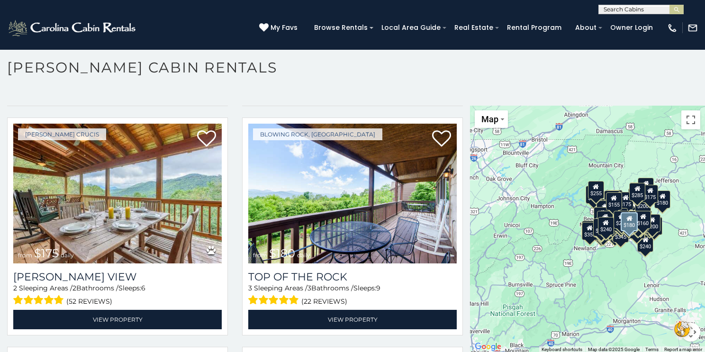
scroll to position [15365, 0]
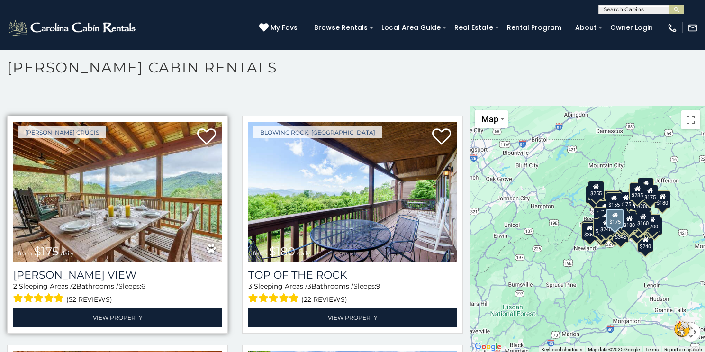
click at [58, 267] on div "Valle View 2 Sleeping Areas / 2 Bathrooms / Sleeps: 6 (52 reviews) View Property" at bounding box center [117, 294] width 208 height 66
click at [106, 207] on img at bounding box center [117, 192] width 208 height 140
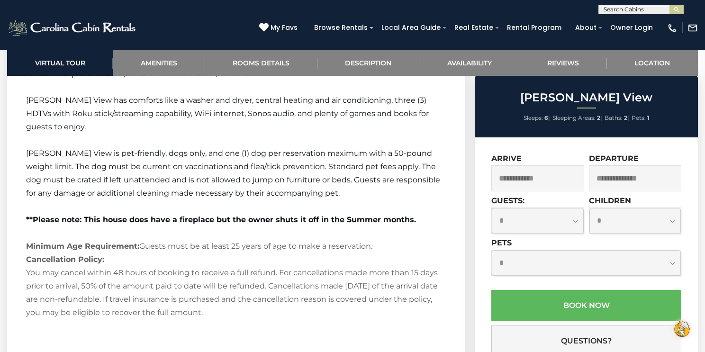
scroll to position [1568, 0]
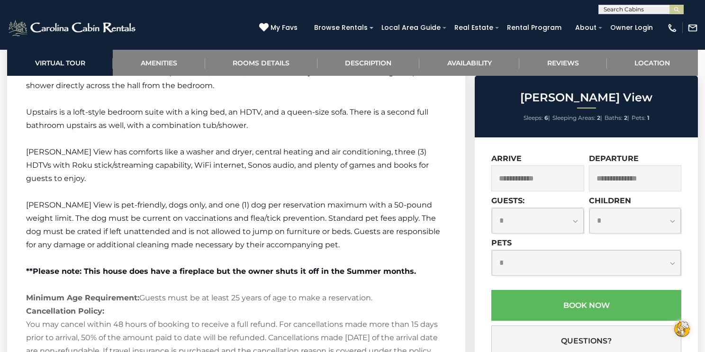
click at [143, 198] on p at bounding box center [236, 191] width 420 height 13
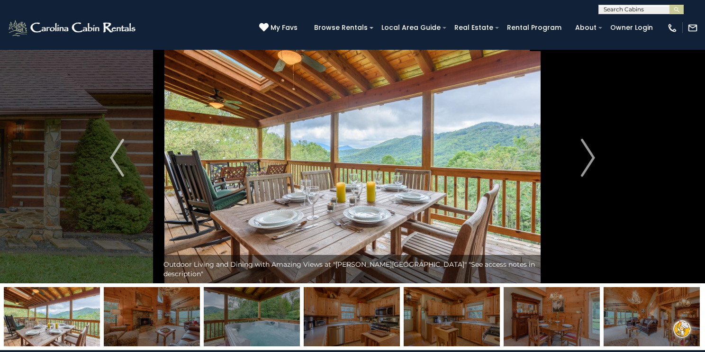
scroll to position [13, 0]
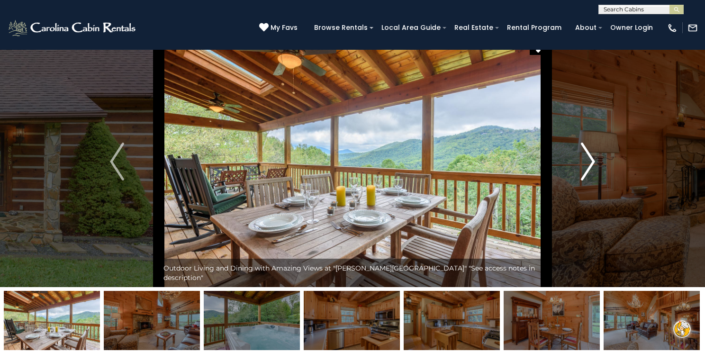
click at [586, 162] on img "Next" at bounding box center [588, 162] width 14 height 38
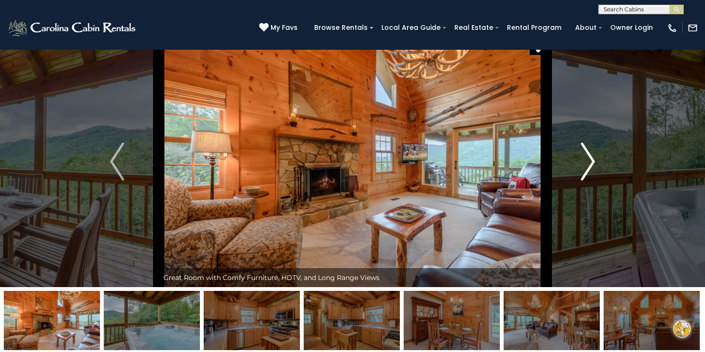
click at [586, 162] on img "Next" at bounding box center [588, 162] width 14 height 38
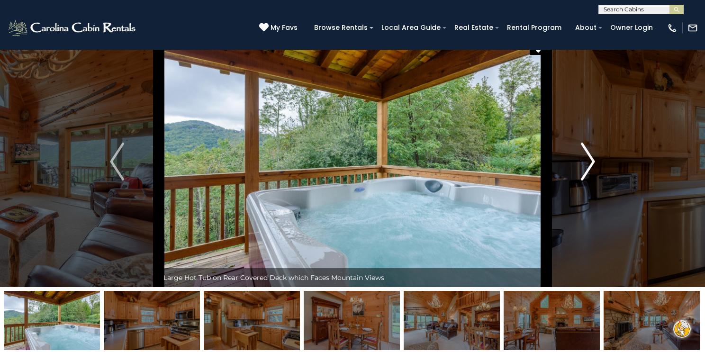
click at [586, 162] on img "Next" at bounding box center [588, 162] width 14 height 38
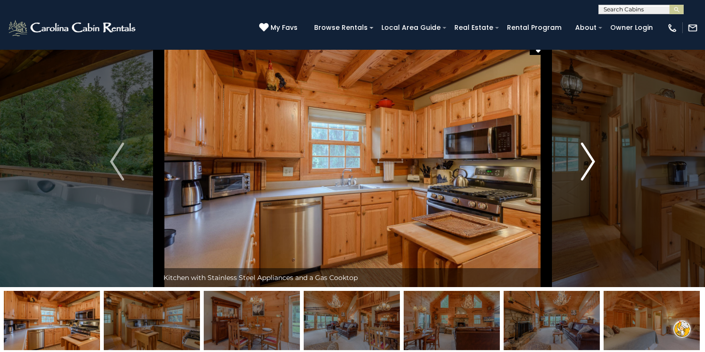
click at [586, 162] on img "Next" at bounding box center [588, 162] width 14 height 38
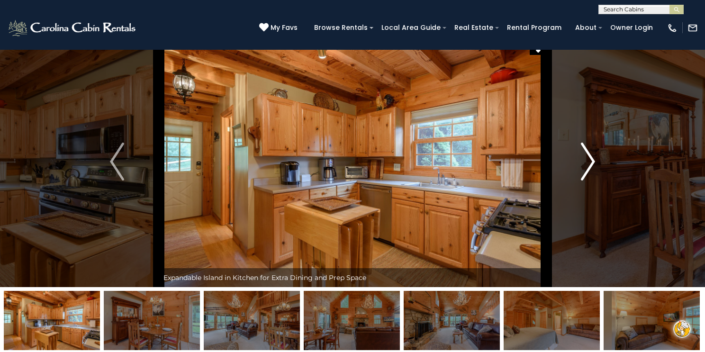
click at [586, 162] on img "Next" at bounding box center [588, 162] width 14 height 38
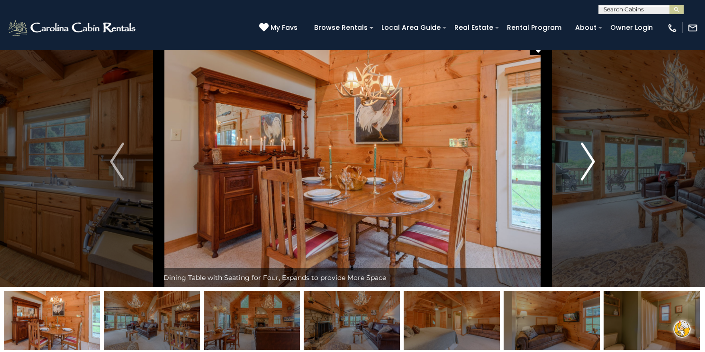
click at [586, 162] on img "Next" at bounding box center [588, 162] width 14 height 38
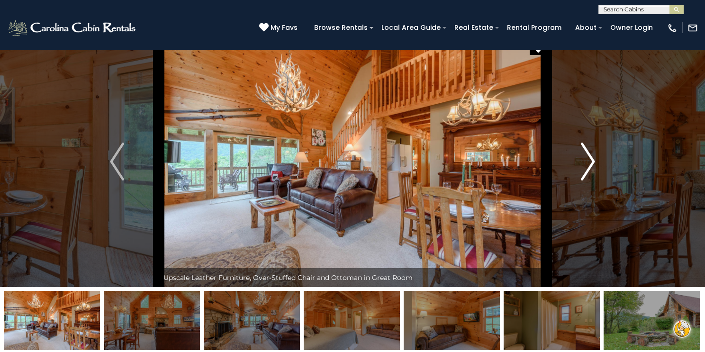
click at [586, 162] on img "Next" at bounding box center [588, 162] width 14 height 38
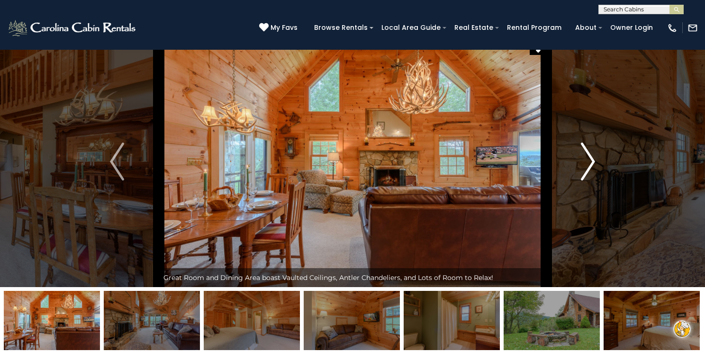
click at [586, 162] on img "Next" at bounding box center [588, 162] width 14 height 38
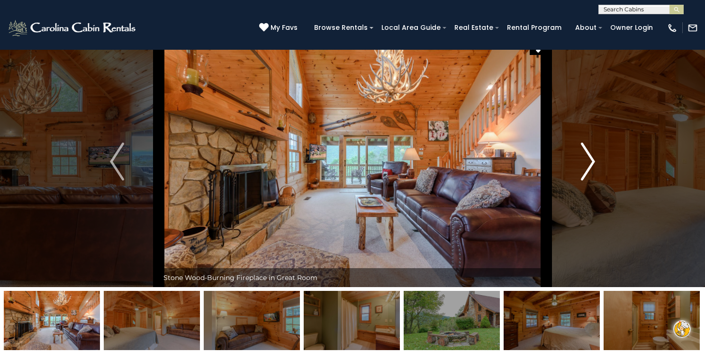
click at [586, 163] on img "Next" at bounding box center [588, 162] width 14 height 38
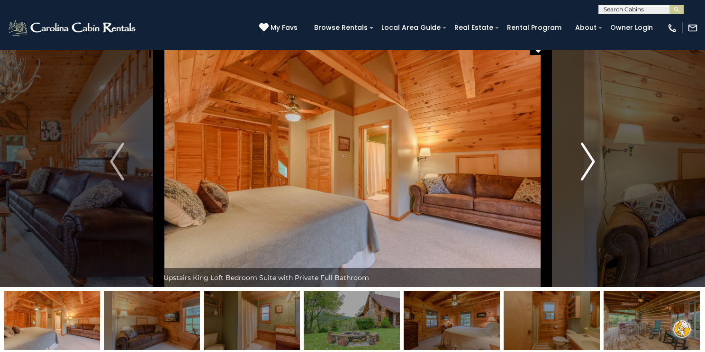
click at [586, 163] on img "Next" at bounding box center [588, 162] width 14 height 38
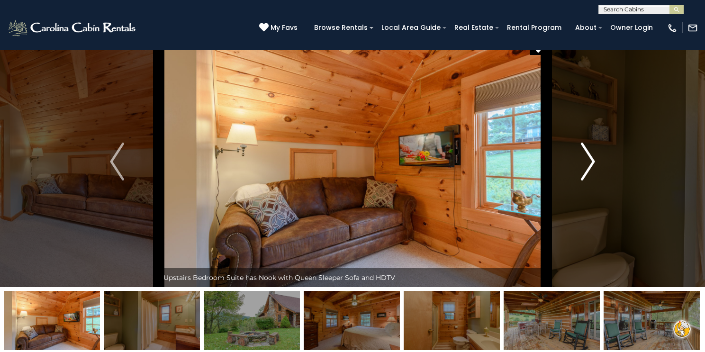
click at [586, 163] on img "Next" at bounding box center [588, 162] width 14 height 38
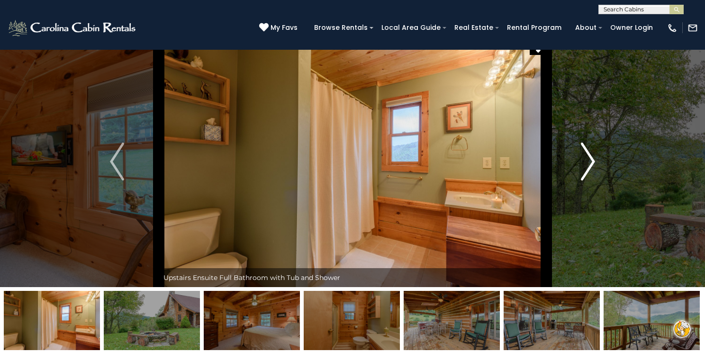
click at [586, 164] on img "Next" at bounding box center [588, 162] width 14 height 38
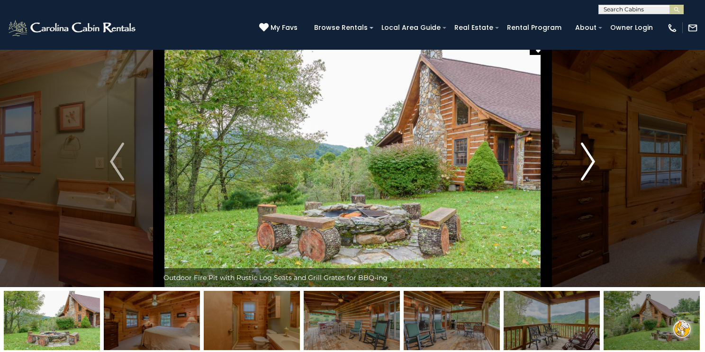
click at [586, 165] on img "Next" at bounding box center [588, 162] width 14 height 38
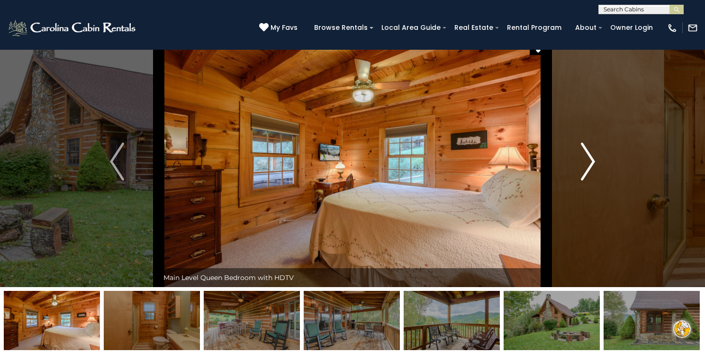
click at [586, 165] on img "Next" at bounding box center [588, 162] width 14 height 38
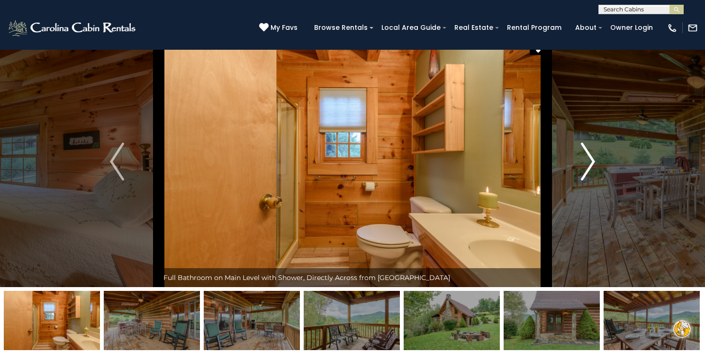
click at [586, 165] on img "Next" at bounding box center [588, 162] width 14 height 38
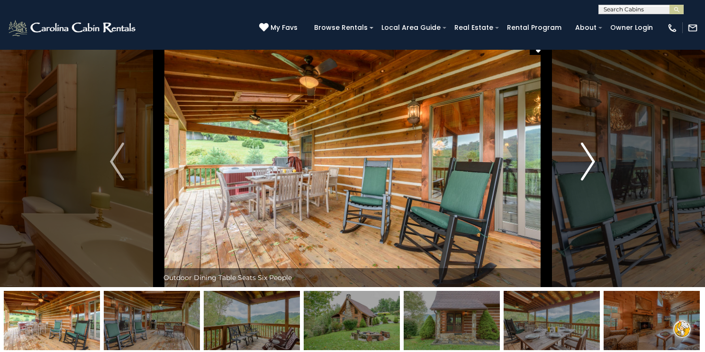
click at [586, 165] on img "Next" at bounding box center [588, 162] width 14 height 38
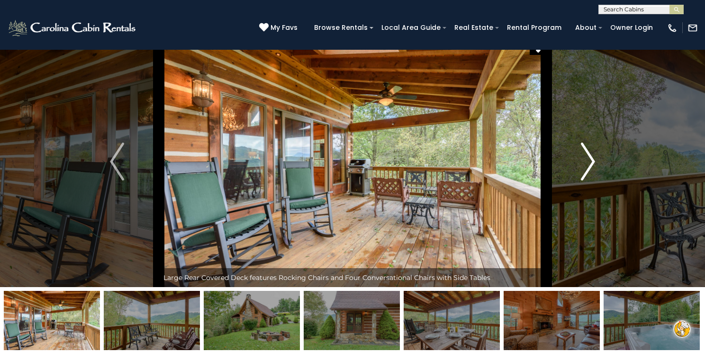
click at [586, 166] on img "Next" at bounding box center [588, 162] width 14 height 38
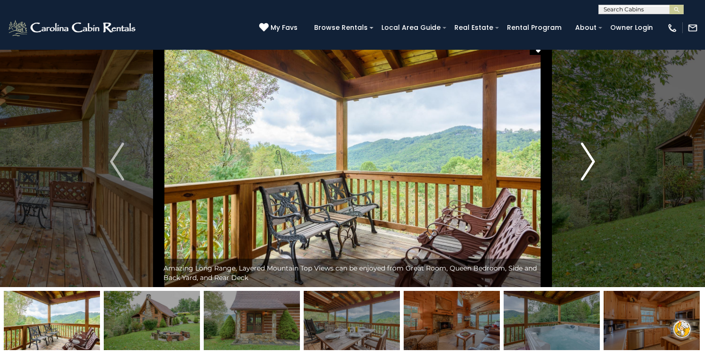
click at [586, 166] on img "Next" at bounding box center [588, 162] width 14 height 38
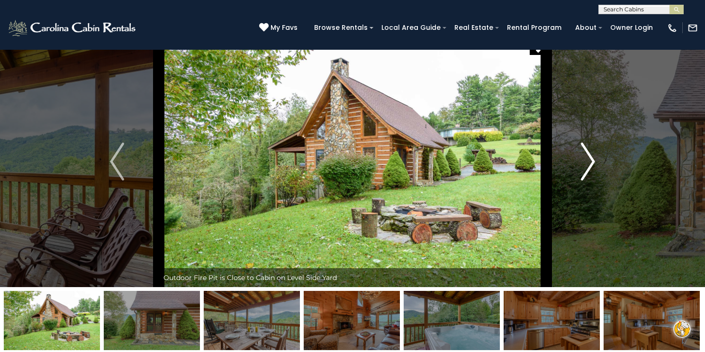
click at [586, 166] on img "Next" at bounding box center [588, 162] width 14 height 38
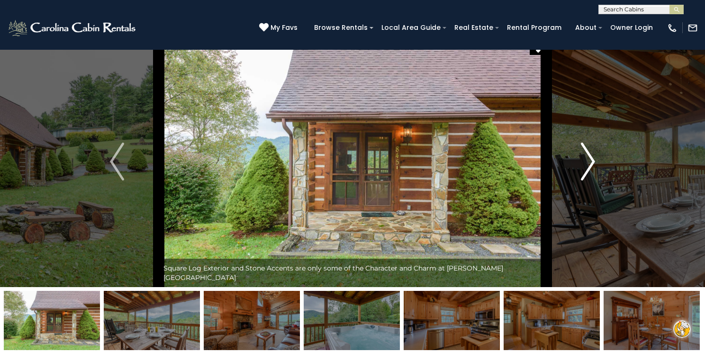
click at [585, 167] on img "Next" at bounding box center [588, 162] width 14 height 38
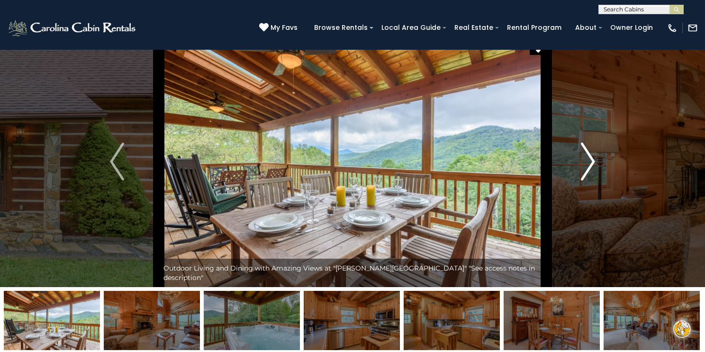
click at [585, 167] on img "Next" at bounding box center [588, 162] width 14 height 38
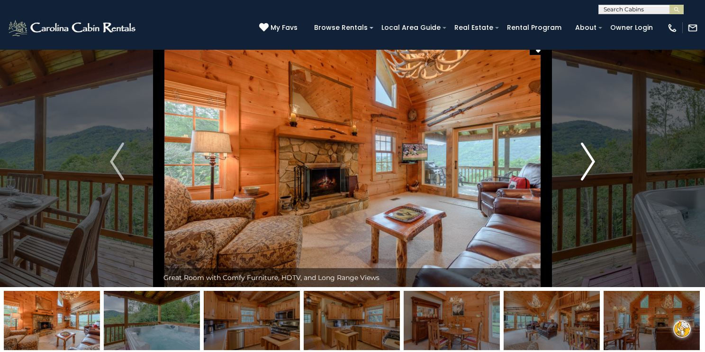
click at [584, 168] on img "Next" at bounding box center [588, 162] width 14 height 38
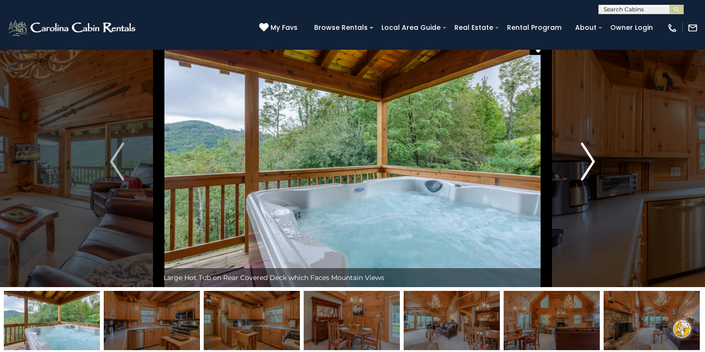
click at [584, 168] on img "Next" at bounding box center [588, 162] width 14 height 38
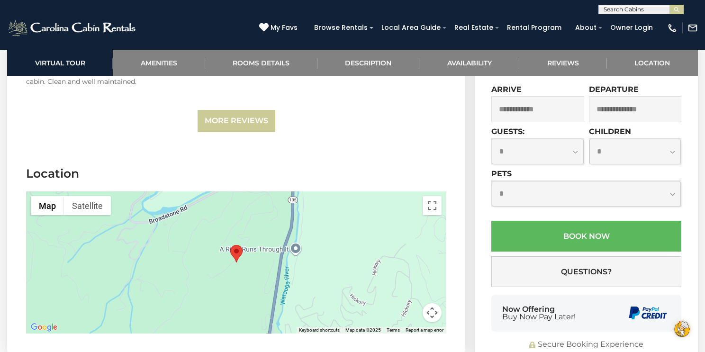
scroll to position [2256, 0]
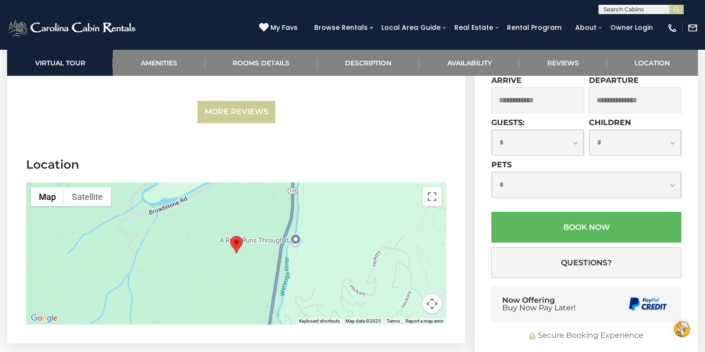
click at [431, 294] on button "Map camera controls" at bounding box center [431, 303] width 19 height 19
click at [407, 294] on button "Zoom out" at bounding box center [408, 303] width 19 height 19
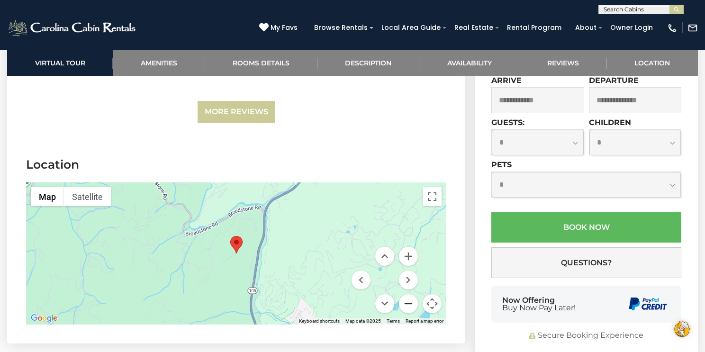
click at [407, 294] on button "Zoom out" at bounding box center [408, 303] width 19 height 19
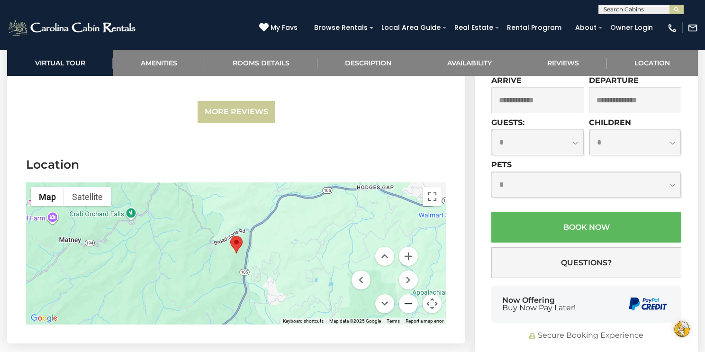
click at [407, 294] on button "Zoom out" at bounding box center [408, 303] width 19 height 19
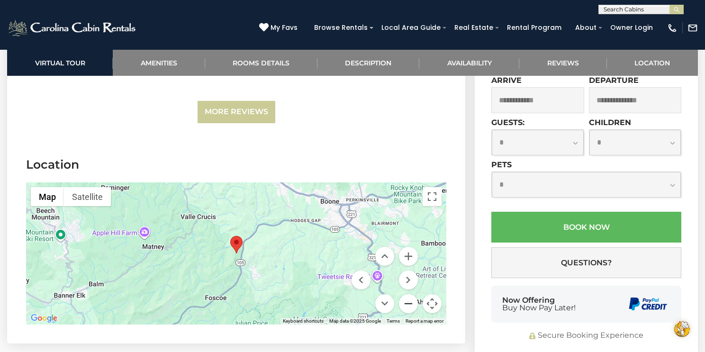
click at [407, 294] on button "Zoom out" at bounding box center [408, 303] width 19 height 19
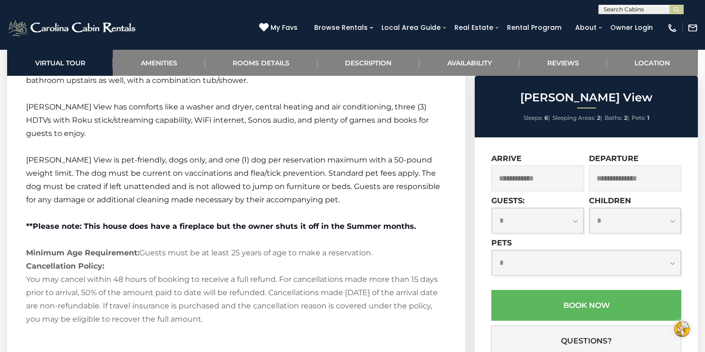
scroll to position [1562, 0]
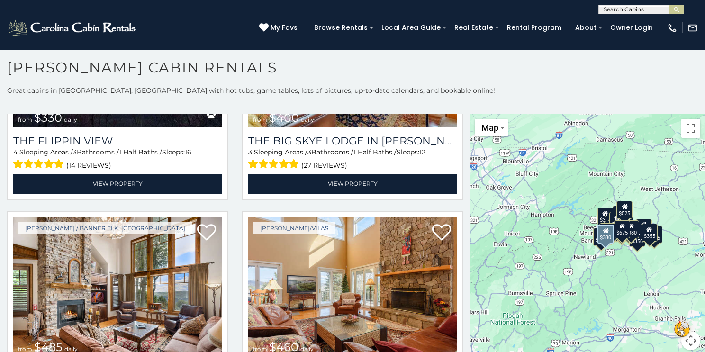
scroll to position [1309, 0]
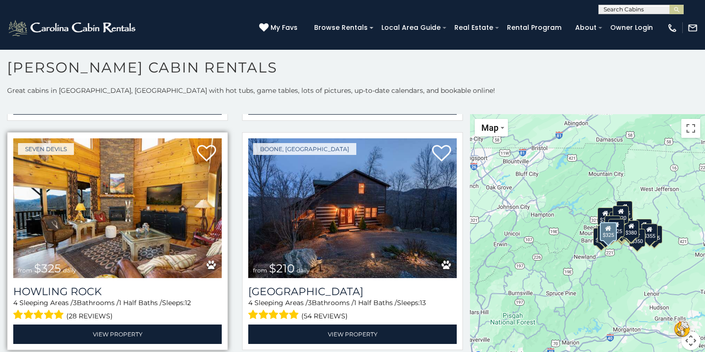
scroll to position [9, 0]
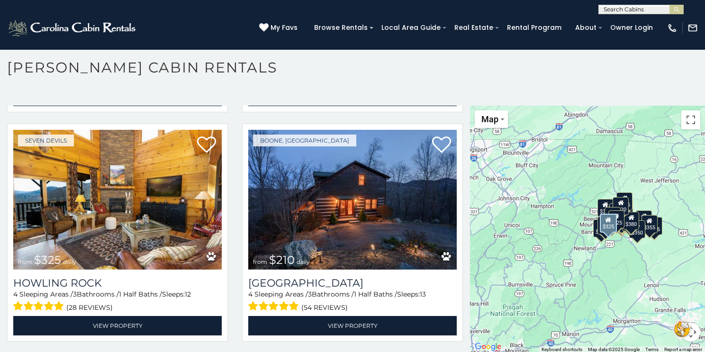
click at [231, 296] on div "Seven Devils from $325 daily Howling Rock 4 Sleeping Areas / 3 Bathrooms / 1 Ha…" at bounding box center [117, 236] width 235 height 224
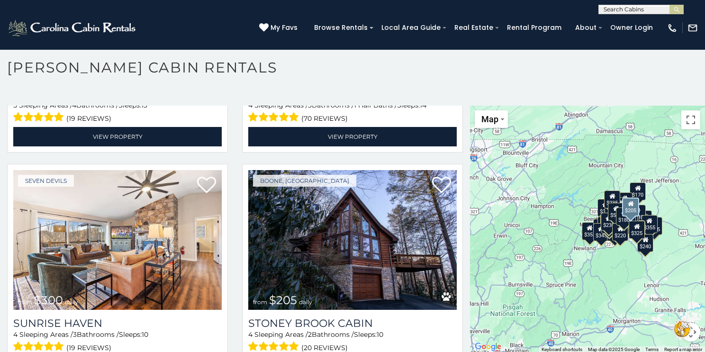
scroll to position [6649, 0]
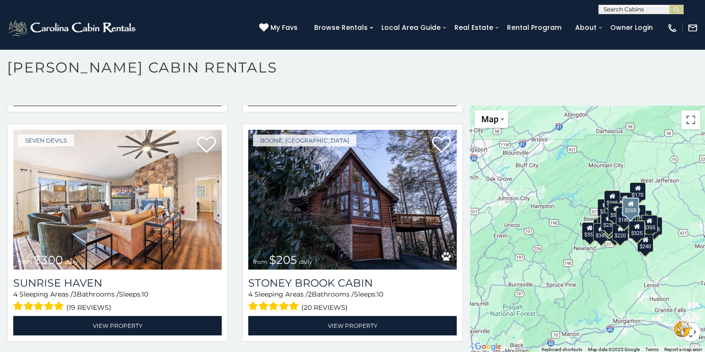
click at [238, 295] on div "Boone, [GEOGRAPHIC_DATA] from $205 daily Stoney Brook Cabin 4 Sleeping Areas / …" at bounding box center [352, 236] width 235 height 224
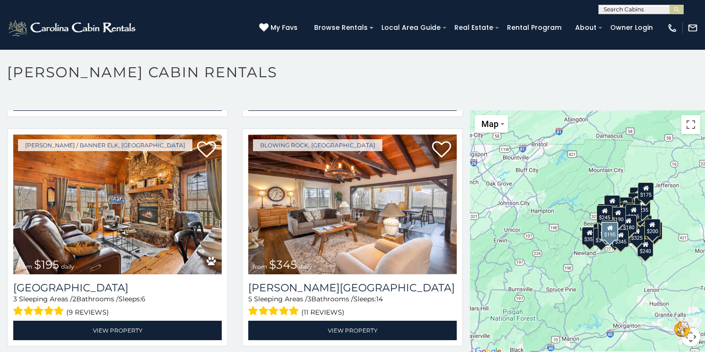
scroll to position [5, 0]
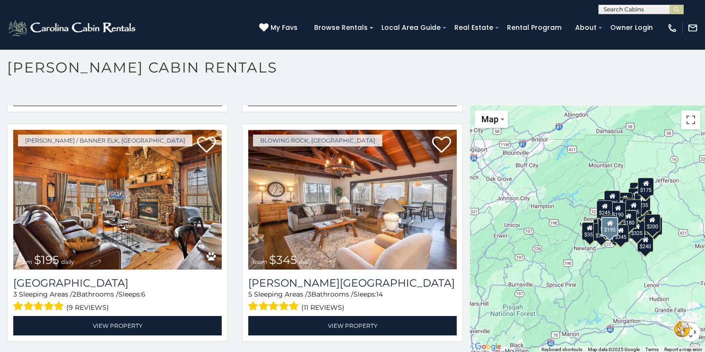
click at [231, 315] on div "[PERSON_NAME] / Banner Elk, [GEOGRAPHIC_DATA] from $195 daily [GEOGRAPHIC_DATA]…" at bounding box center [117, 236] width 235 height 224
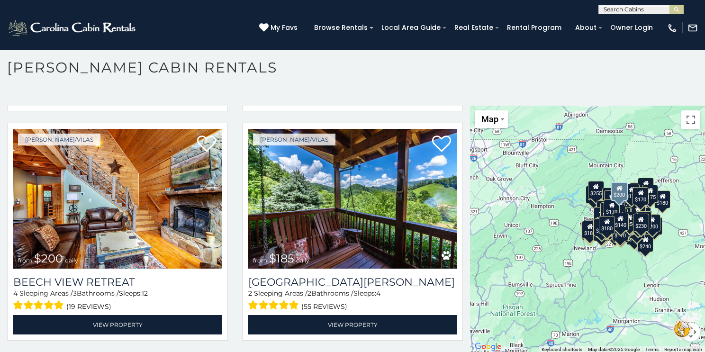
scroll to position [19029, 0]
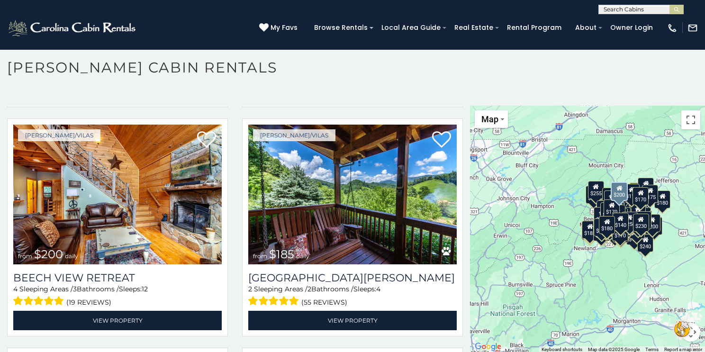
click at [234, 286] on div "[PERSON_NAME]/Vilas from $200 daily Beech View Retreat 4 Sleeping Areas / 3 Bat…" at bounding box center [117, 230] width 235 height 224
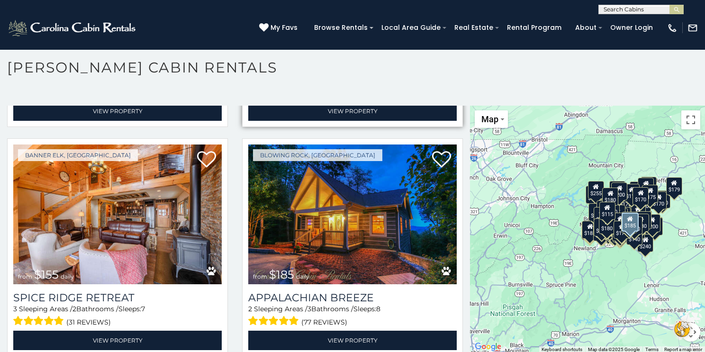
scroll to position [20620, 0]
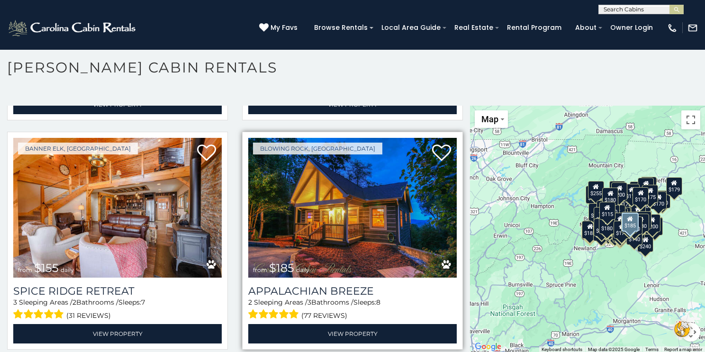
click at [353, 243] on img at bounding box center [352, 208] width 208 height 140
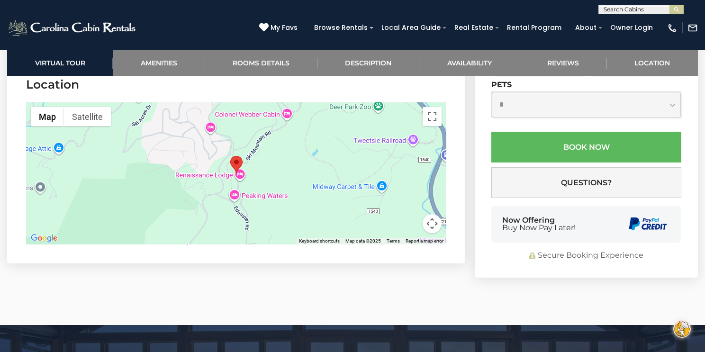
scroll to position [2460, 0]
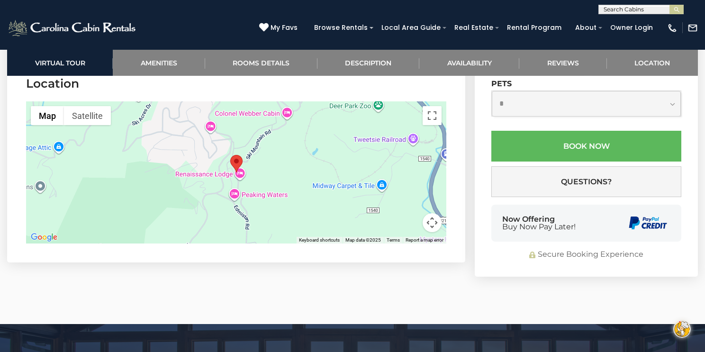
click at [432, 224] on button "Map camera controls" at bounding box center [431, 222] width 19 height 19
click at [406, 222] on button "Zoom out" at bounding box center [408, 222] width 19 height 19
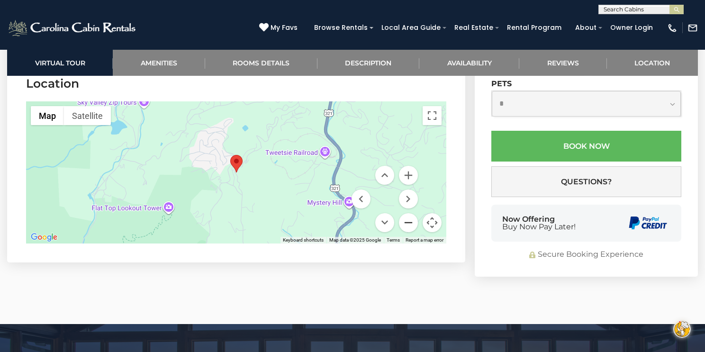
click at [406, 222] on button "Zoom out" at bounding box center [408, 222] width 19 height 19
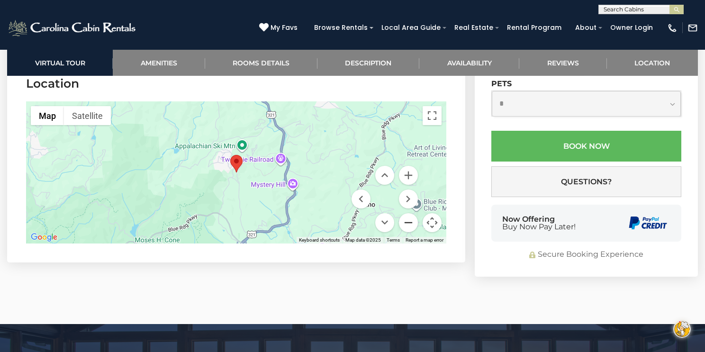
click at [406, 222] on button "Zoom out" at bounding box center [408, 222] width 19 height 19
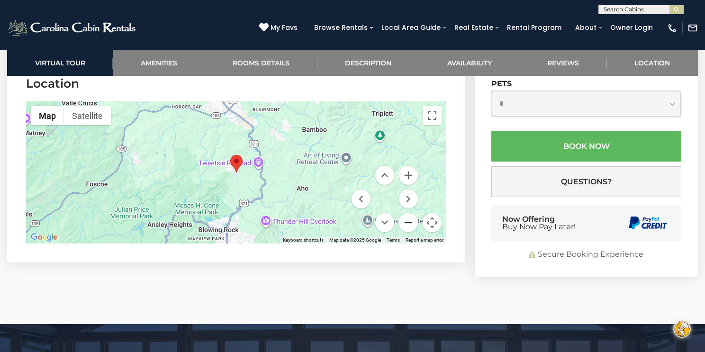
click at [406, 222] on button "Zoom out" at bounding box center [408, 222] width 19 height 19
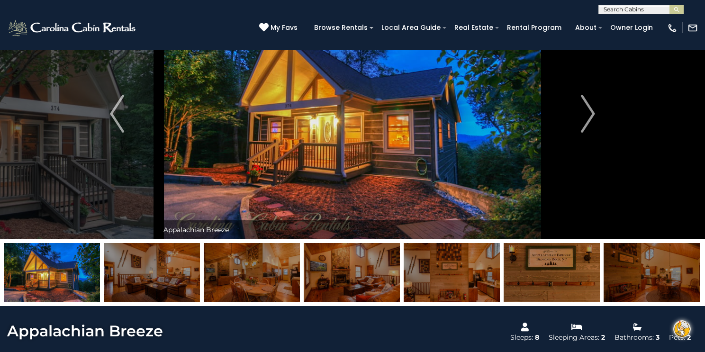
scroll to position [0, 0]
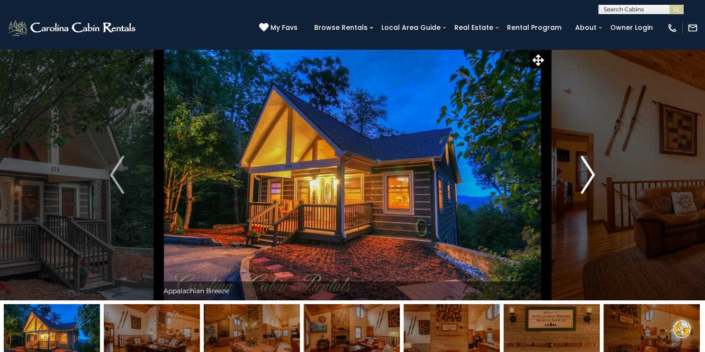
click at [589, 170] on img "Next" at bounding box center [588, 175] width 14 height 38
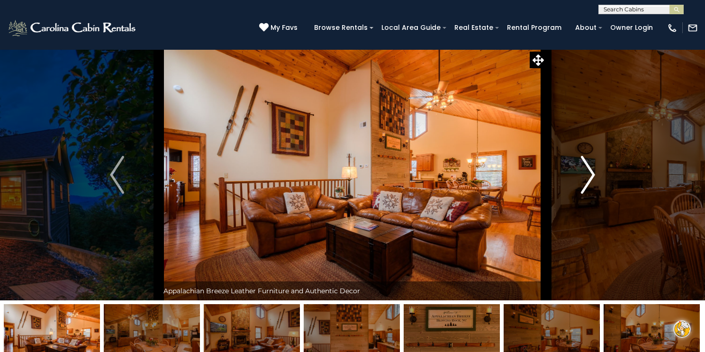
click at [589, 170] on img "Next" at bounding box center [588, 175] width 14 height 38
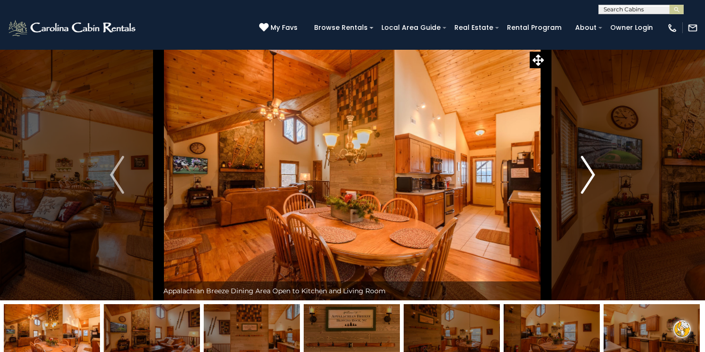
click at [589, 170] on img "Next" at bounding box center [588, 175] width 14 height 38
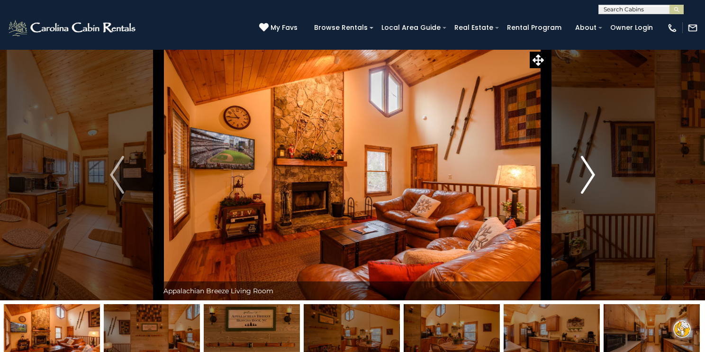
click at [589, 170] on img "Next" at bounding box center [588, 175] width 14 height 38
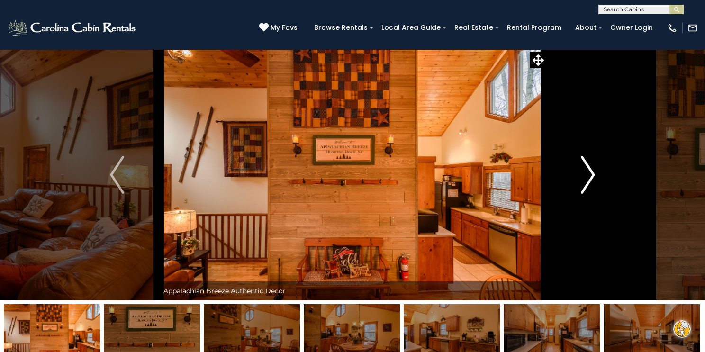
click at [589, 170] on img "Next" at bounding box center [588, 175] width 14 height 38
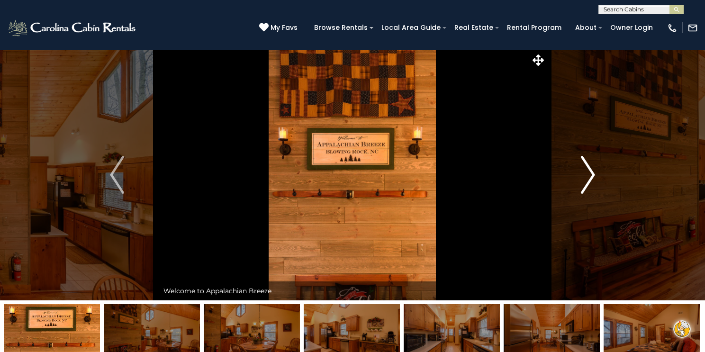
click at [589, 170] on img "Next" at bounding box center [588, 175] width 14 height 38
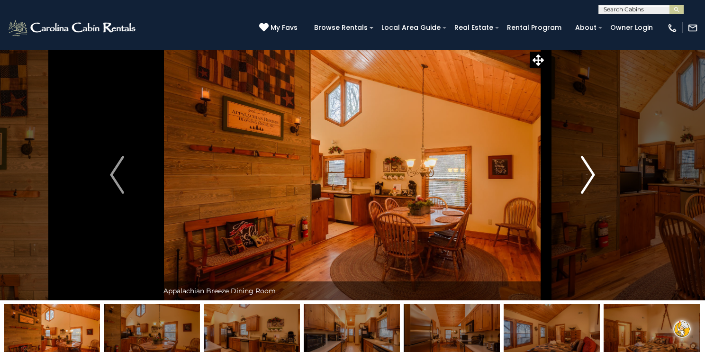
click at [589, 170] on img "Next" at bounding box center [588, 175] width 14 height 38
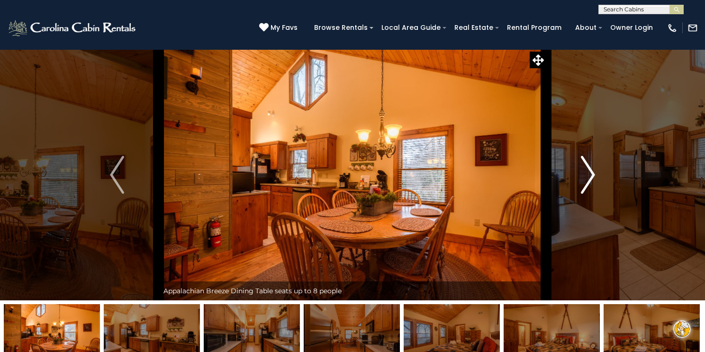
click at [589, 170] on img "Next" at bounding box center [588, 175] width 14 height 38
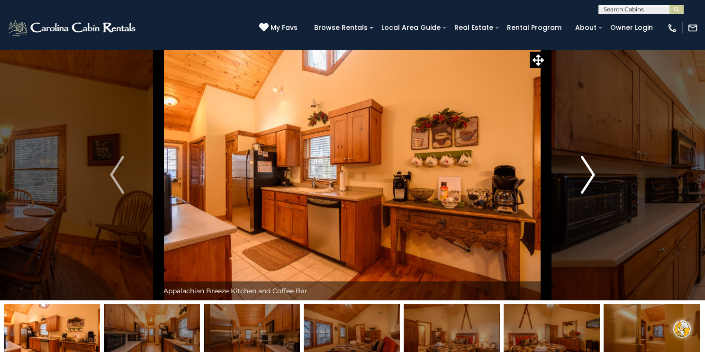
click at [589, 170] on img "Next" at bounding box center [588, 175] width 14 height 38
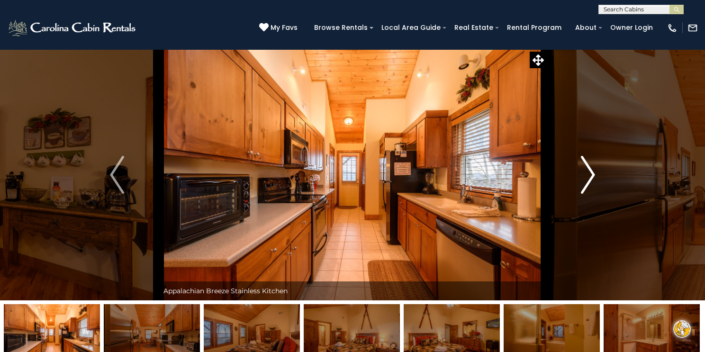
click at [589, 170] on img "Next" at bounding box center [588, 175] width 14 height 38
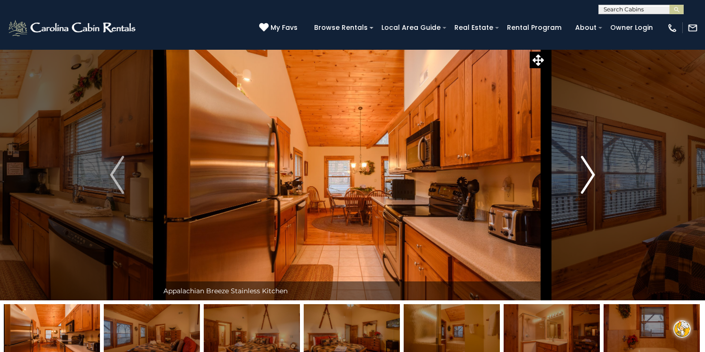
click at [589, 170] on img "Next" at bounding box center [588, 175] width 14 height 38
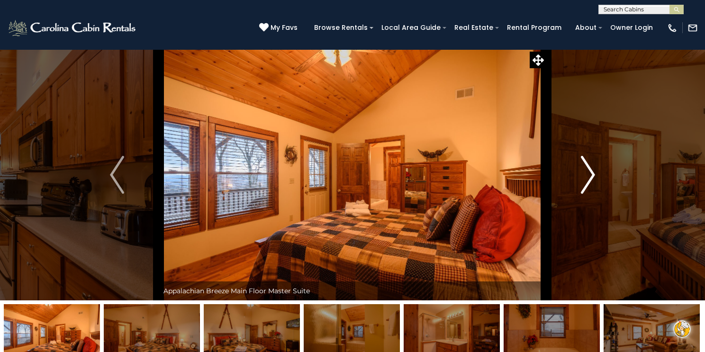
click at [589, 170] on img "Next" at bounding box center [588, 175] width 14 height 38
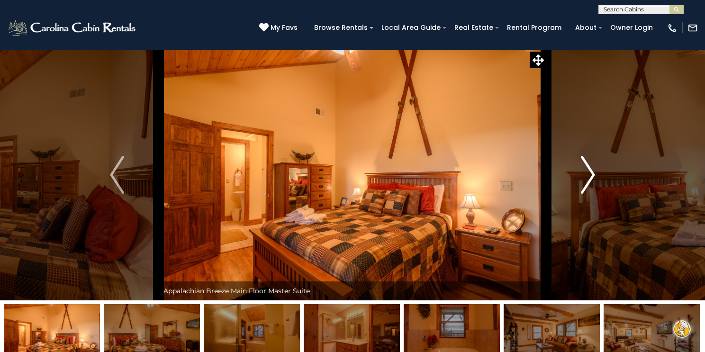
click at [589, 170] on img "Next" at bounding box center [588, 175] width 14 height 38
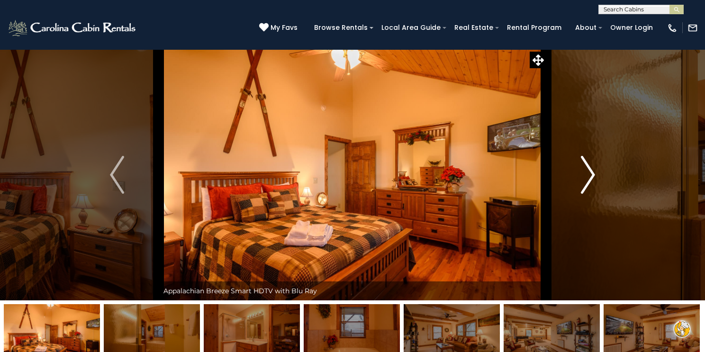
click at [589, 170] on img "Next" at bounding box center [588, 175] width 14 height 38
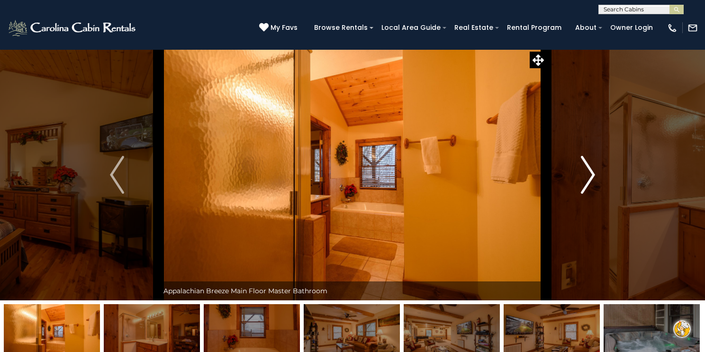
click at [589, 170] on img "Next" at bounding box center [588, 175] width 14 height 38
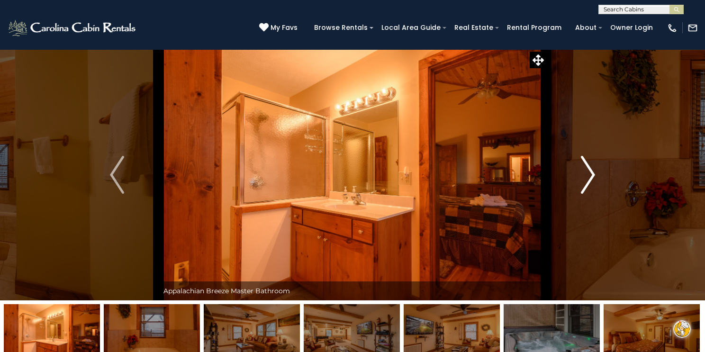
click at [589, 170] on img "Next" at bounding box center [588, 175] width 14 height 38
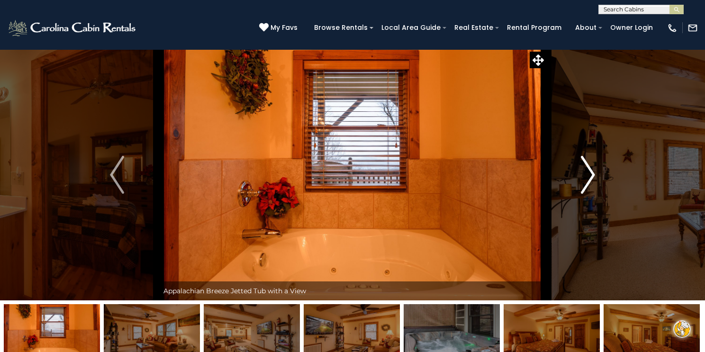
click at [589, 170] on img "Next" at bounding box center [588, 175] width 14 height 38
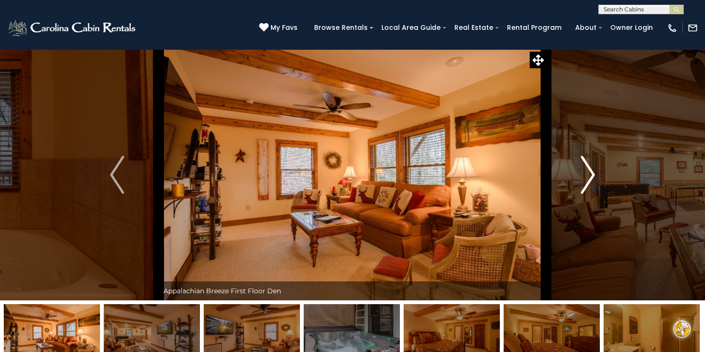
click at [589, 170] on img "Next" at bounding box center [588, 175] width 14 height 38
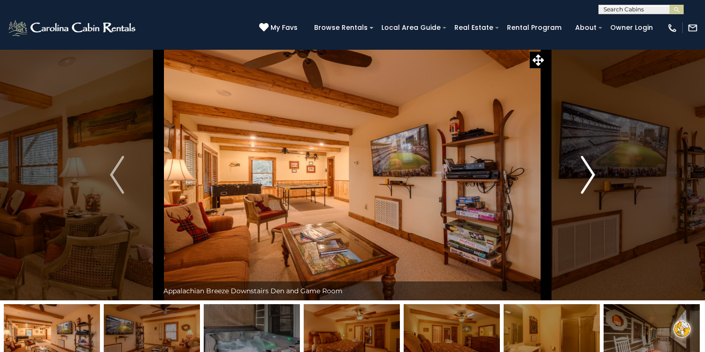
click at [589, 170] on img "Next" at bounding box center [588, 175] width 14 height 38
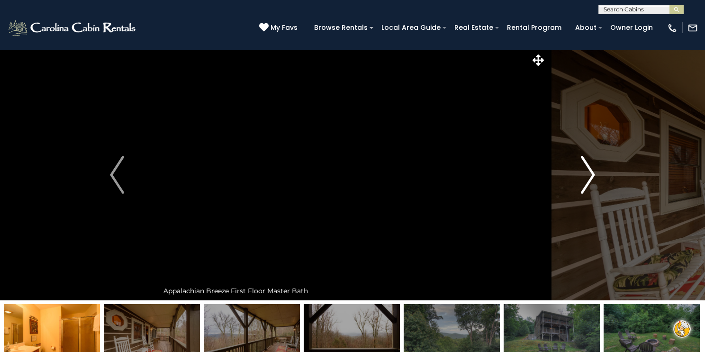
click at [589, 170] on img "Next" at bounding box center [588, 175] width 14 height 38
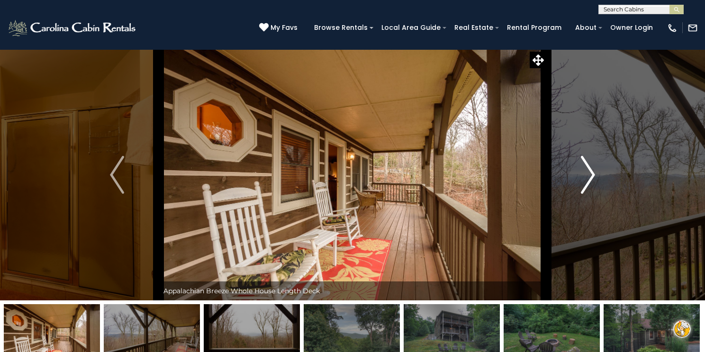
click at [589, 170] on img "Next" at bounding box center [588, 175] width 14 height 38
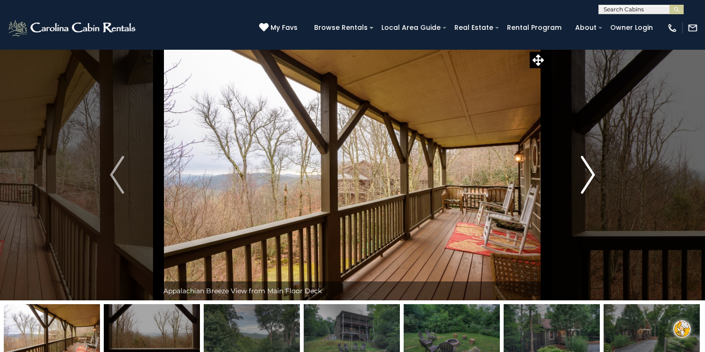
click at [589, 170] on img "Next" at bounding box center [588, 175] width 14 height 38
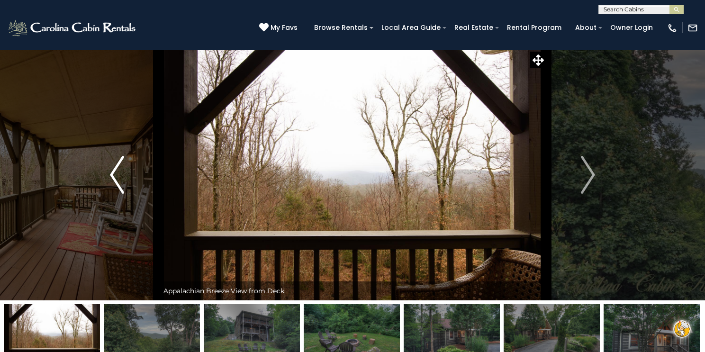
click at [118, 173] on img "Previous" at bounding box center [117, 175] width 14 height 38
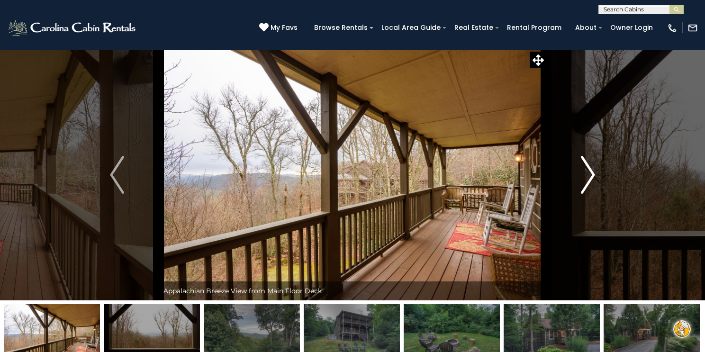
click at [588, 173] on img "Next" at bounding box center [588, 175] width 14 height 38
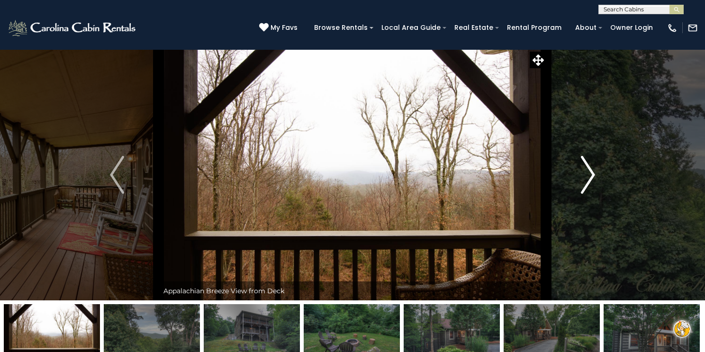
click at [588, 173] on img "Next" at bounding box center [588, 175] width 14 height 38
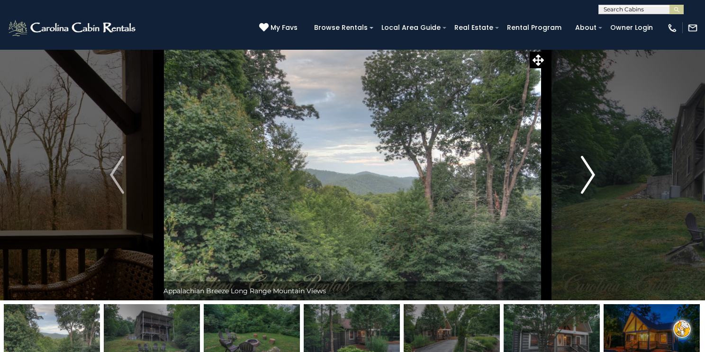
click at [588, 173] on img "Next" at bounding box center [588, 175] width 14 height 38
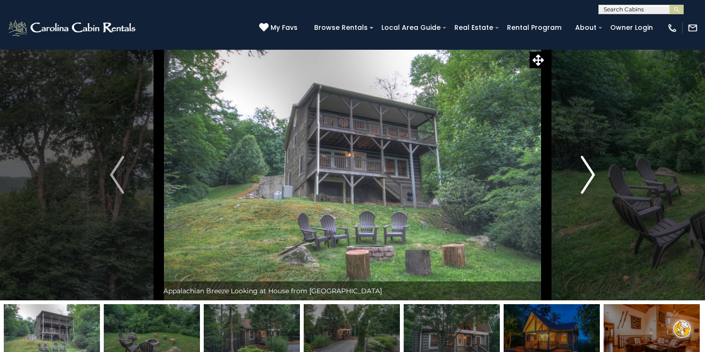
click at [588, 173] on img "Next" at bounding box center [588, 175] width 14 height 38
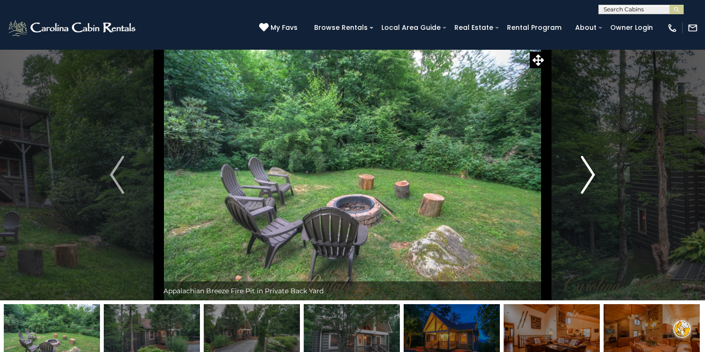
click at [588, 173] on img "Next" at bounding box center [588, 175] width 14 height 38
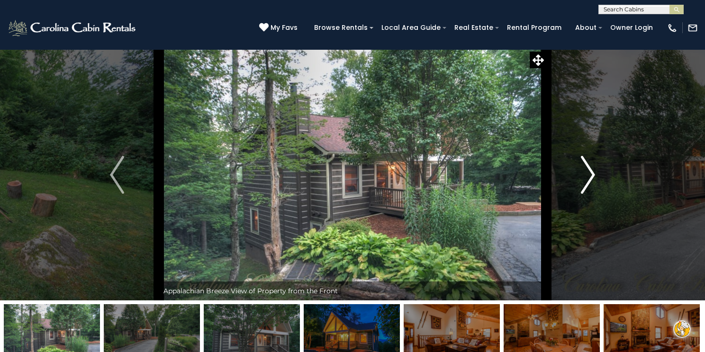
click at [588, 173] on img "Next" at bounding box center [588, 175] width 14 height 38
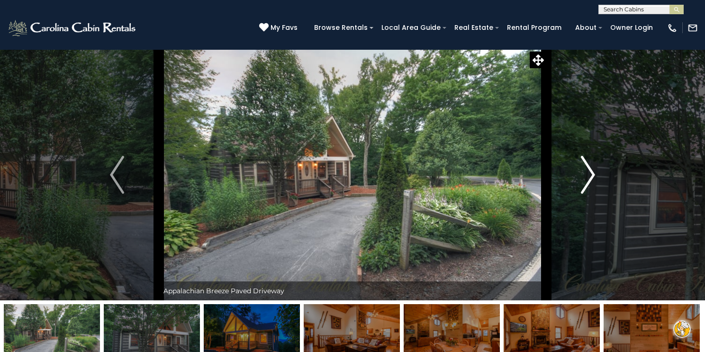
click at [588, 173] on img "Next" at bounding box center [588, 175] width 14 height 38
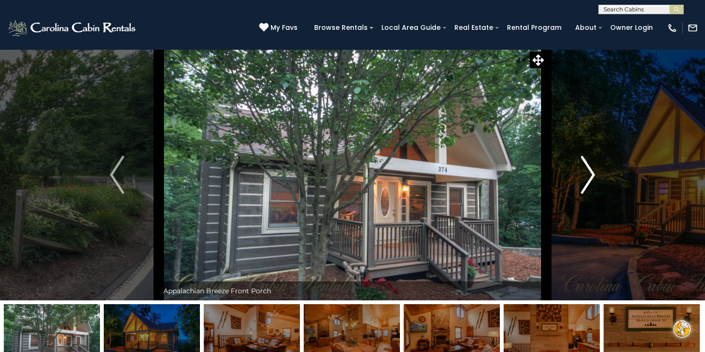
click at [588, 173] on img "Next" at bounding box center [588, 175] width 14 height 38
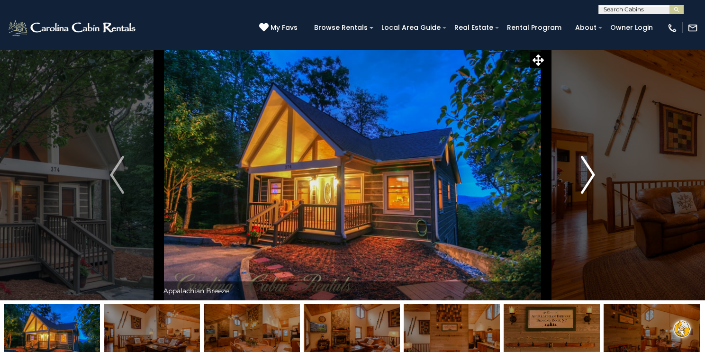
click at [588, 173] on img "Next" at bounding box center [588, 175] width 14 height 38
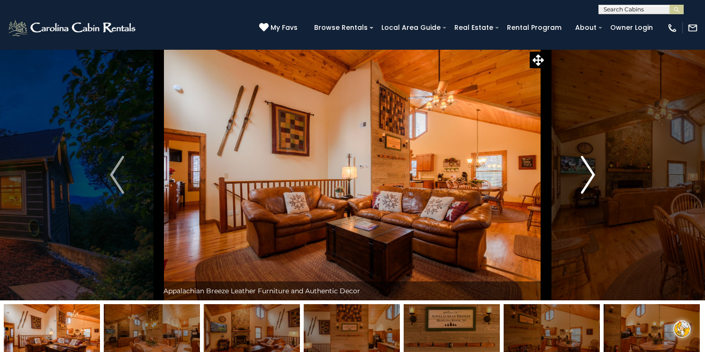
click at [588, 173] on img "Next" at bounding box center [588, 175] width 14 height 38
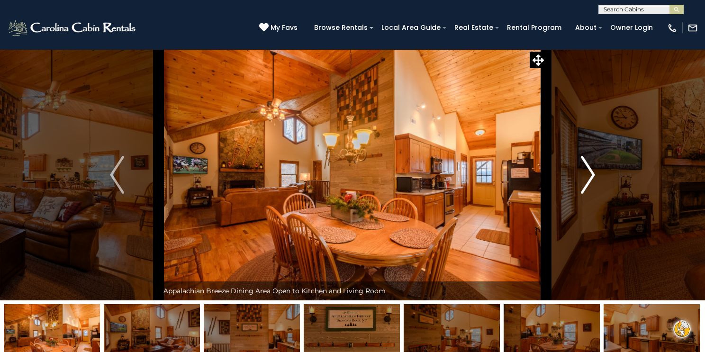
click at [588, 173] on img "Next" at bounding box center [588, 175] width 14 height 38
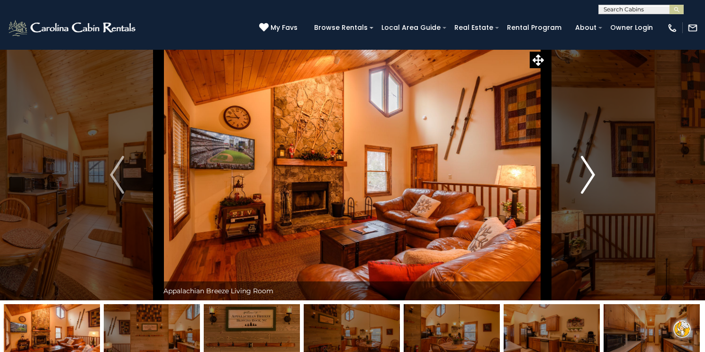
click at [588, 173] on img "Next" at bounding box center [588, 175] width 14 height 38
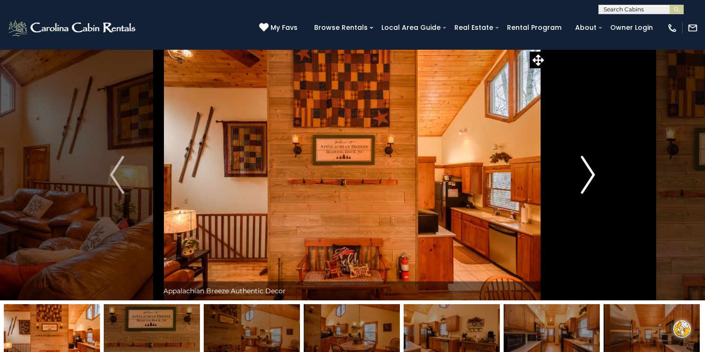
click at [588, 173] on img "Next" at bounding box center [588, 175] width 14 height 38
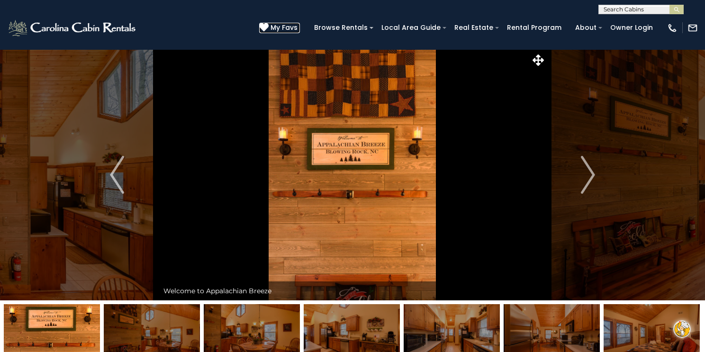
click at [295, 27] on span "My Favs" at bounding box center [283, 28] width 27 height 10
